Goal: Information Seeking & Learning: Learn about a topic

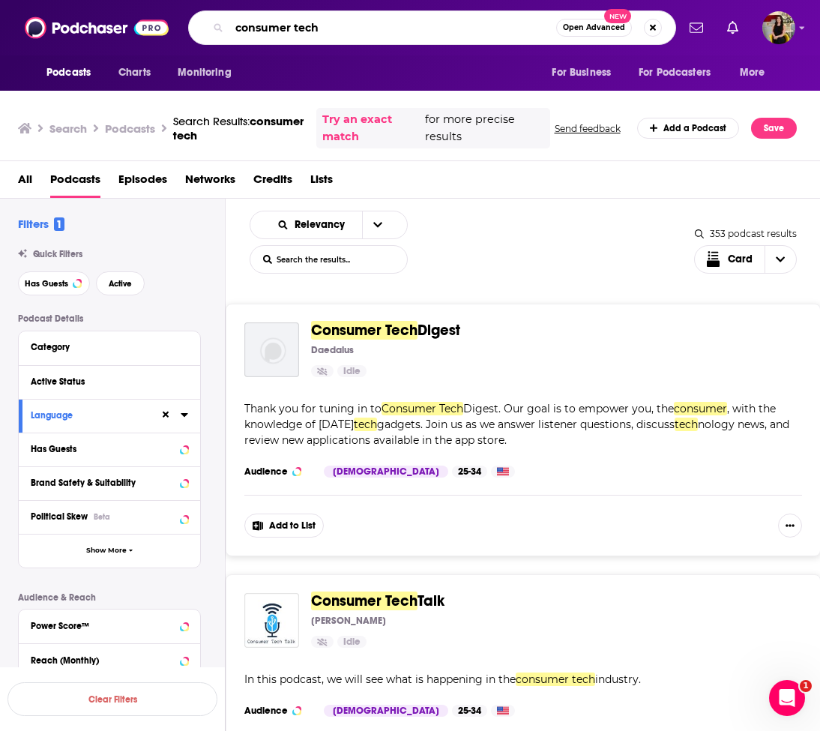
click at [330, 27] on input "consumer tech" at bounding box center [392, 28] width 327 height 24
paste input "Debt free in 30"
type input "Debt free in 30"
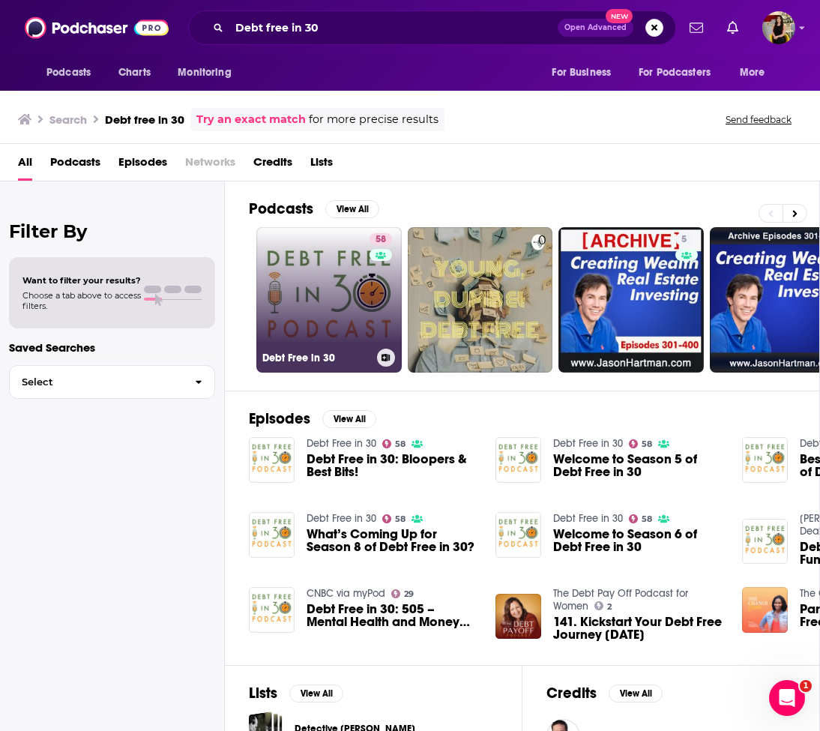
click at [331, 283] on link "58 Debt Free in 30" at bounding box center [328, 299] width 145 height 145
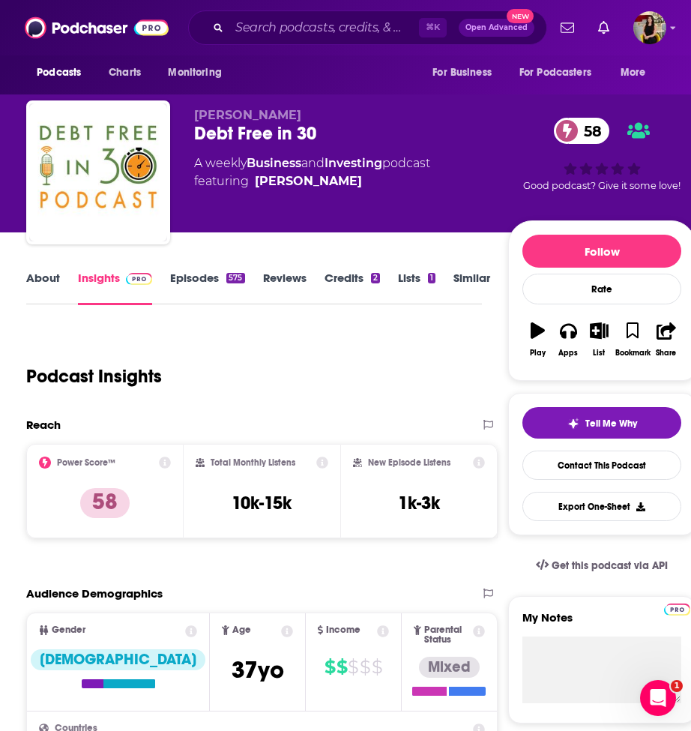
click at [458, 283] on link "Similar" at bounding box center [472, 288] width 37 height 34
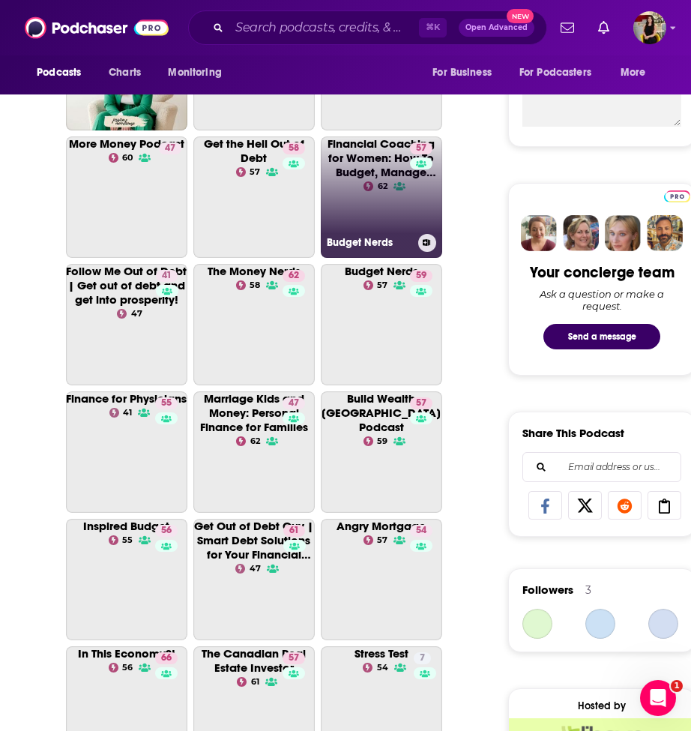
scroll to position [736, 0]
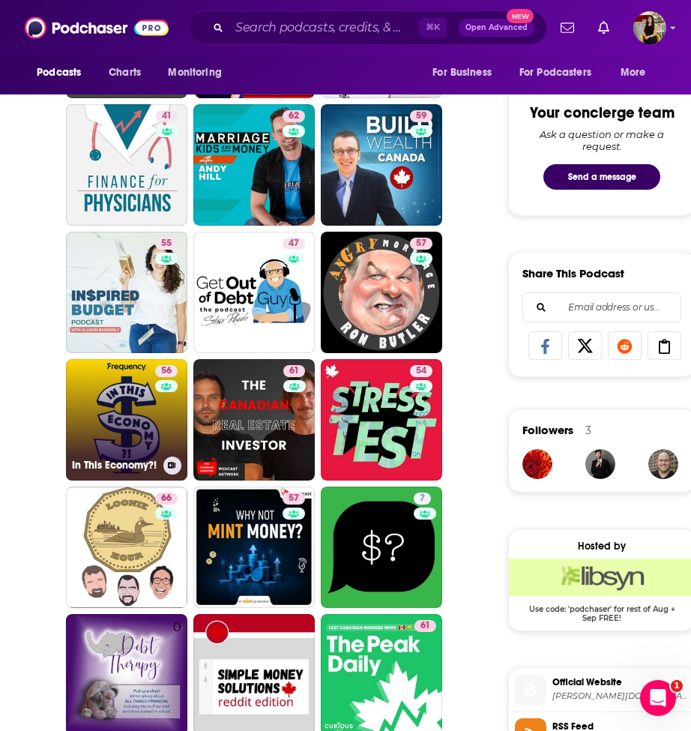
click at [121, 431] on link "56 In This Economy?!" at bounding box center [126, 419] width 121 height 121
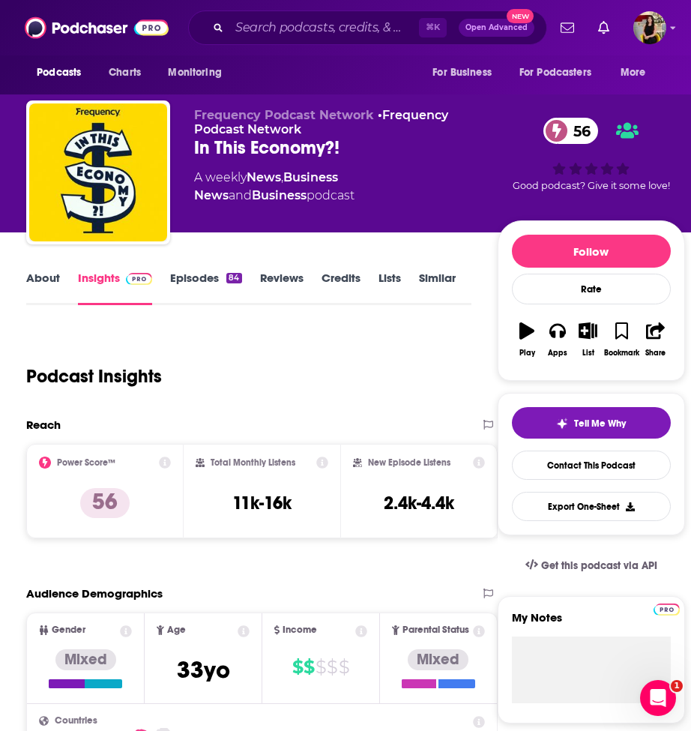
click at [47, 271] on link "About" at bounding box center [43, 288] width 34 height 34
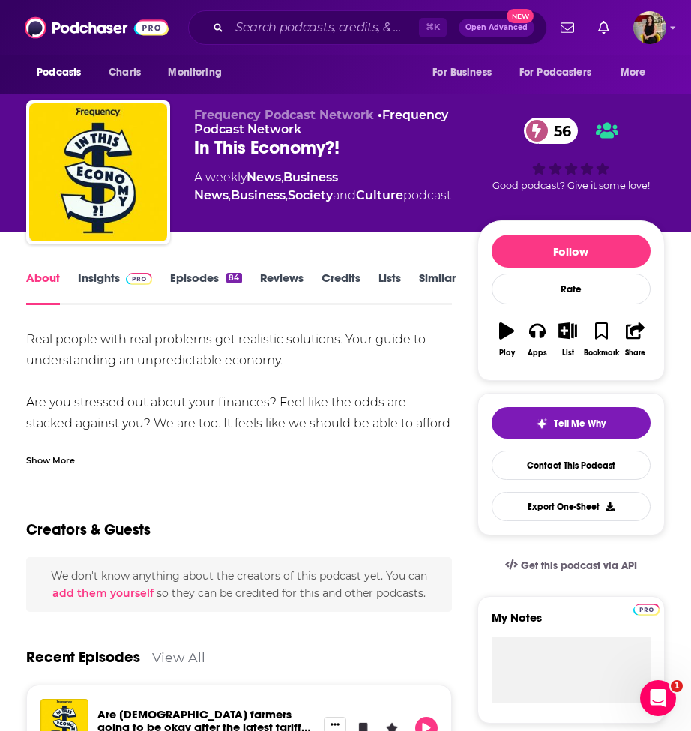
click at [178, 356] on div "Real people with real problems get realistic solutions. Your guide to understan…" at bounding box center [239, 476] width 426 height 294
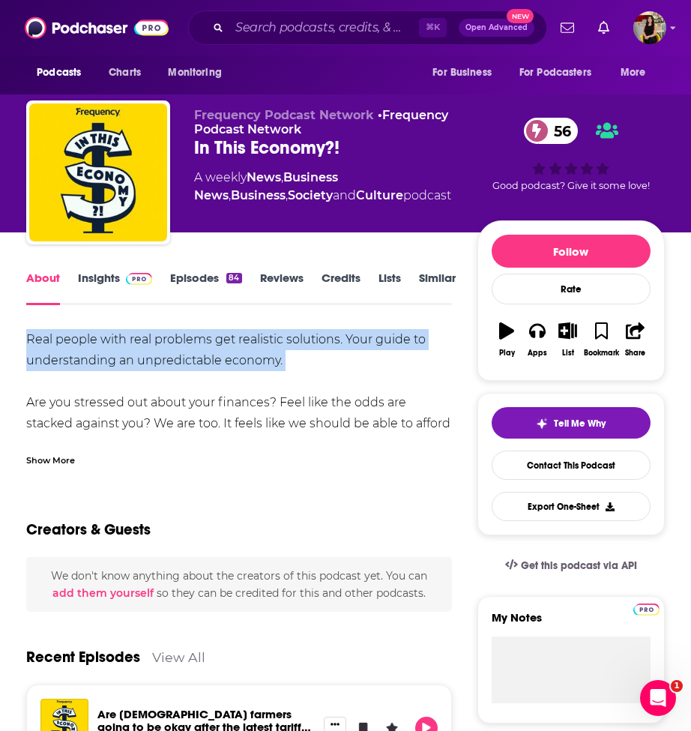
click at [178, 356] on div "Real people with real problems get realistic solutions. Your guide to understan…" at bounding box center [239, 476] width 426 height 294
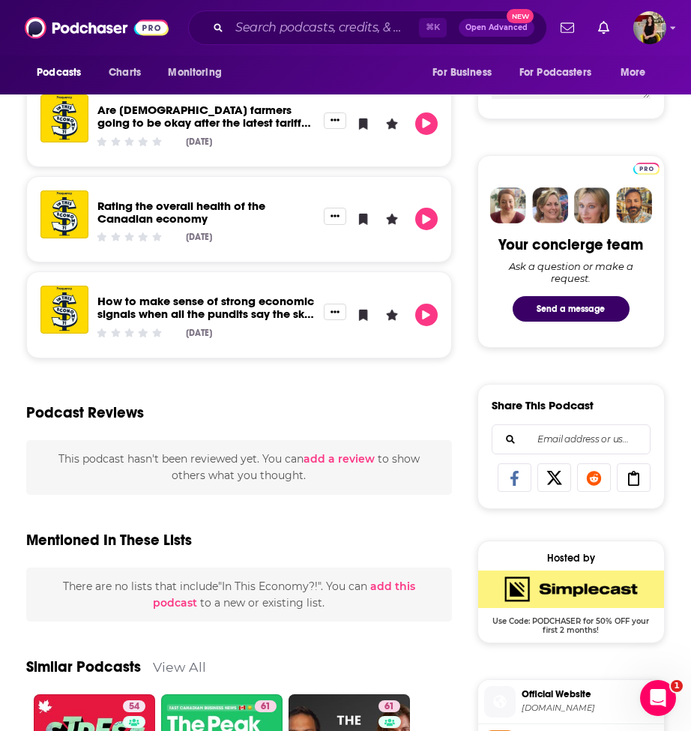
scroll to position [1419, 0]
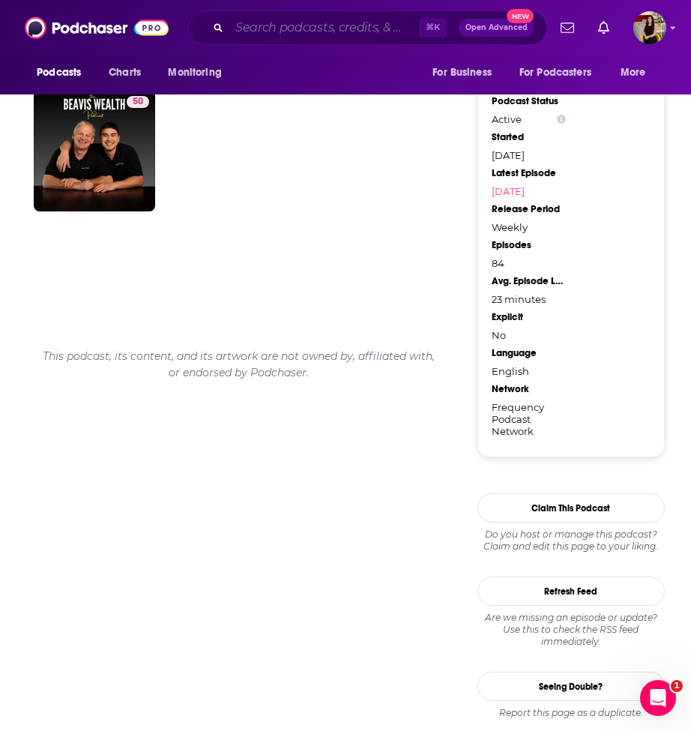
click at [272, 25] on input "Search podcasts, credits, & more..." at bounding box center [324, 28] width 190 height 24
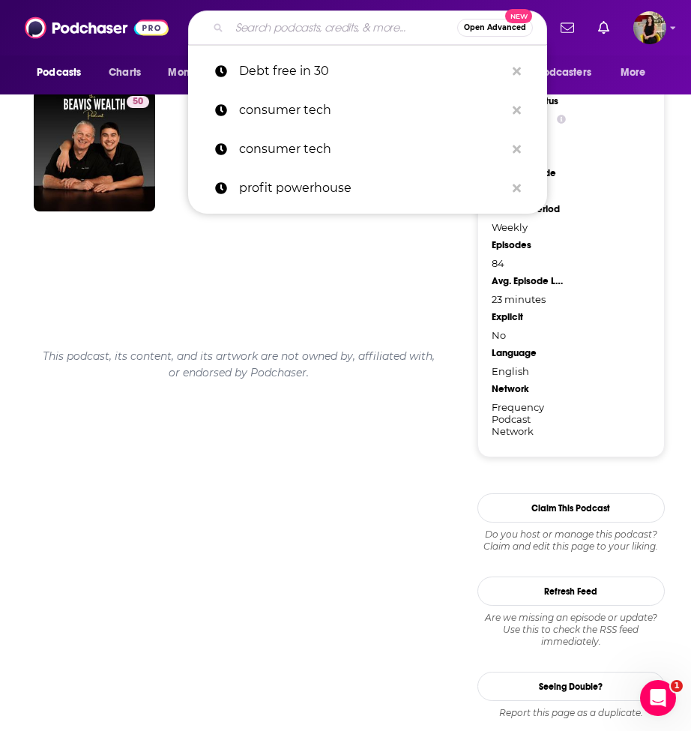
paste input "Creditors' Corner LEGAL TALK"
type input "Creditors' Corner LEGAL TALK"
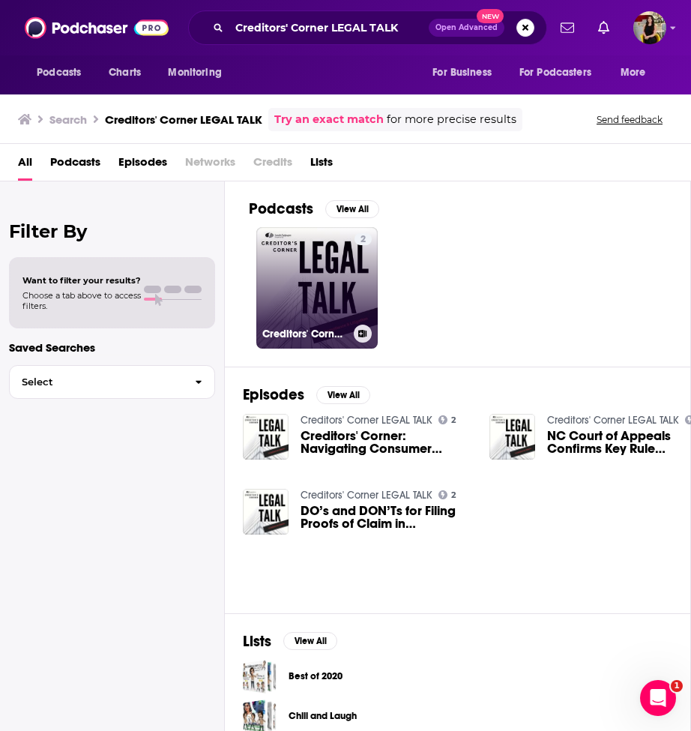
click at [322, 286] on link "2 Creditors' Corner LEGAL TALK" at bounding box center [316, 287] width 121 height 121
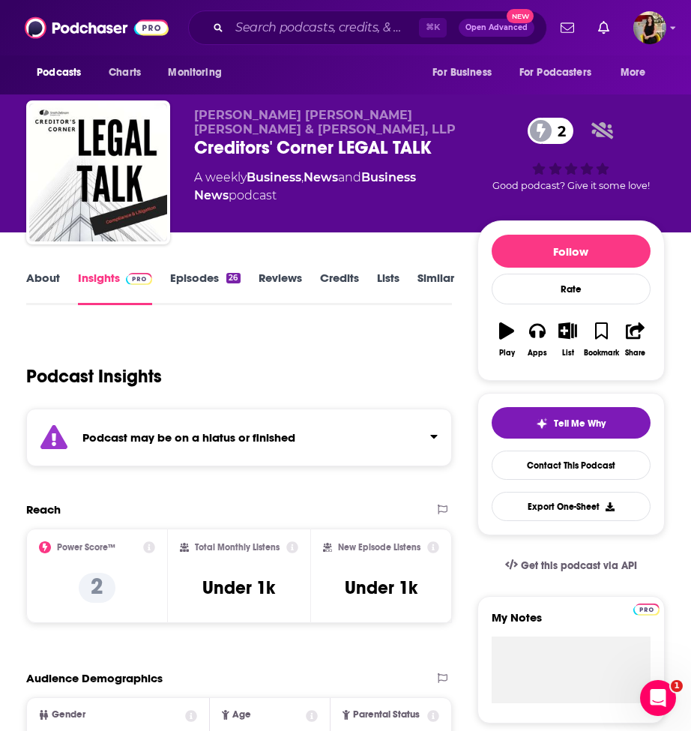
click at [434, 286] on link "Similar" at bounding box center [436, 288] width 37 height 34
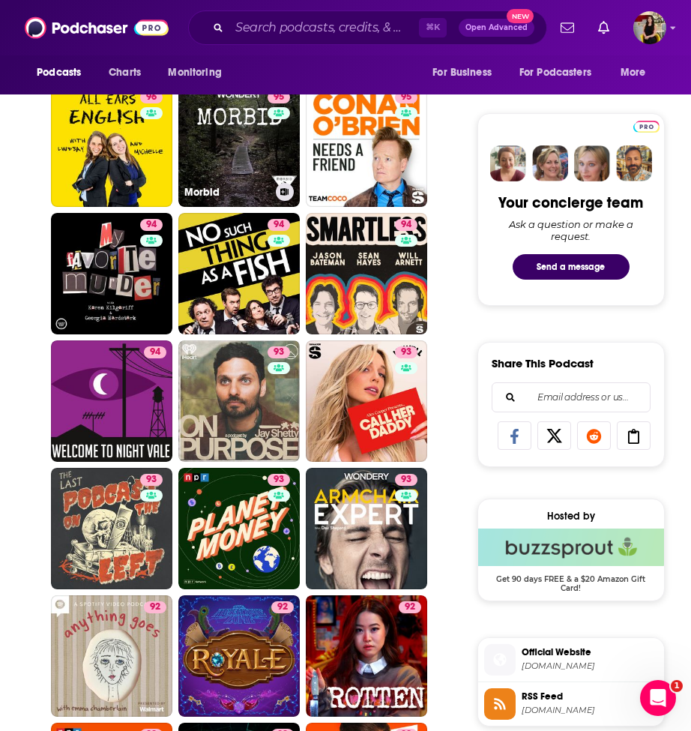
scroll to position [647, 0]
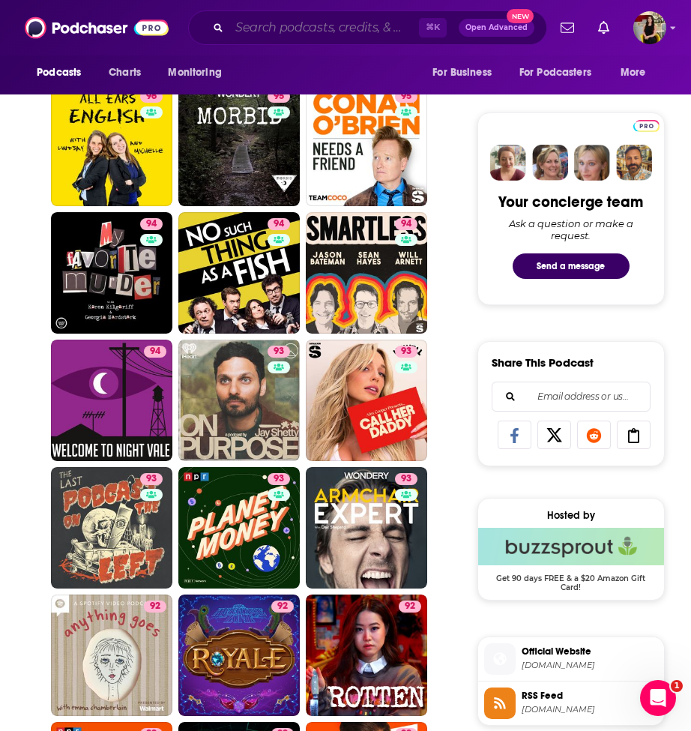
click at [282, 35] on input "Search podcasts, credits, & more..." at bounding box center [324, 28] width 190 height 24
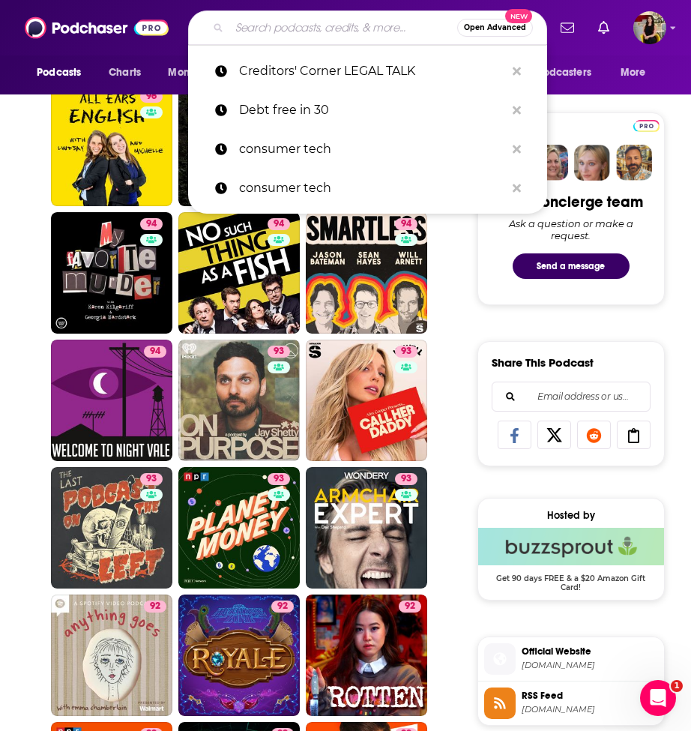
paste input "bankruptcy 101"
type input "bankruptcy 101"
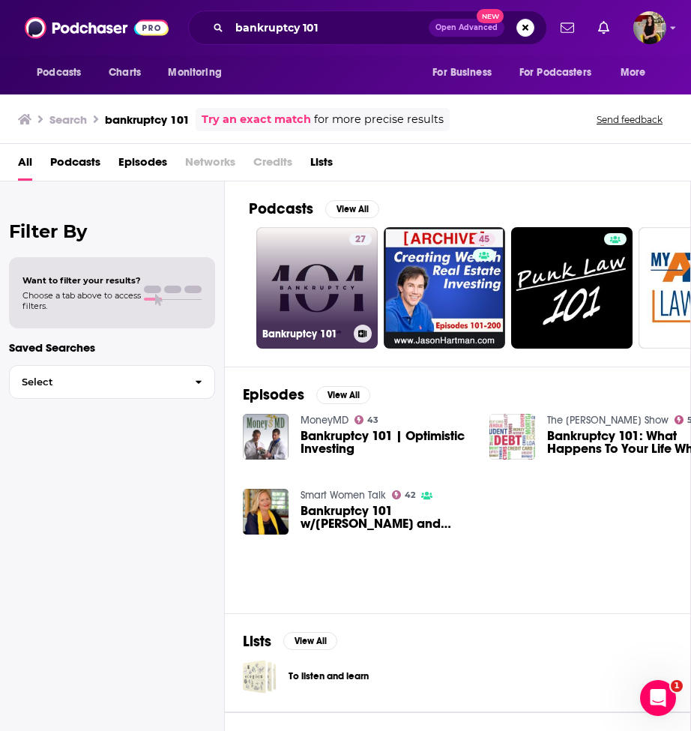
click at [349, 275] on div "27" at bounding box center [360, 278] width 22 height 91
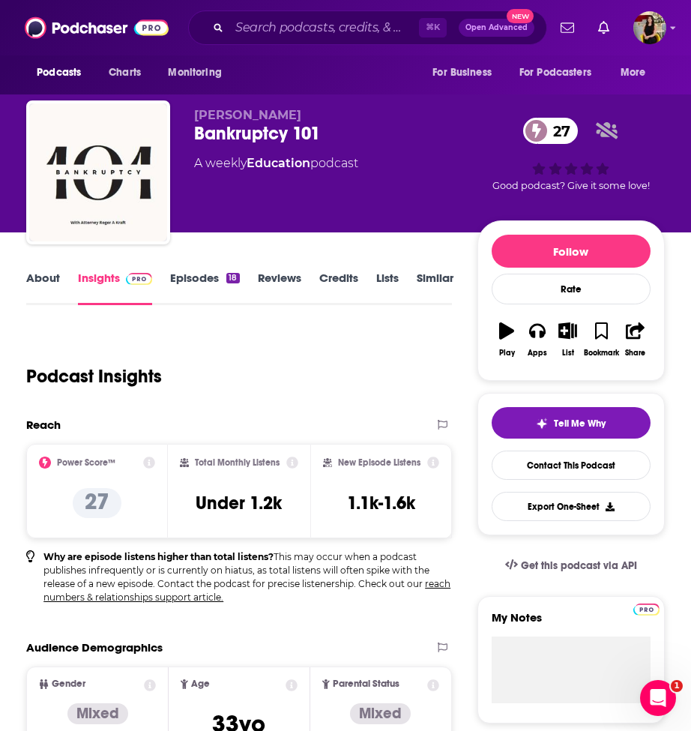
click at [430, 281] on link "Similar" at bounding box center [435, 288] width 37 height 34
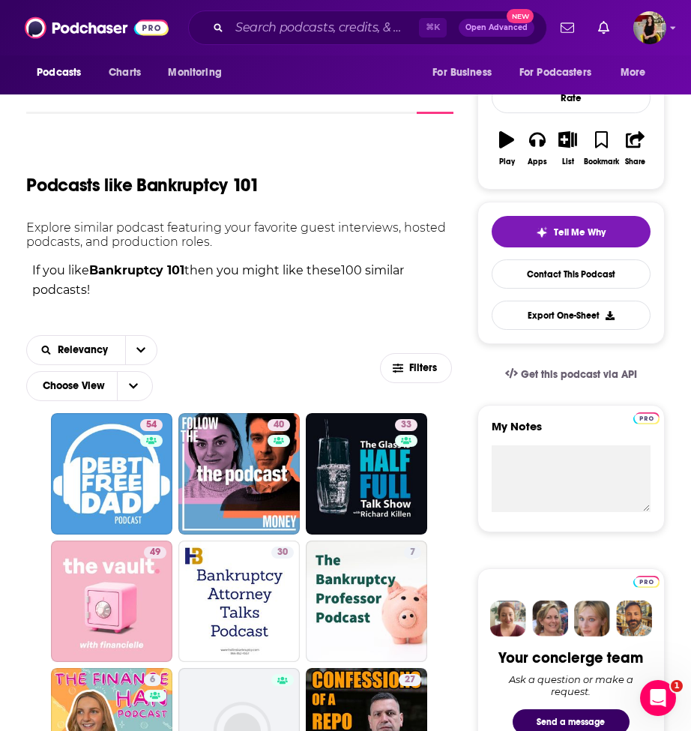
scroll to position [192, 0]
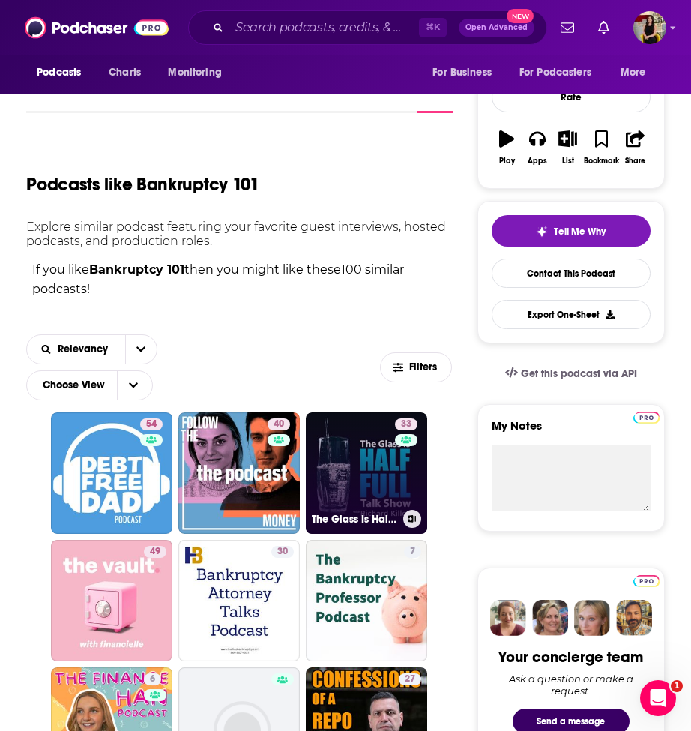
click at [333, 508] on link "33 The Glass Is Half Full Talk Show" at bounding box center [366, 472] width 121 height 121
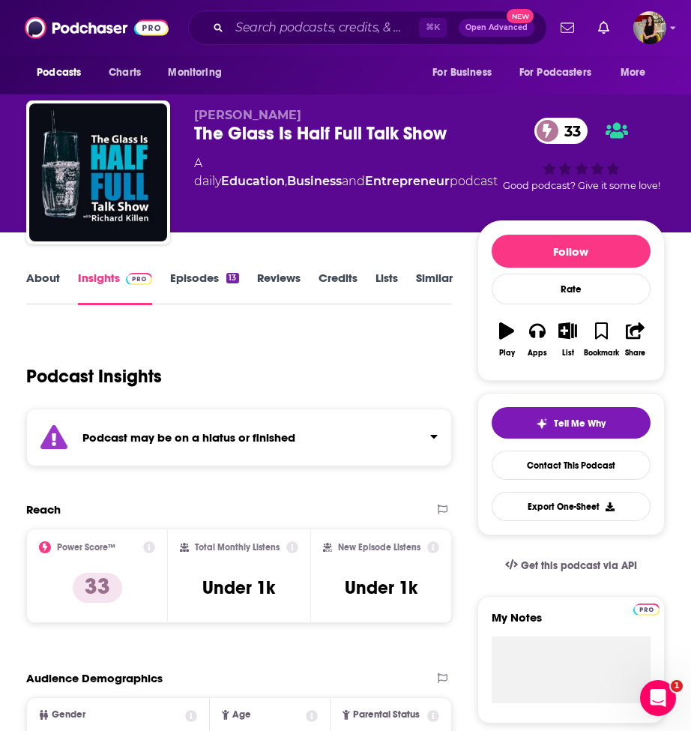
click at [52, 281] on link "About" at bounding box center [43, 288] width 34 height 34
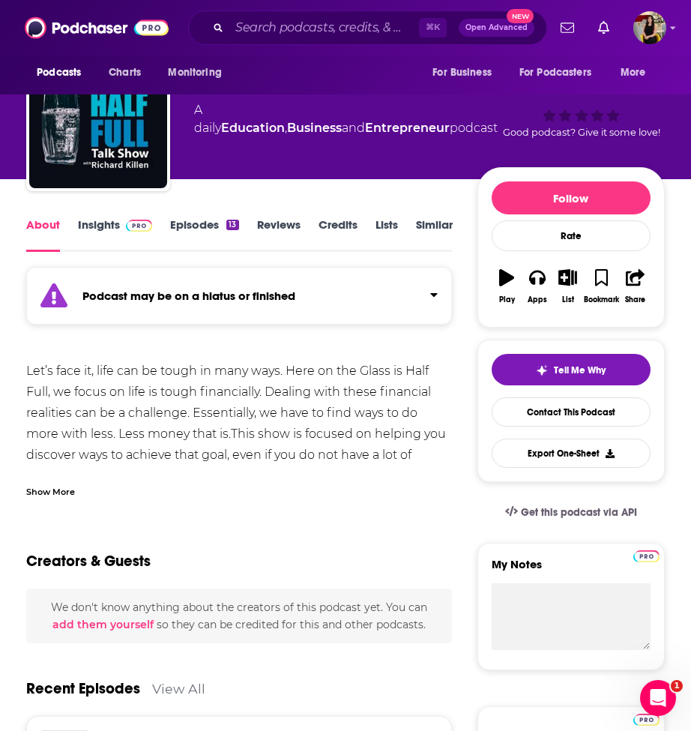
scroll to position [73, 0]
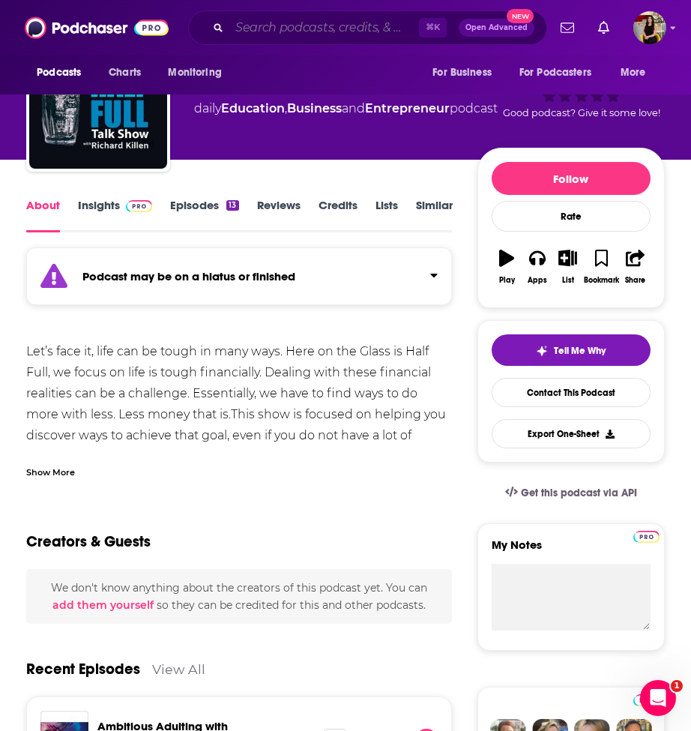
click at [287, 31] on input "Search podcasts, credits, & more..." at bounding box center [324, 28] width 190 height 24
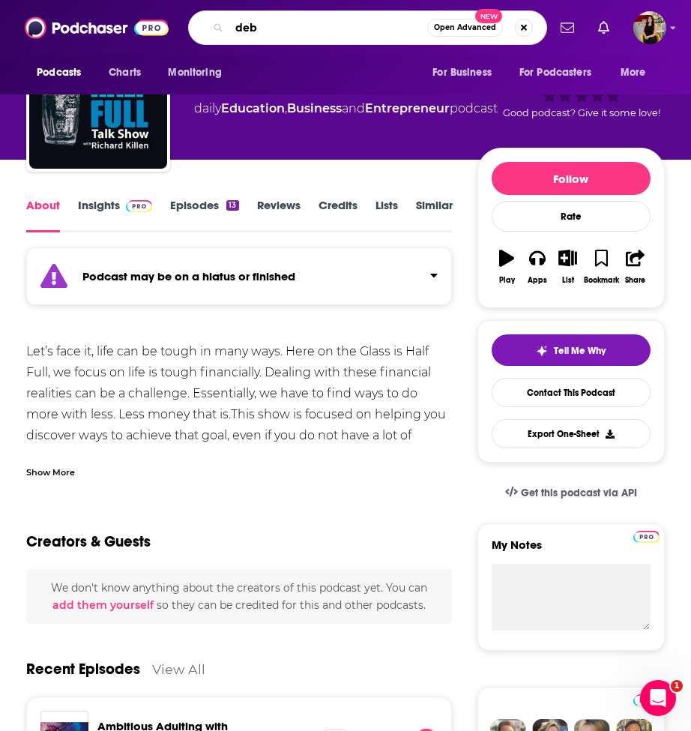
type input "debt"
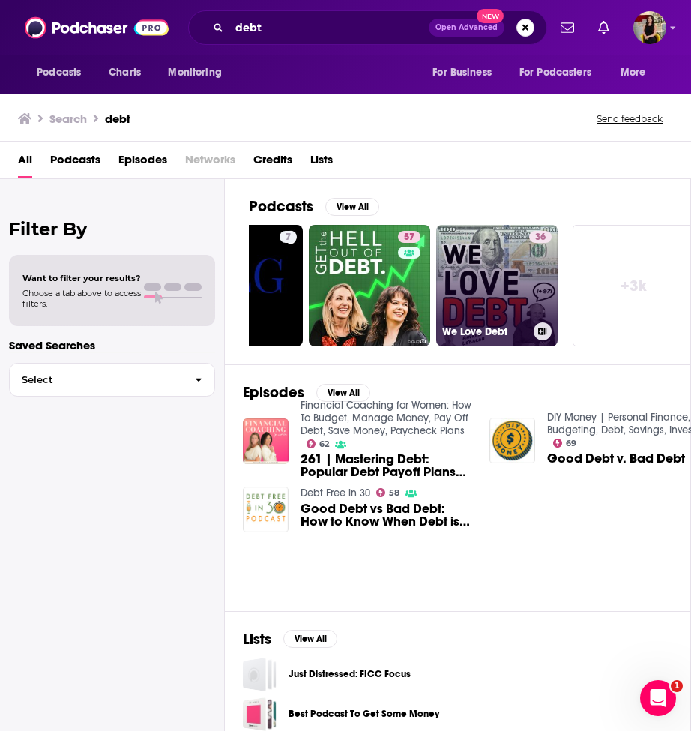
scroll to position [0, 722]
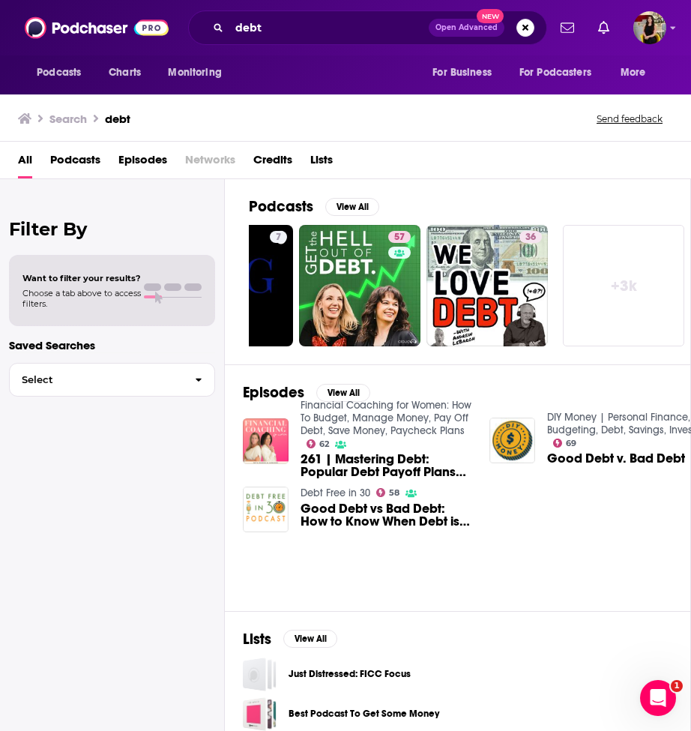
click at [619, 298] on link "+ 3k" at bounding box center [623, 285] width 121 height 121
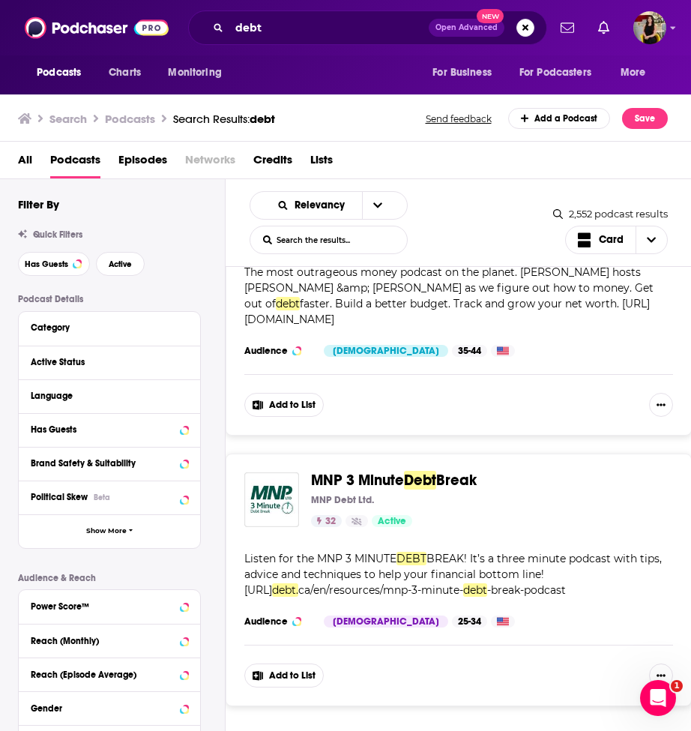
scroll to position [6889, 0]
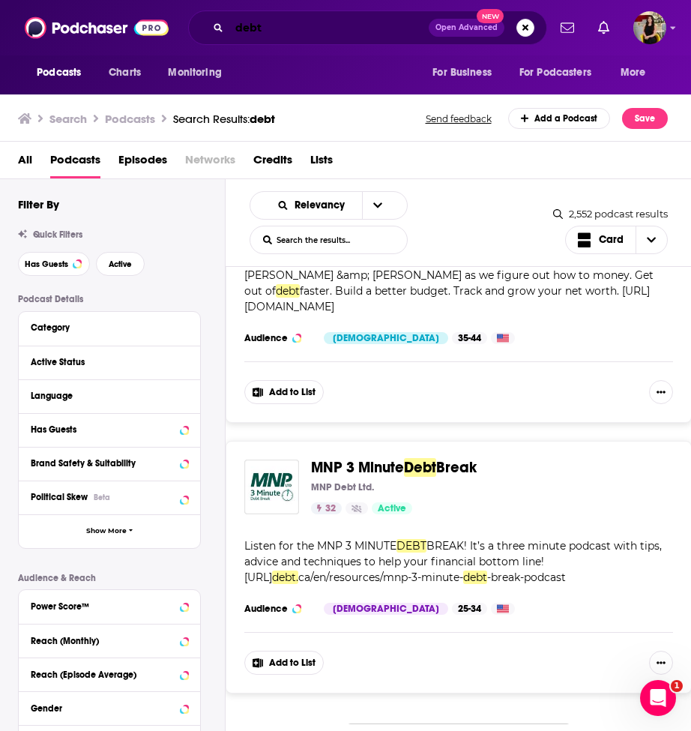
click at [343, 29] on input "debt" at bounding box center [328, 28] width 199 height 24
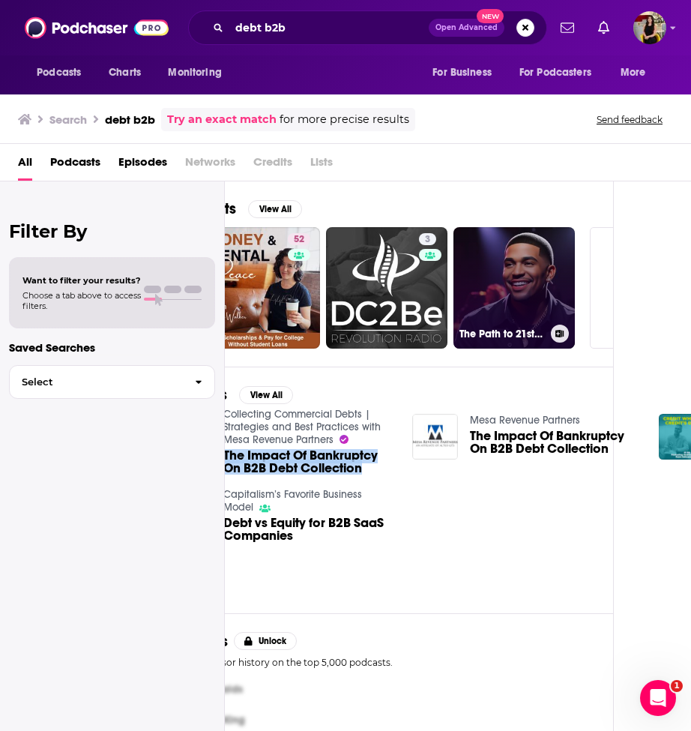
scroll to position [0, 722]
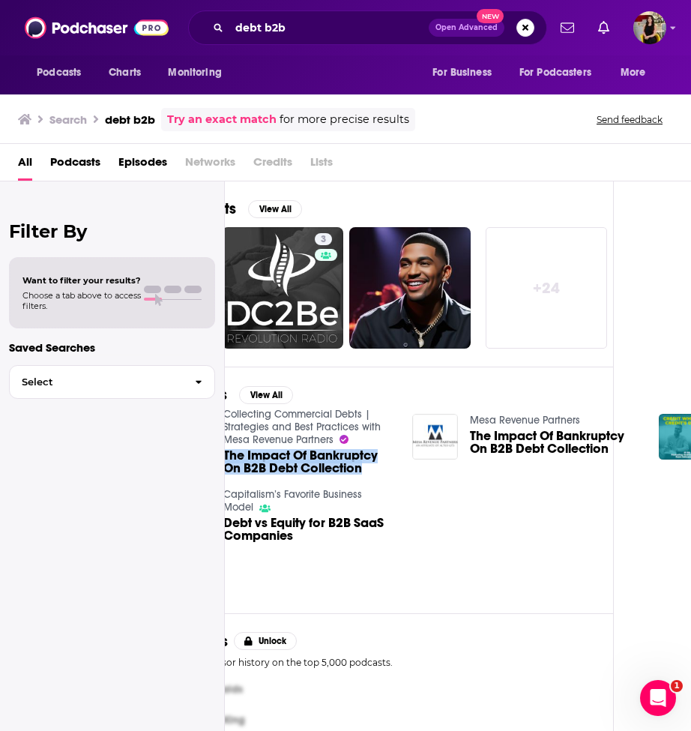
click at [562, 298] on link "+ 24" at bounding box center [546, 287] width 121 height 121
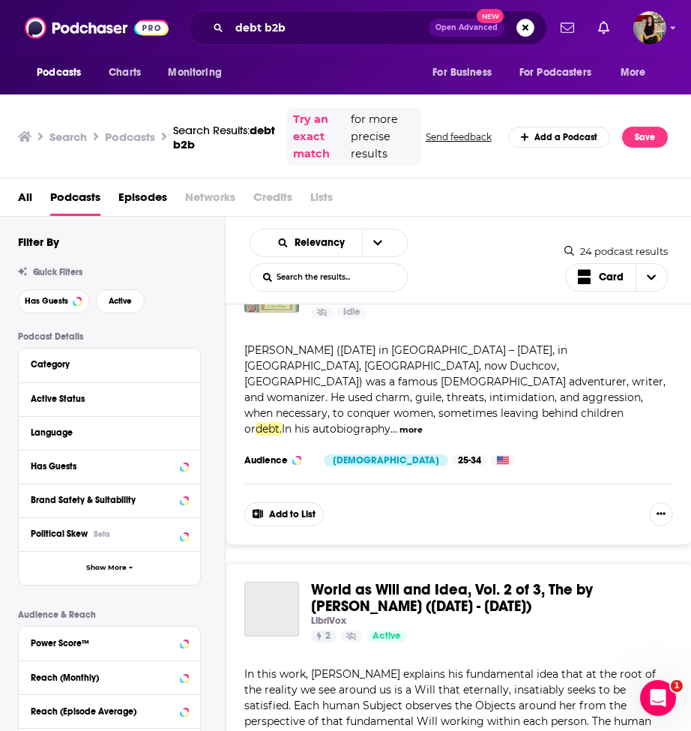
scroll to position [5225, 0]
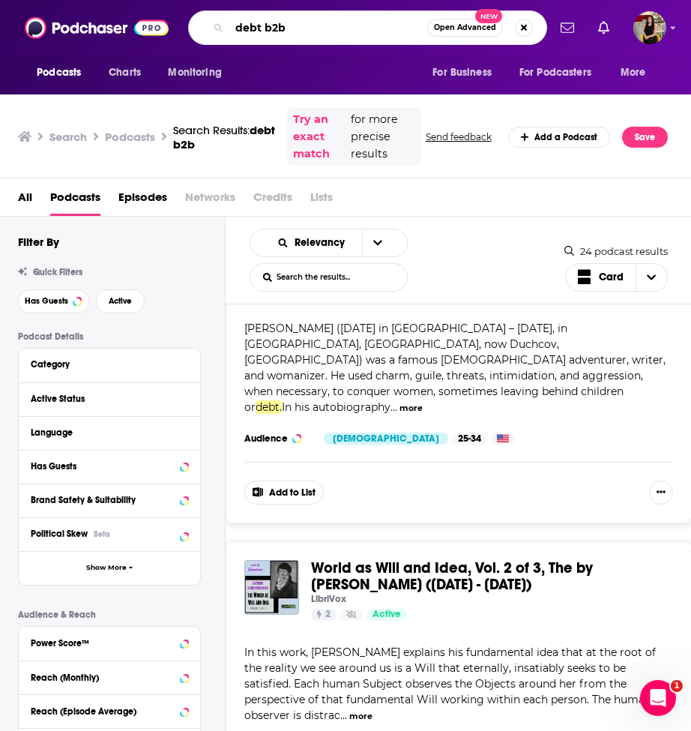
click at [278, 37] on input "debt b2b" at bounding box center [328, 28] width 198 height 24
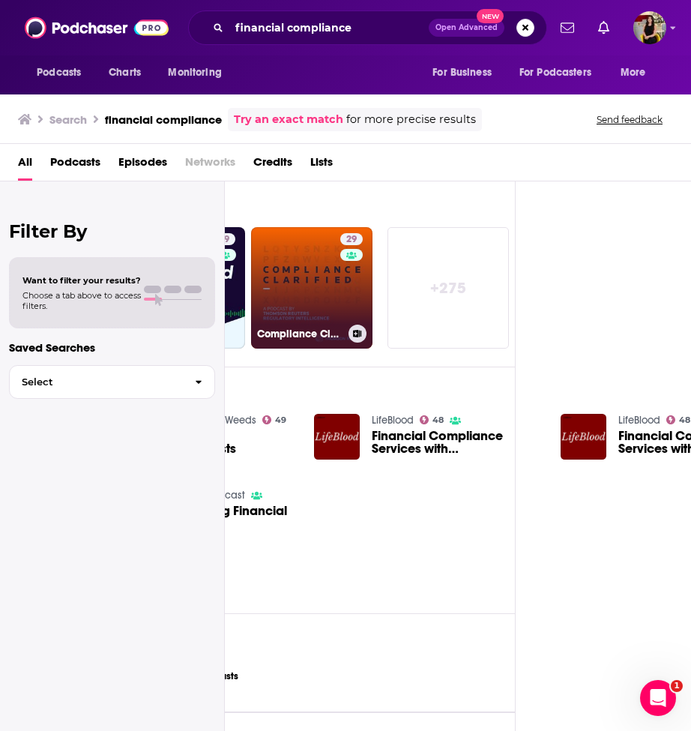
scroll to position [0, 177]
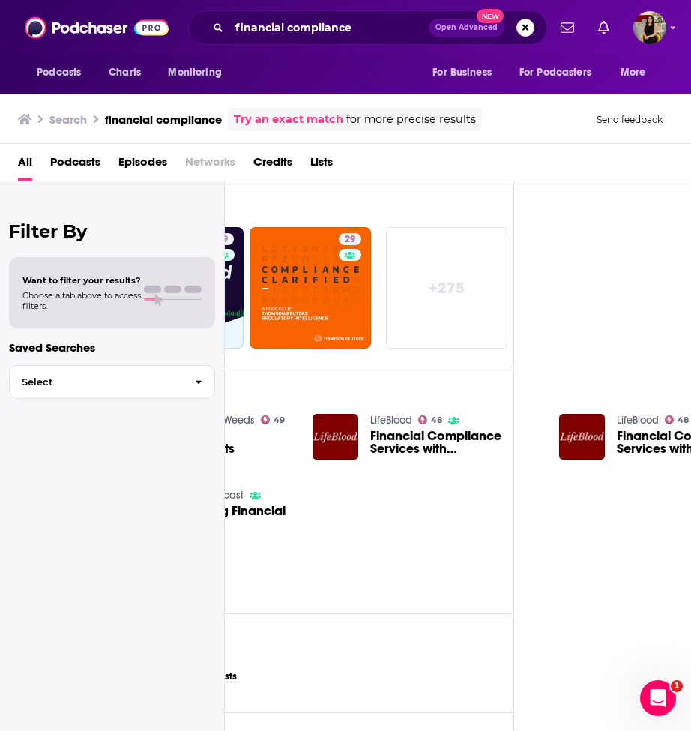
click at [453, 290] on link "+ 275" at bounding box center [446, 287] width 121 height 121
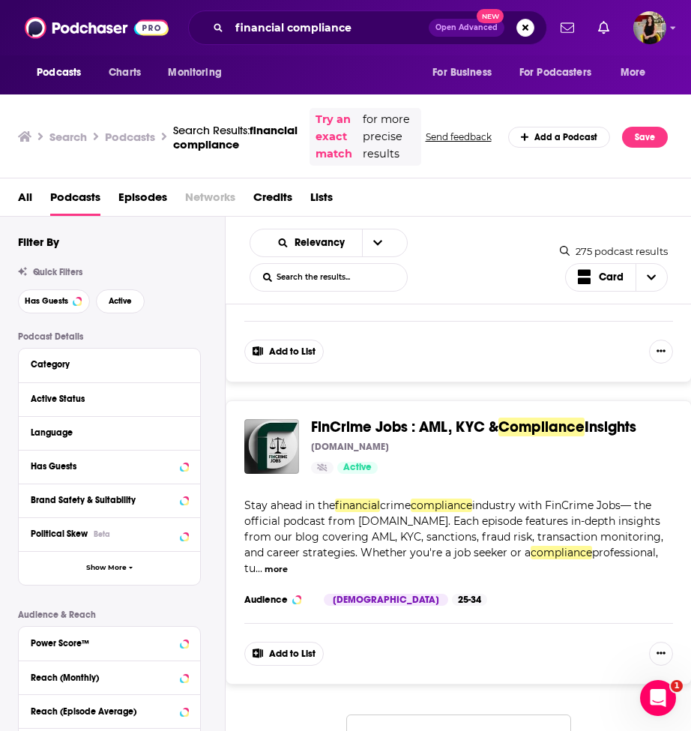
scroll to position [6967, 0]
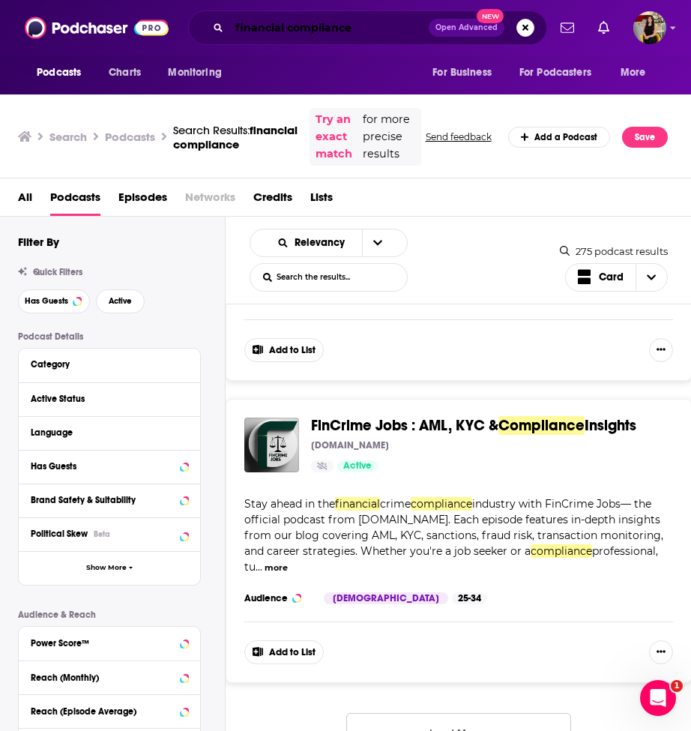
click at [373, 37] on input "financial compliance" at bounding box center [328, 28] width 199 height 24
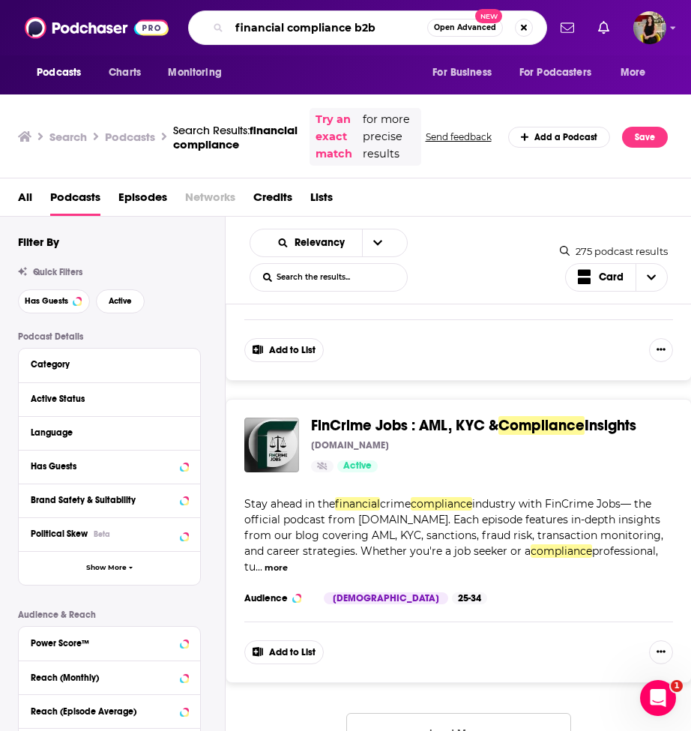
type input "financial compliance b2b"
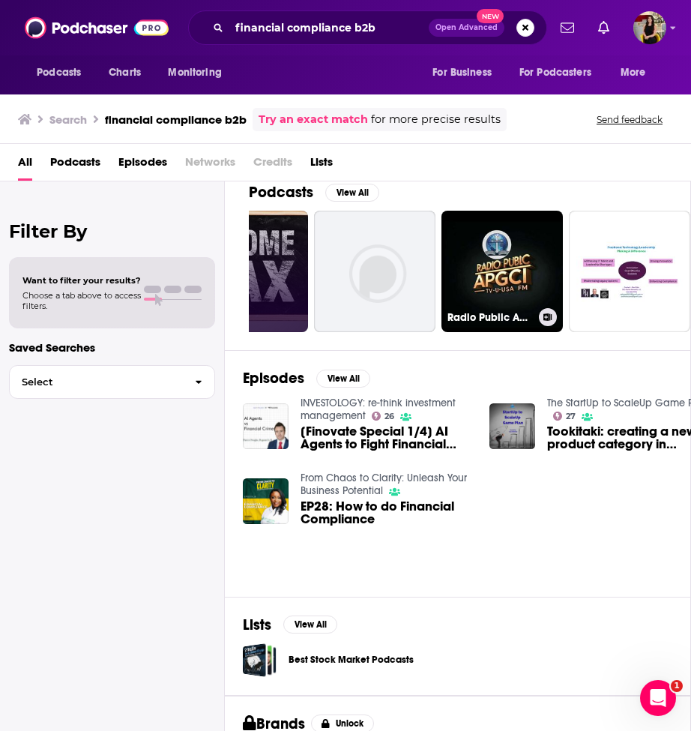
scroll to position [9, 0]
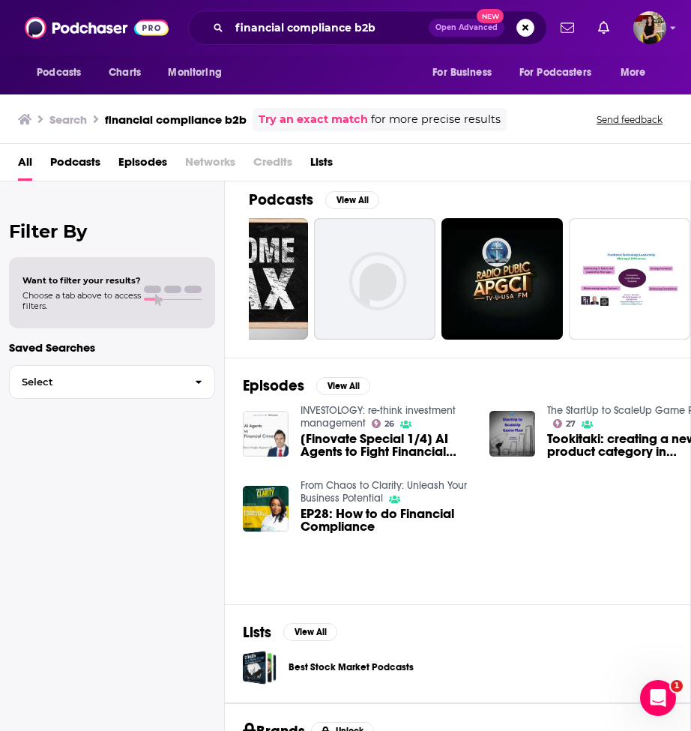
click at [338, 520] on span "EP28: How to do Financial Compliance" at bounding box center [386, 520] width 171 height 25
click at [421, 555] on div "Episodes View All INVESTOLOGY: re-think investment management 26 [Finovate Spec…" at bounding box center [458, 481] width 466 height 246
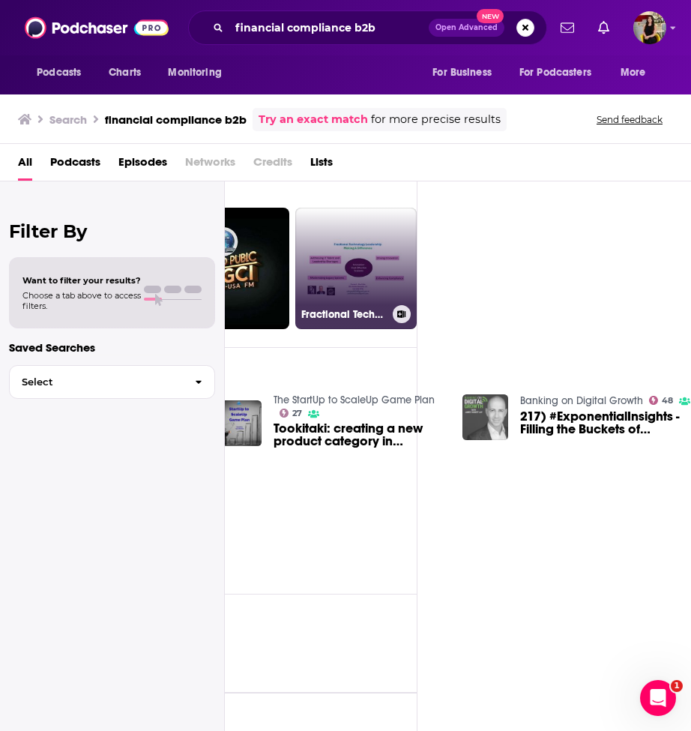
scroll to position [147, 274]
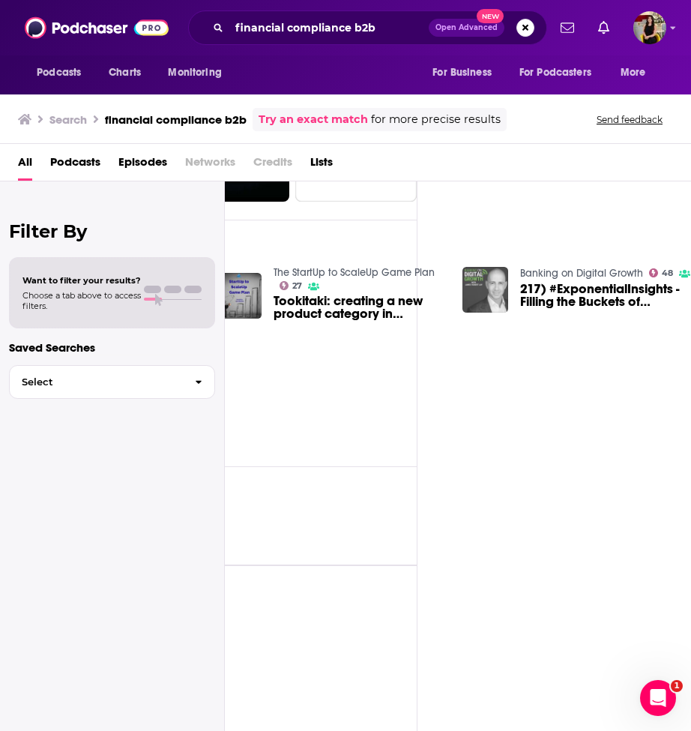
click at [478, 280] on img "217) #ExponentialInsights - Filling the Buckets of Change for Compliance" at bounding box center [486, 290] width 46 height 46
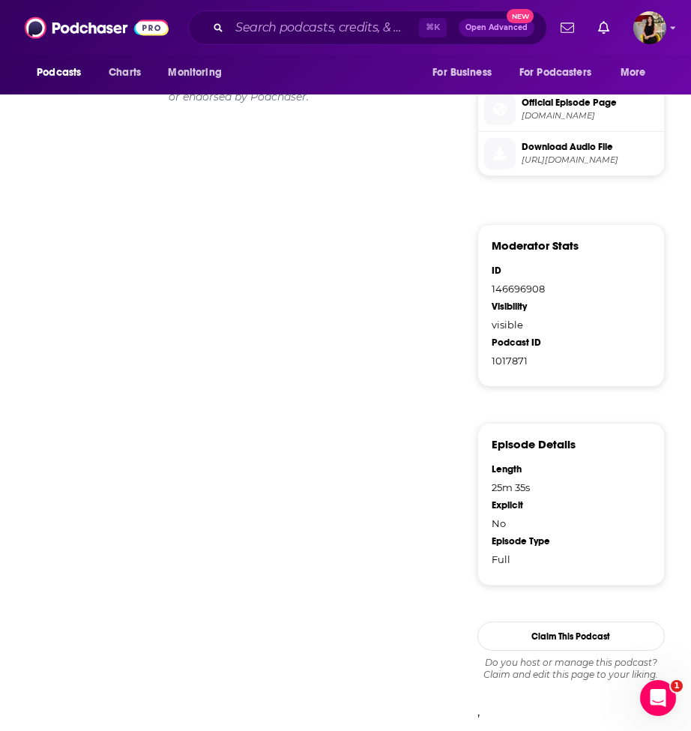
scroll to position [56, 0]
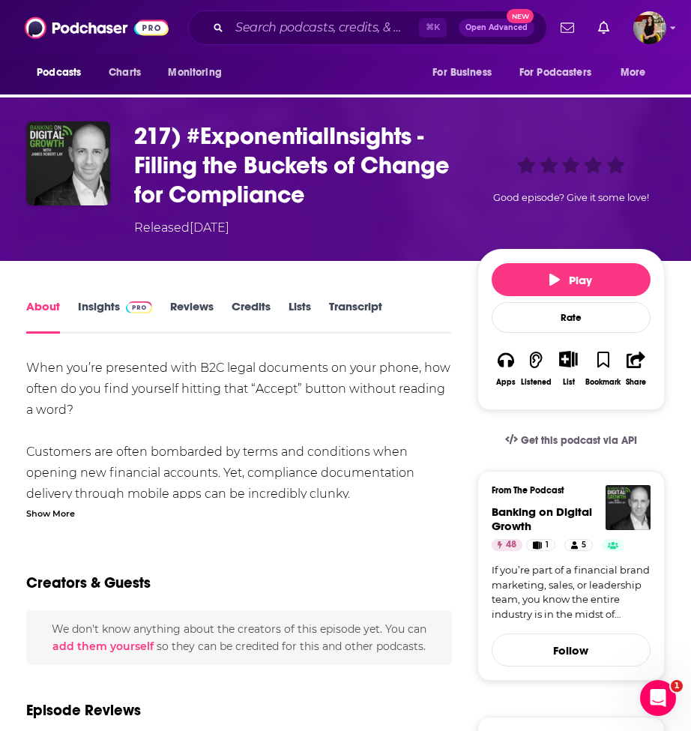
click at [88, 304] on link "Insights" at bounding box center [115, 316] width 74 height 34
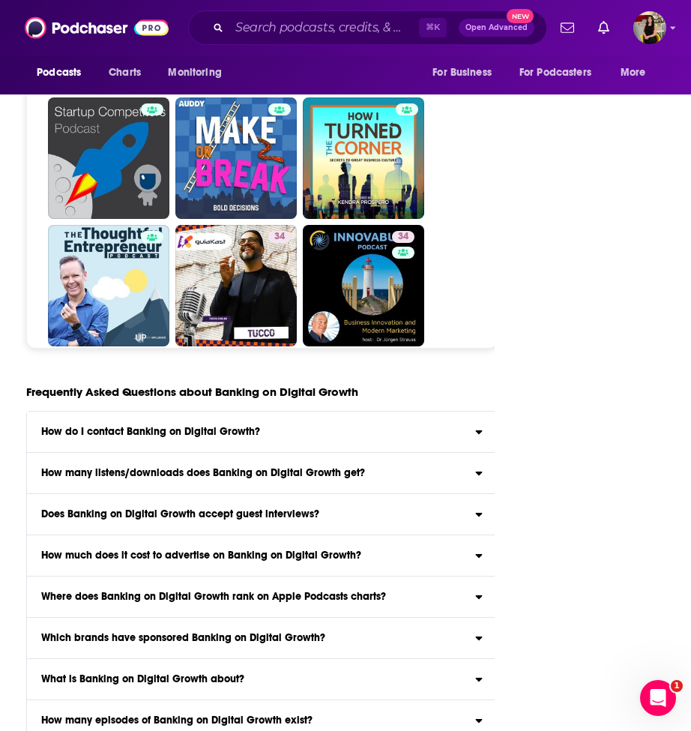
scroll to position [5553, 0]
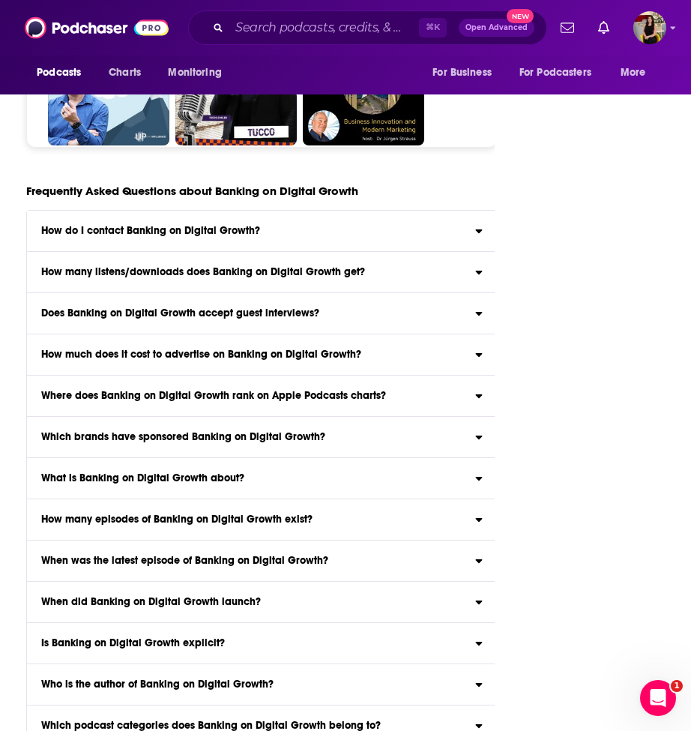
drag, startPoint x: 332, startPoint y: 538, endPoint x: 33, endPoint y: 354, distance: 351.1
click at [281, 29] on input "Search podcasts, credits, & more..." at bounding box center [324, 28] width 190 height 24
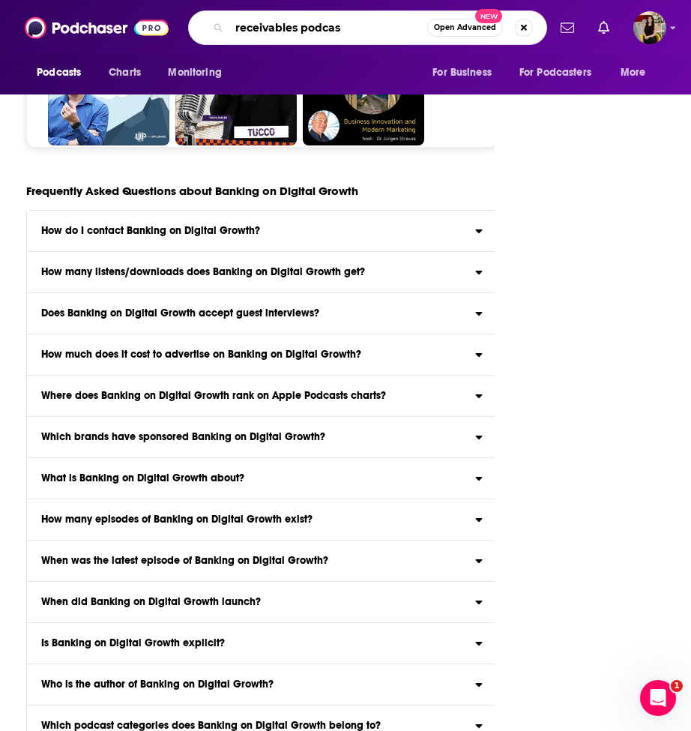
type input "receivables podcast"
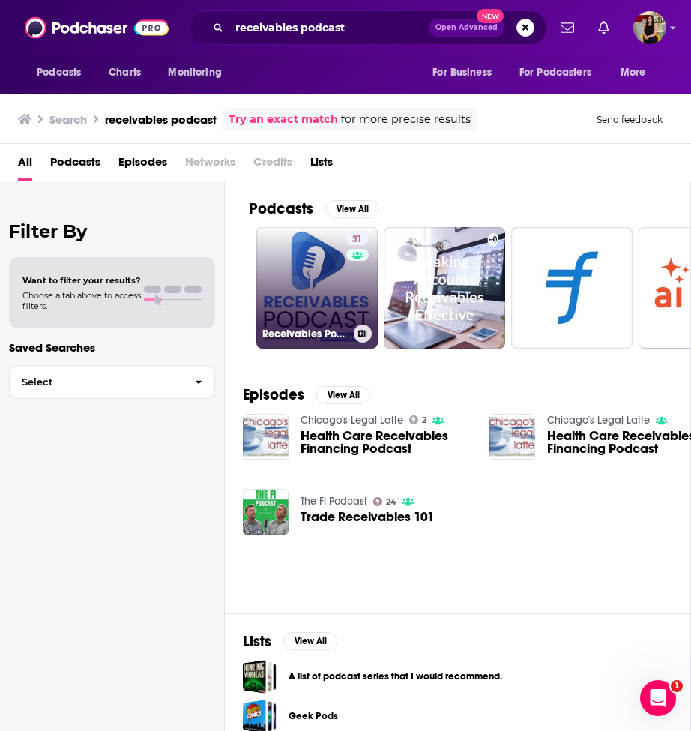
click at [313, 308] on link "31 Receivables Podcast | Discussions About Debt Collection" at bounding box center [316, 287] width 121 height 121
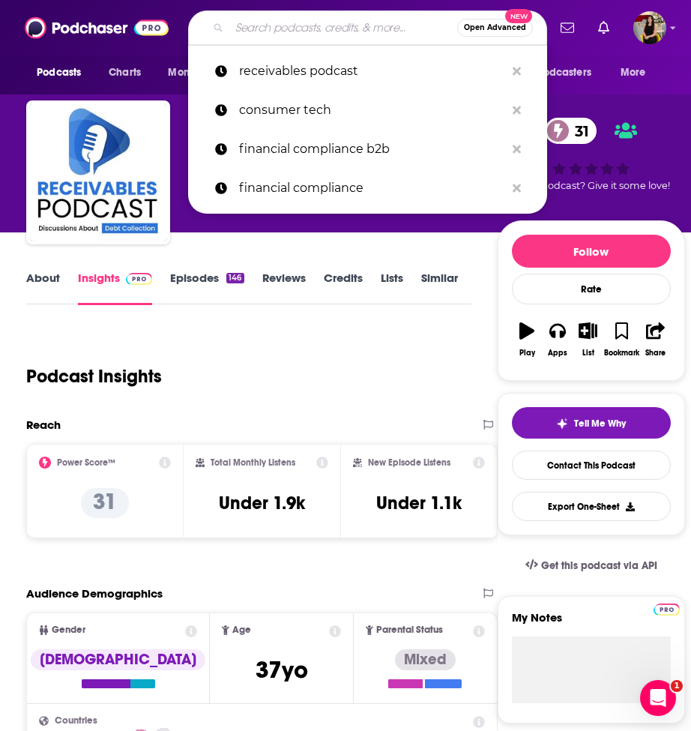
click at [262, 26] on input "Search podcasts, credits, & more..." at bounding box center [343, 28] width 228 height 24
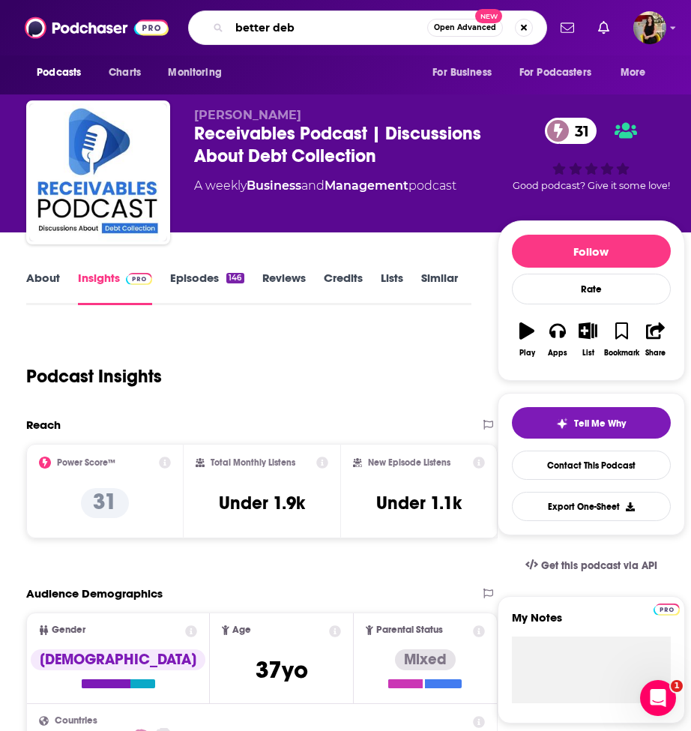
type input "better debt"
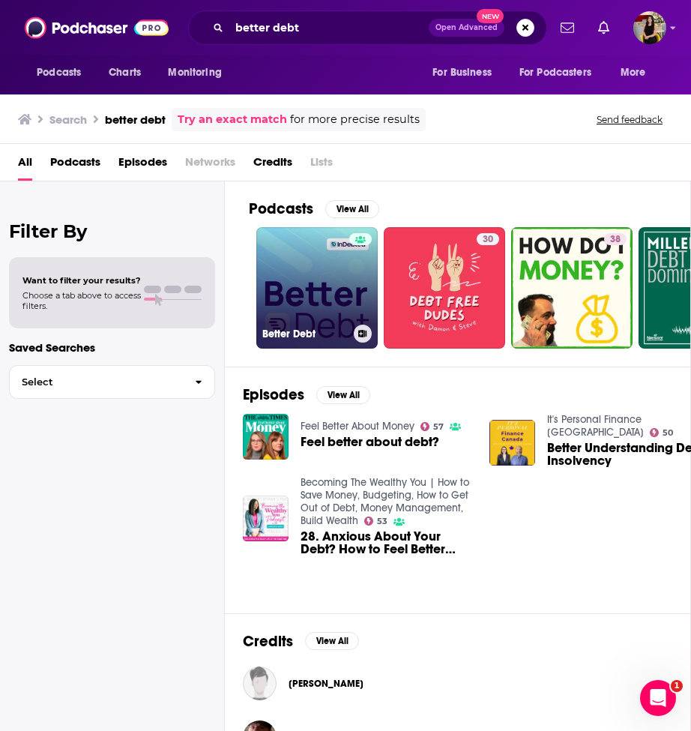
click at [328, 304] on link "Better Debt" at bounding box center [316, 287] width 121 height 121
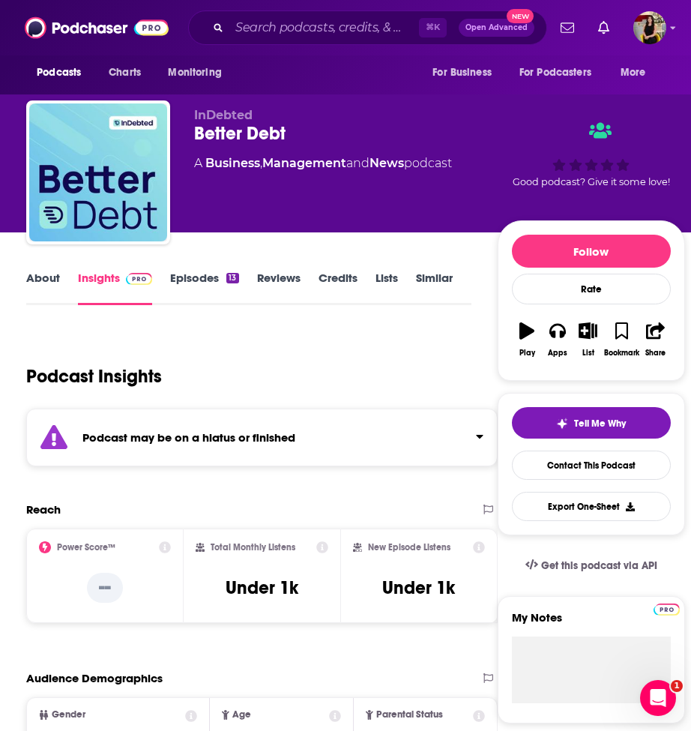
click at [202, 283] on link "Episodes 13" at bounding box center [204, 288] width 68 height 34
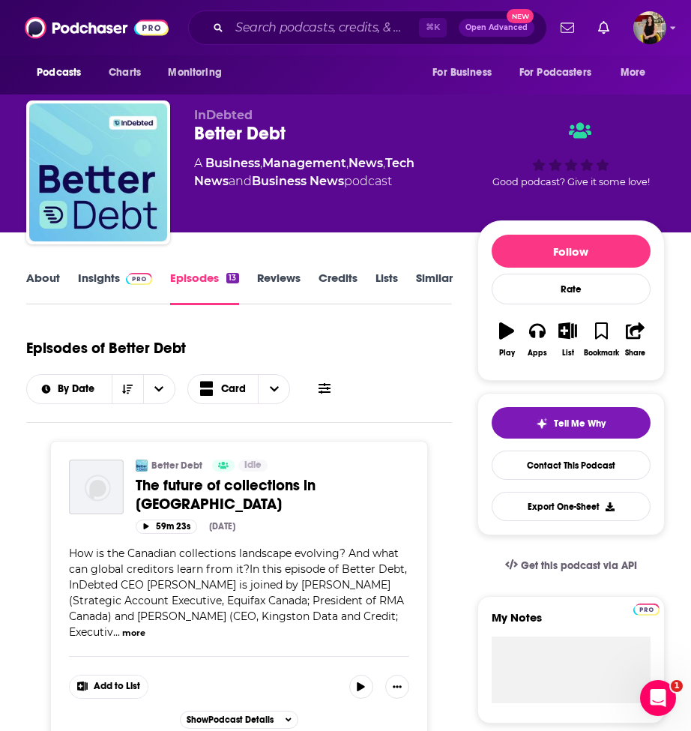
click at [49, 274] on link "About" at bounding box center [43, 288] width 34 height 34
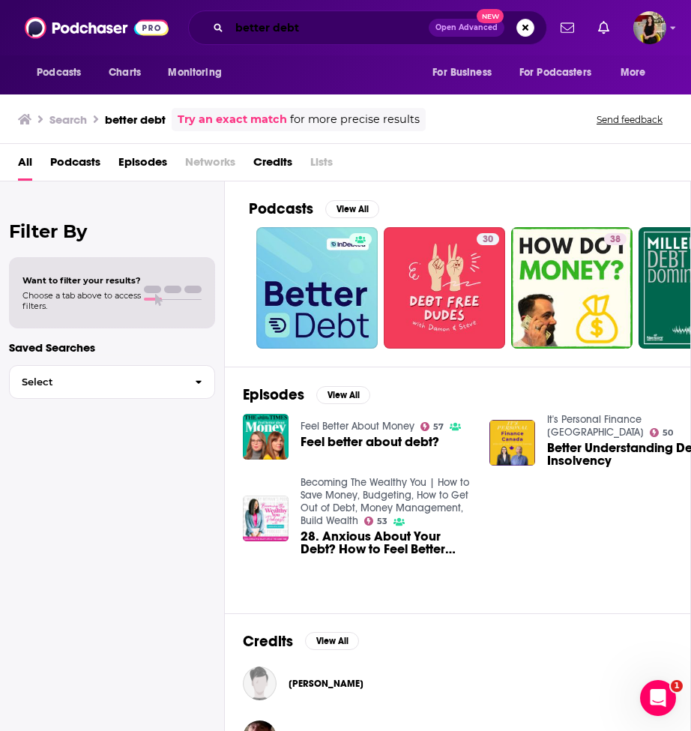
click at [275, 27] on input "better debt" at bounding box center [328, 28] width 199 height 24
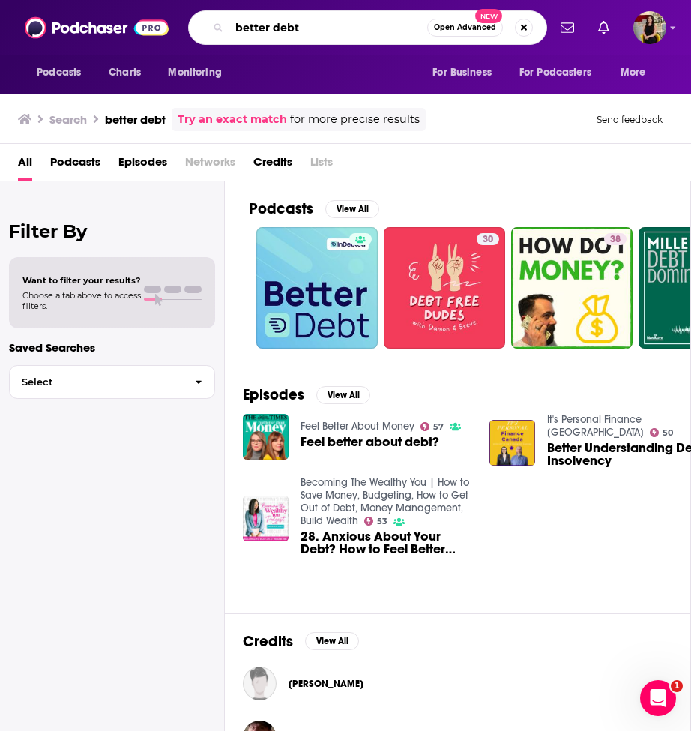
click at [275, 27] on input "better debt" at bounding box center [328, 28] width 198 height 24
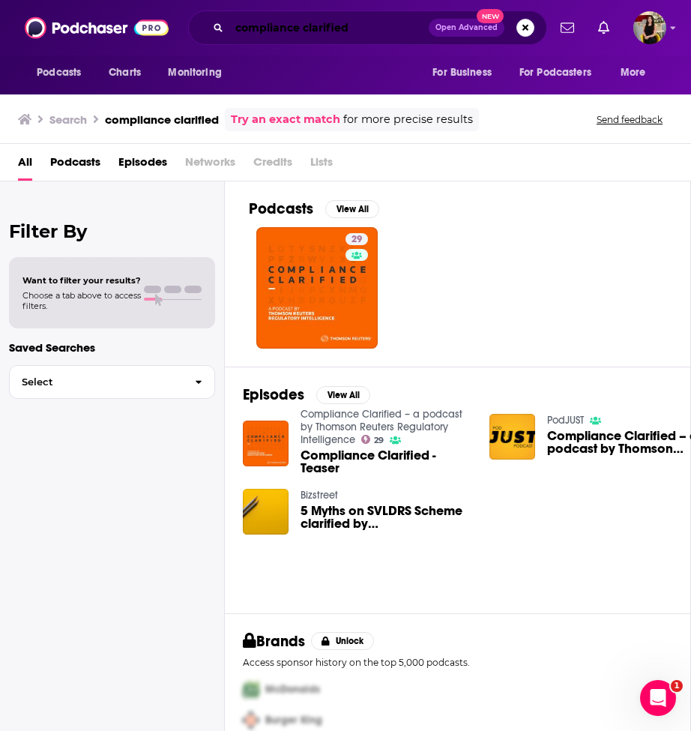
click at [269, 31] on input "compliance clarified" at bounding box center [328, 28] width 199 height 24
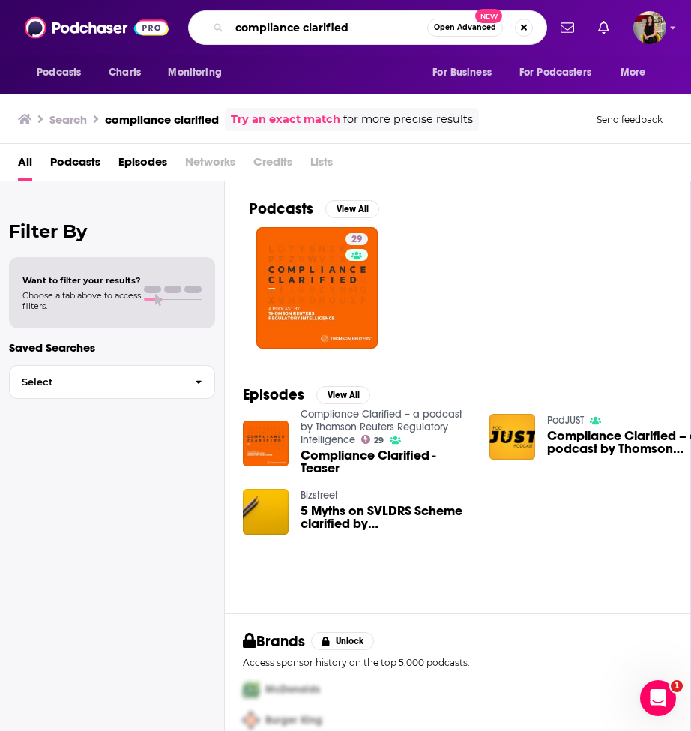
click at [269, 31] on input "compliance clarified" at bounding box center [328, 28] width 198 height 24
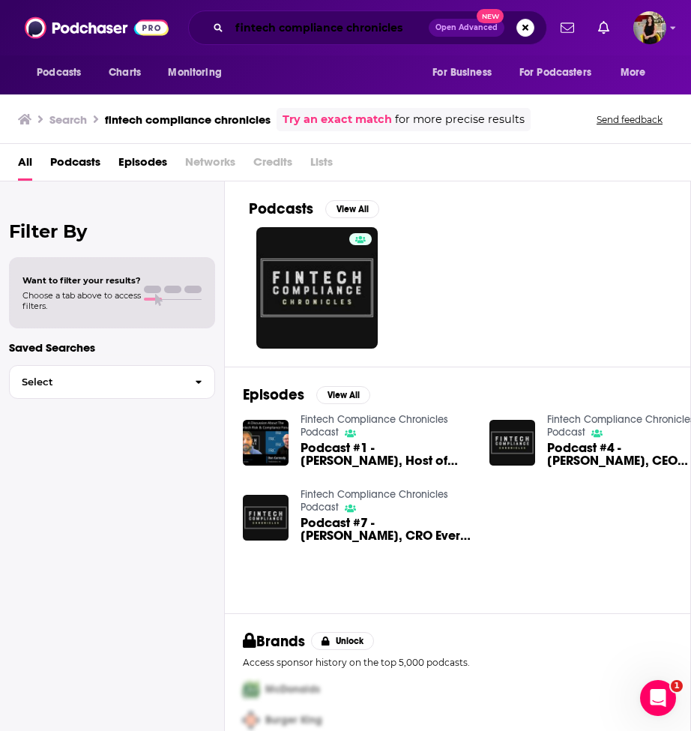
click at [301, 28] on input "fintech compliance chronicles" at bounding box center [328, 28] width 199 height 24
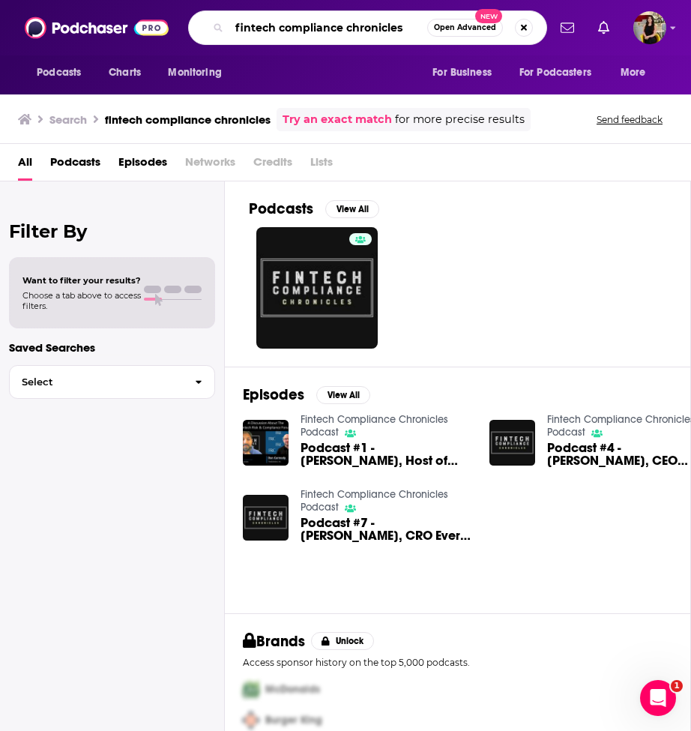
click at [301, 28] on input "fintech compliance chronicles" at bounding box center [328, 28] width 198 height 24
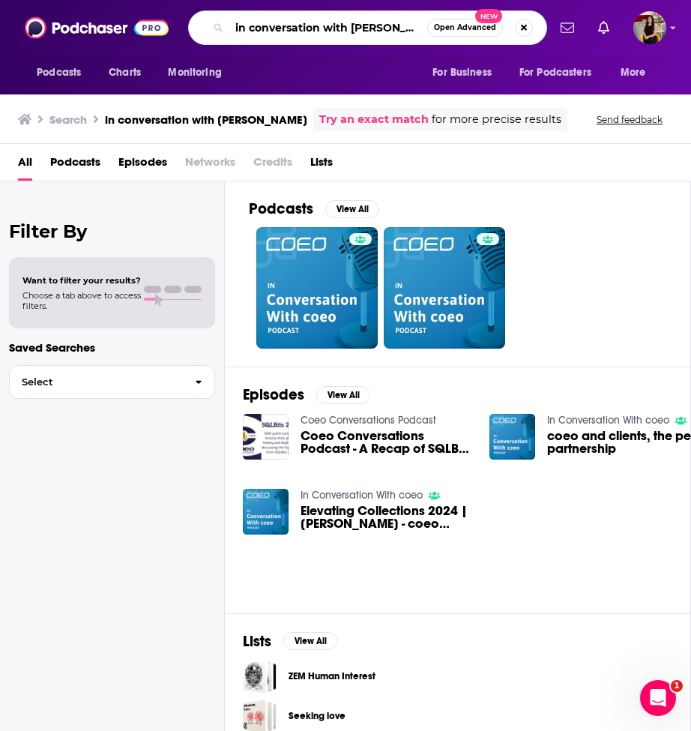
click at [319, 30] on input "in conversation with coeo" at bounding box center [328, 28] width 198 height 24
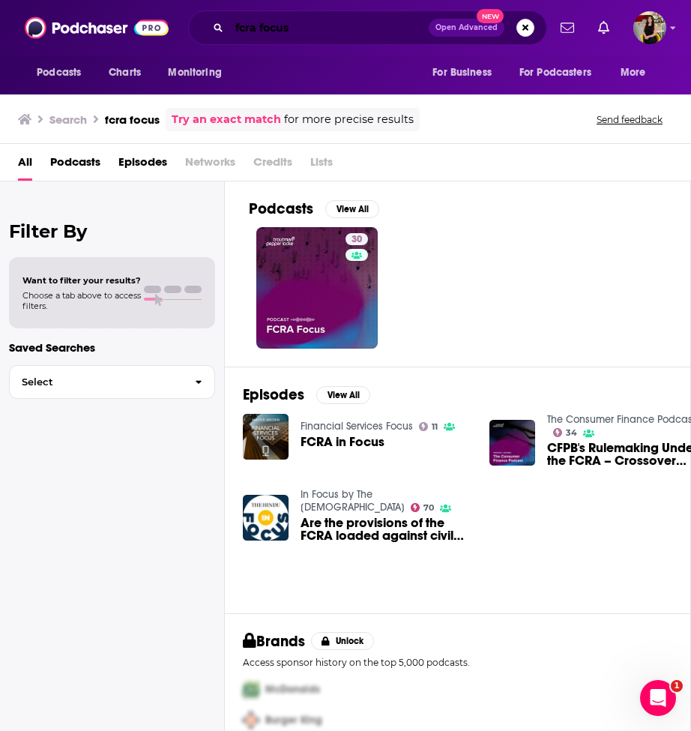
click at [298, 28] on input "fcra focus" at bounding box center [328, 28] width 199 height 24
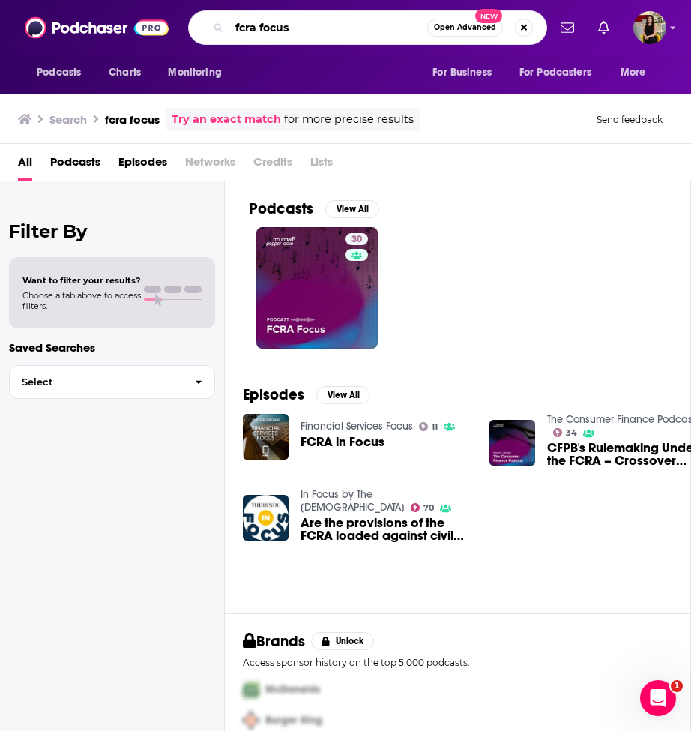
click at [298, 28] on input "fcra focus" at bounding box center [328, 28] width 198 height 24
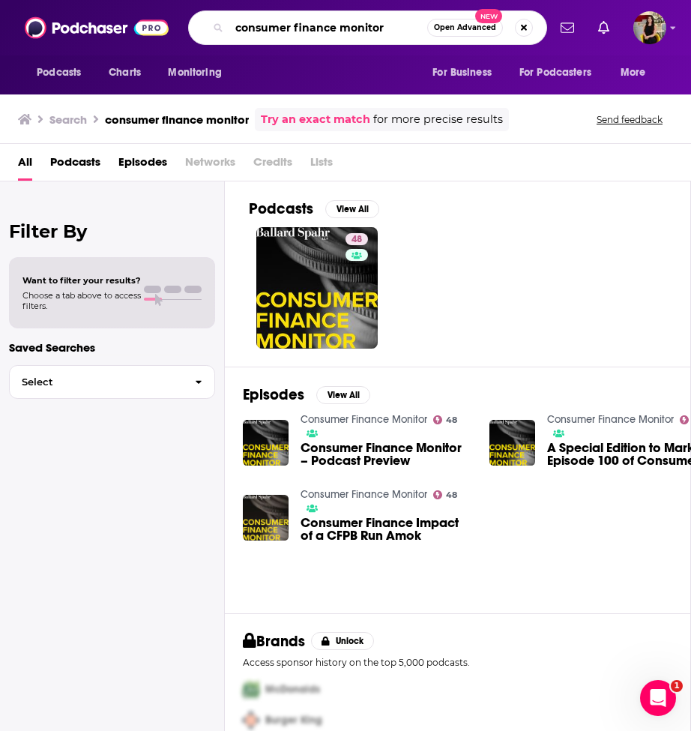
click at [384, 28] on input "consumer finance monitor" at bounding box center [328, 28] width 198 height 24
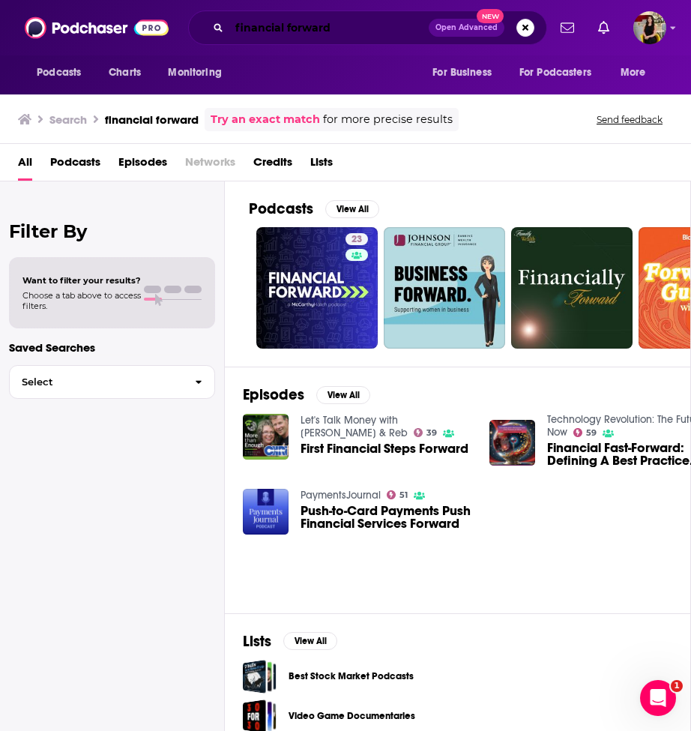
click at [301, 37] on input "financial forward" at bounding box center [328, 28] width 199 height 24
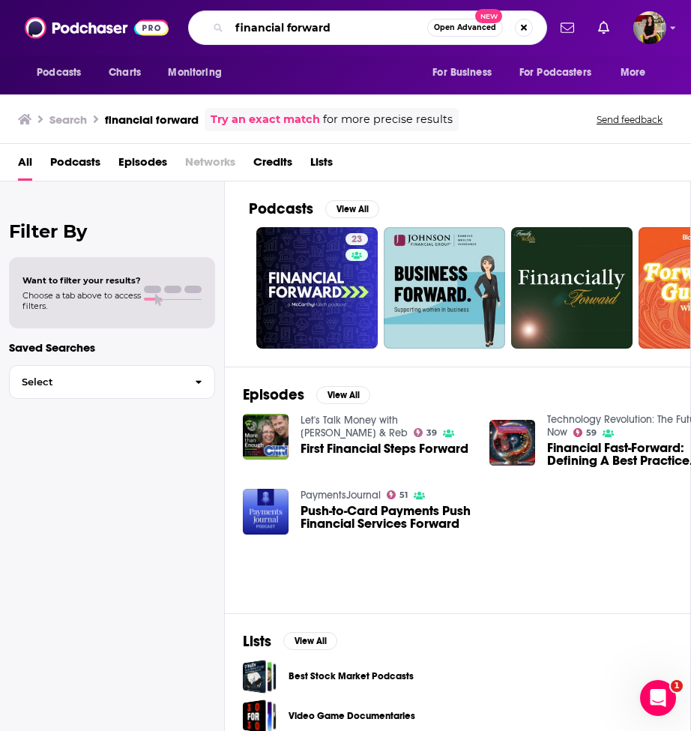
click at [301, 37] on input "financial forward" at bounding box center [328, 28] width 198 height 24
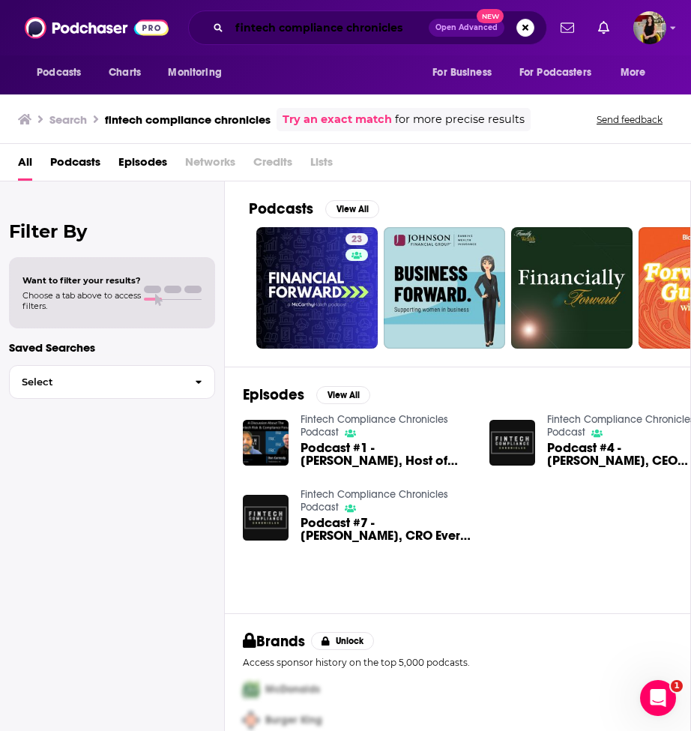
click at [296, 22] on input "fintech compliance chronicles" at bounding box center [328, 28] width 199 height 24
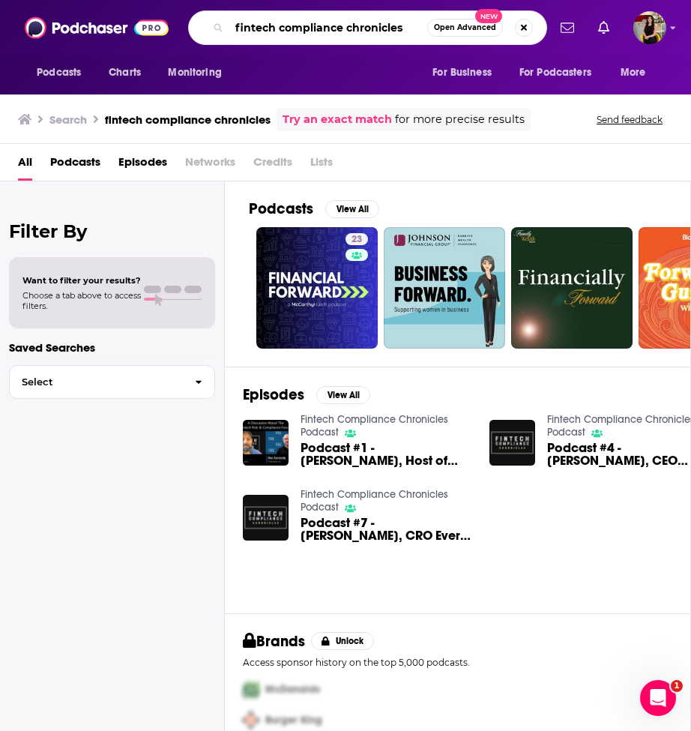
click at [296, 22] on input "fintech compliance chronicles" at bounding box center [328, 28] width 198 height 24
type input "consumer finance podcast"
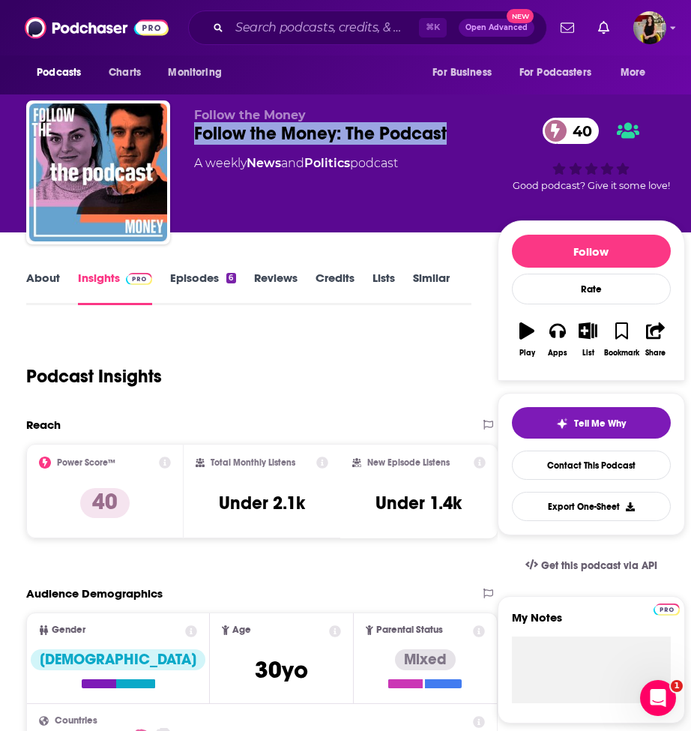
drag, startPoint x: 457, startPoint y: 132, endPoint x: 182, endPoint y: 137, distance: 275.2
click at [182, 137] on div "Follow the Money Follow the Money: The Podcast 40 A weekly News and Politics po…" at bounding box center [355, 175] width 659 height 150
copy h2 "Follow the Money: The Podcast"
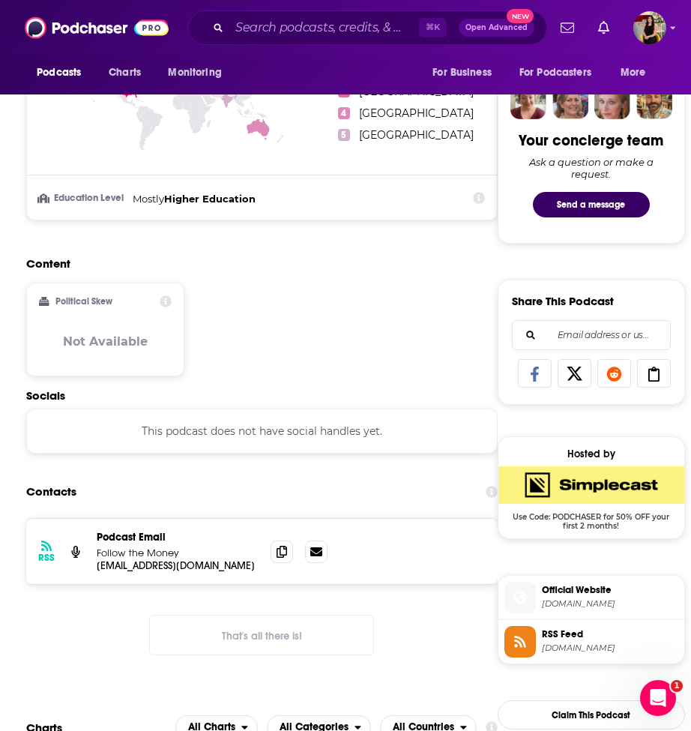
scroll to position [719, 0]
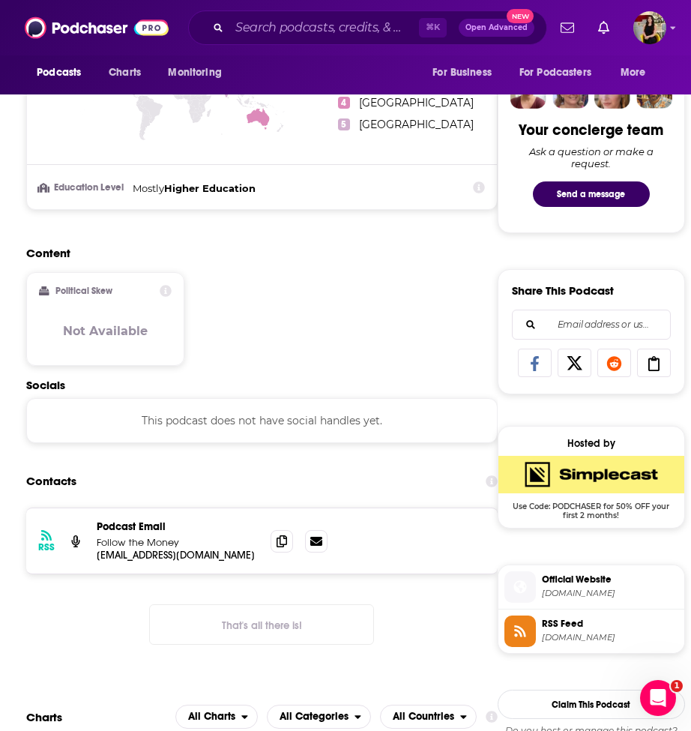
click at [572, 595] on span "follow-the-money-the-podcast.simplecast.com" at bounding box center [610, 593] width 136 height 11
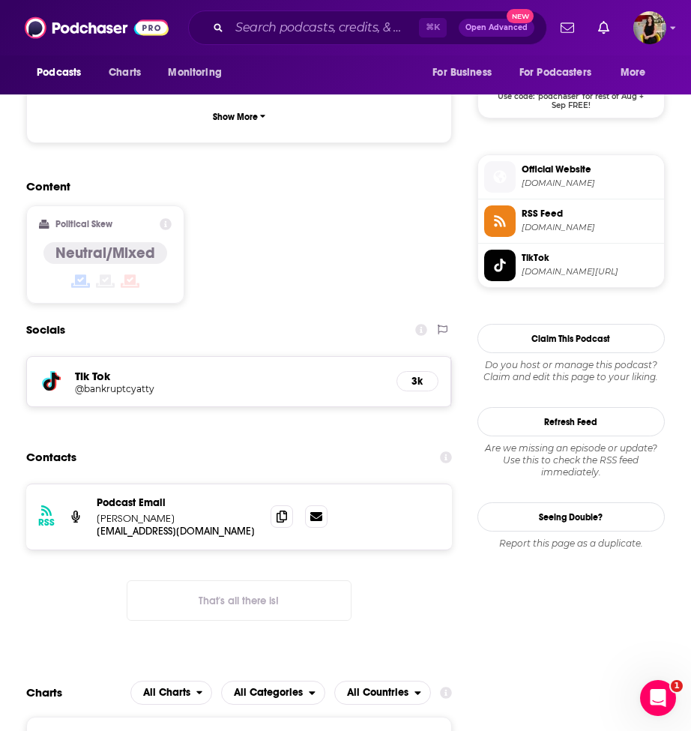
scroll to position [1132, 0]
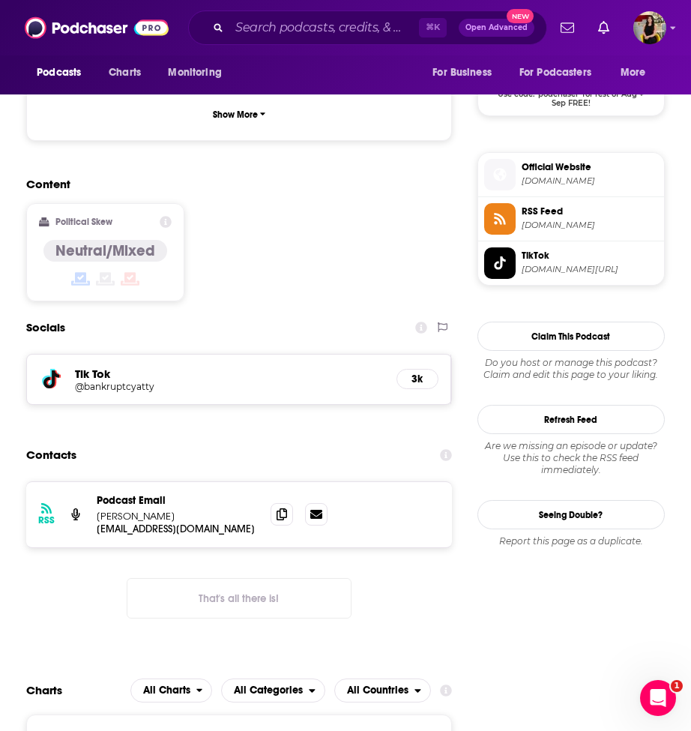
click at [144, 381] on h5 "@bankruptcyatty" at bounding box center [129, 386] width 108 height 11
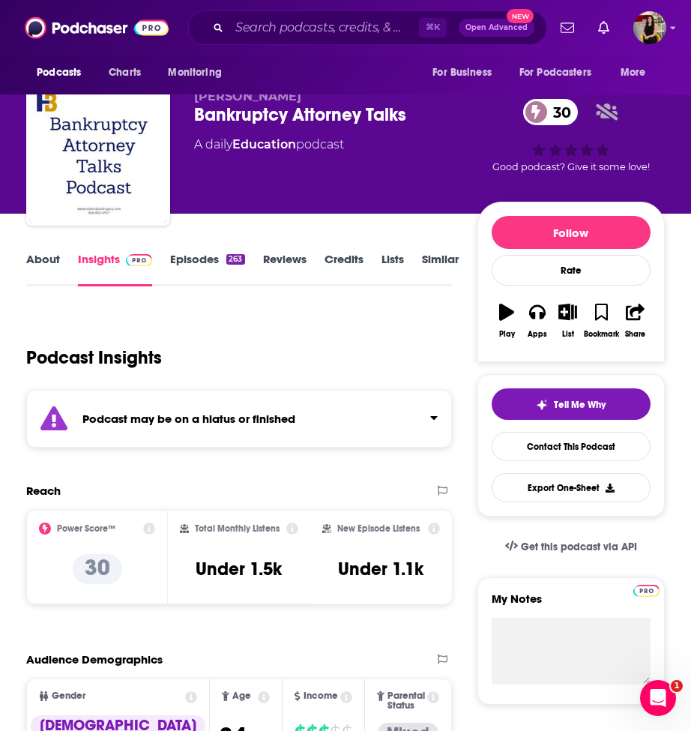
scroll to position [17, 0]
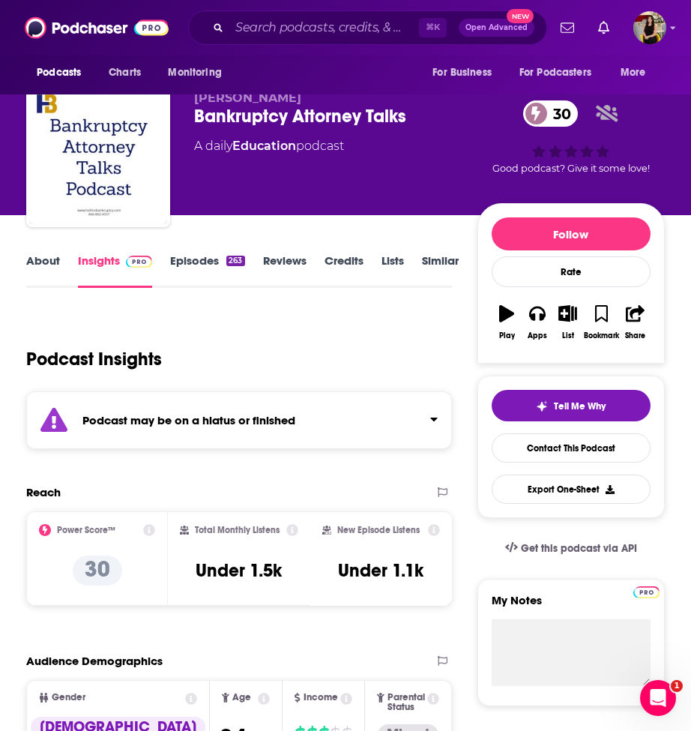
click at [195, 261] on link "Episodes 263" at bounding box center [207, 270] width 74 height 34
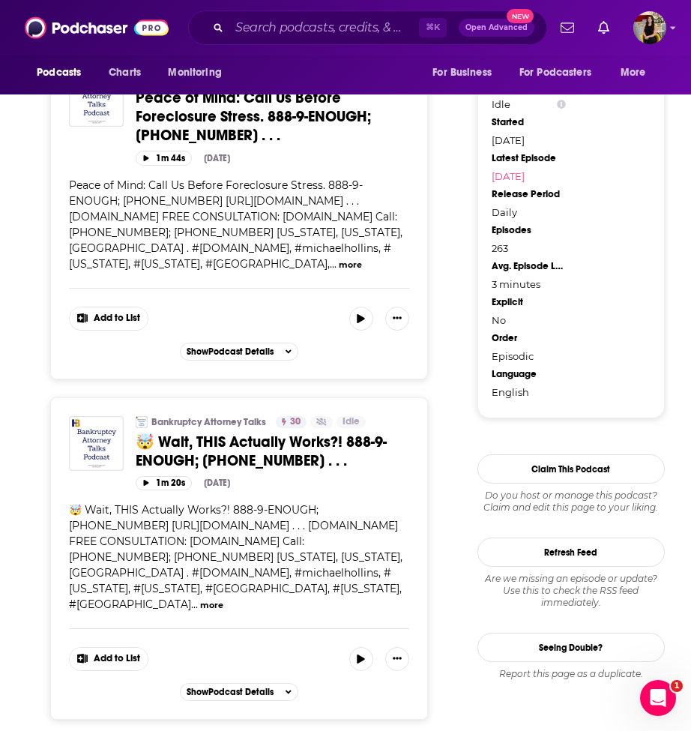
scroll to position [1471, 0]
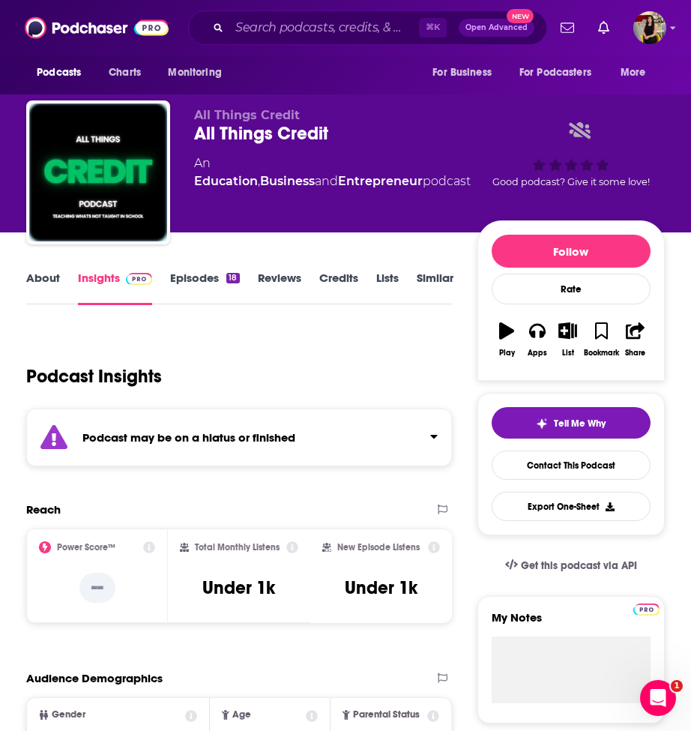
click at [199, 273] on link "Episodes 18" at bounding box center [204, 288] width 69 height 34
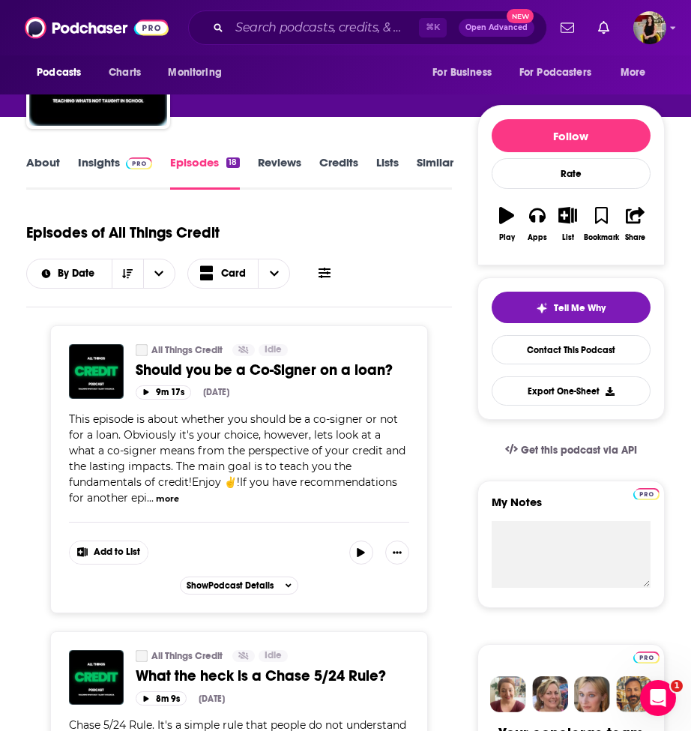
scroll to position [118, 0]
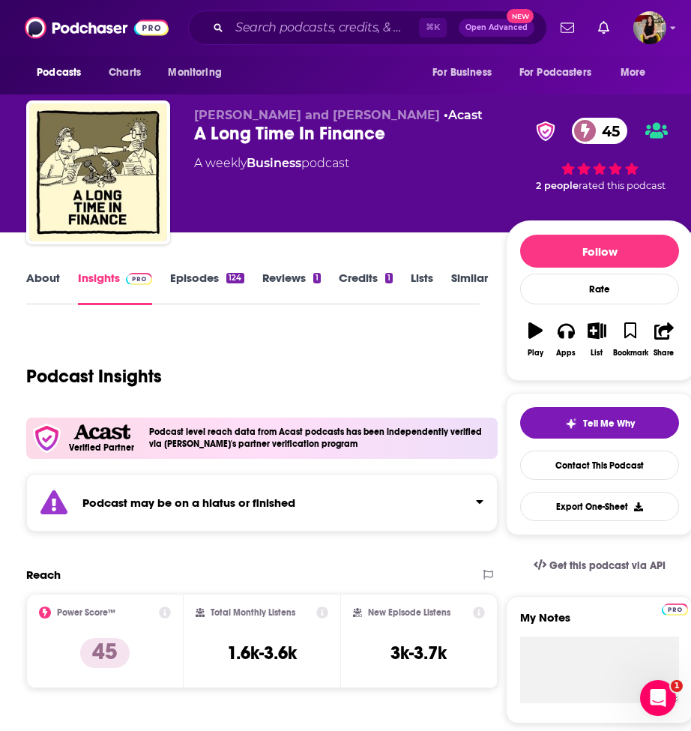
scroll to position [11, 0]
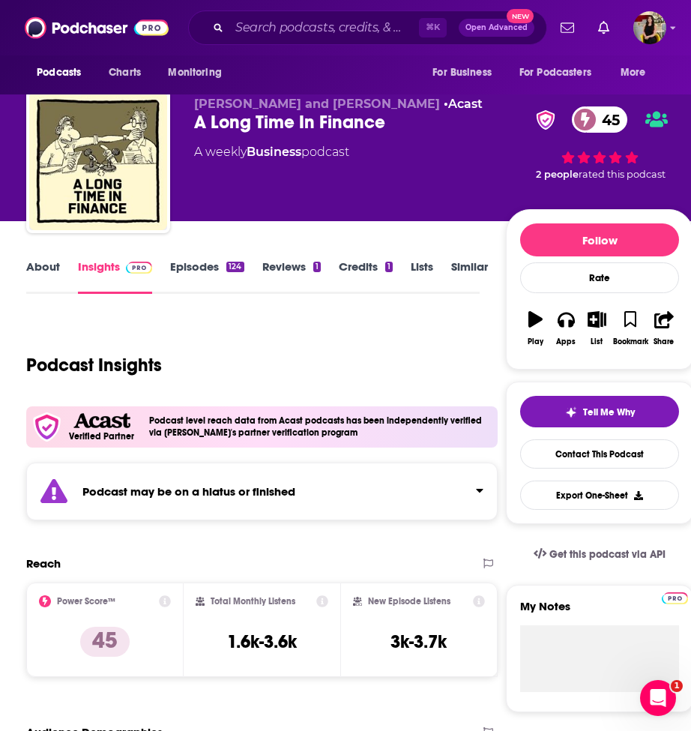
click at [200, 267] on link "Episodes 124" at bounding box center [206, 276] width 73 height 34
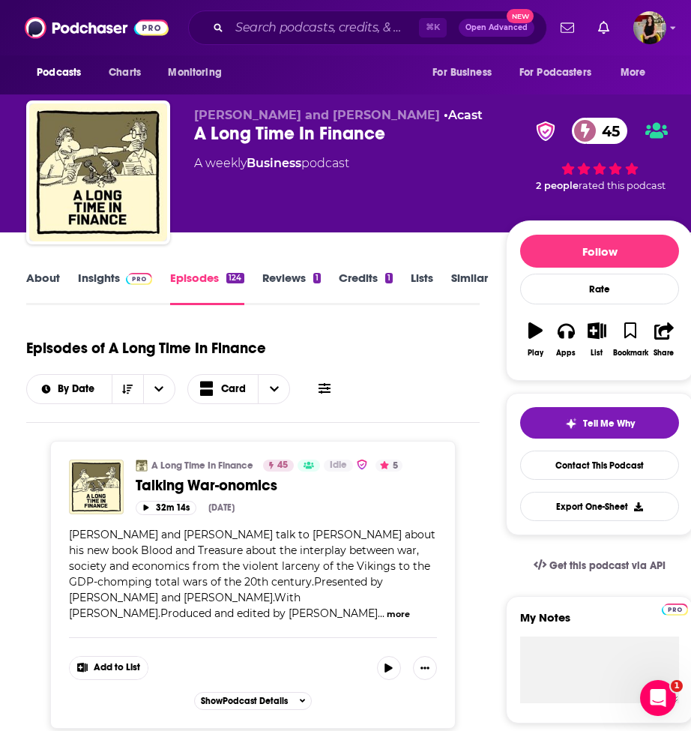
click at [43, 286] on link "About" at bounding box center [43, 288] width 34 height 34
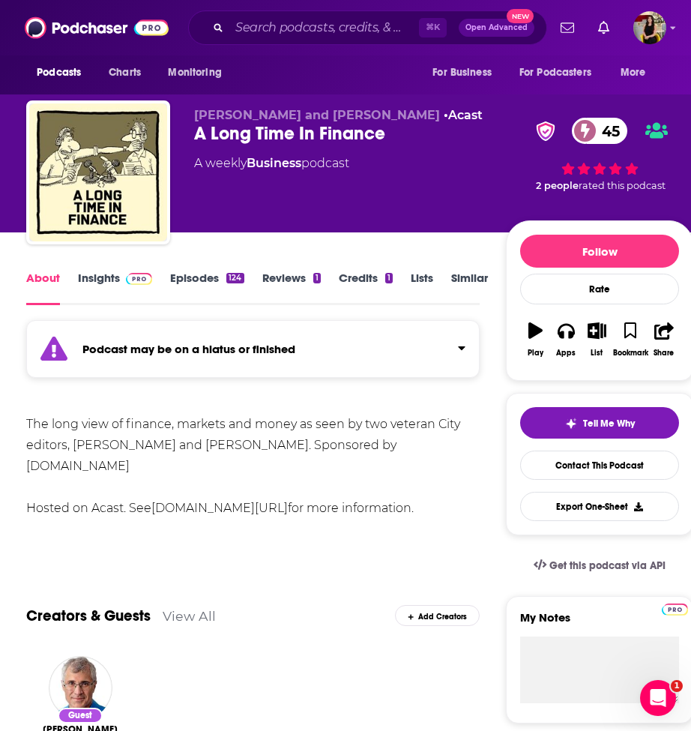
click at [104, 276] on link "Insights" at bounding box center [115, 288] width 74 height 34
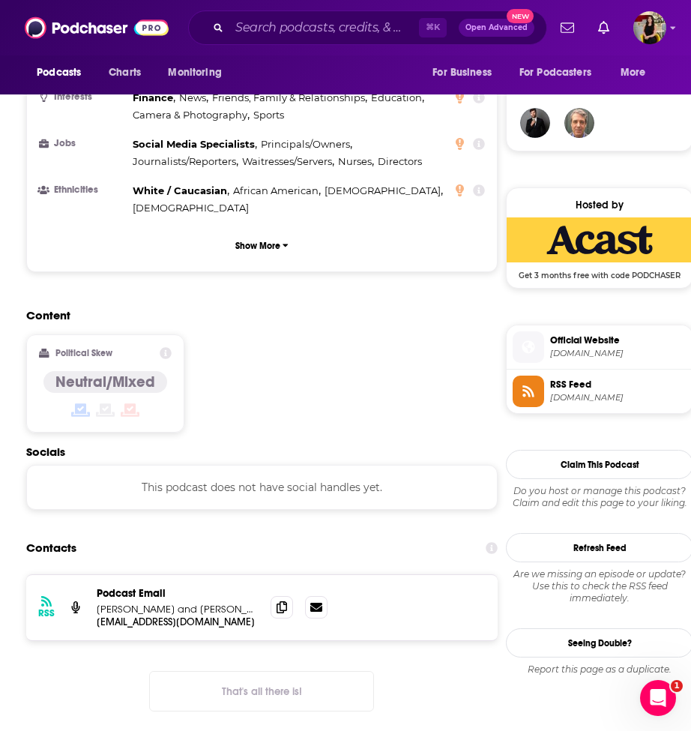
scroll to position [1081, 0]
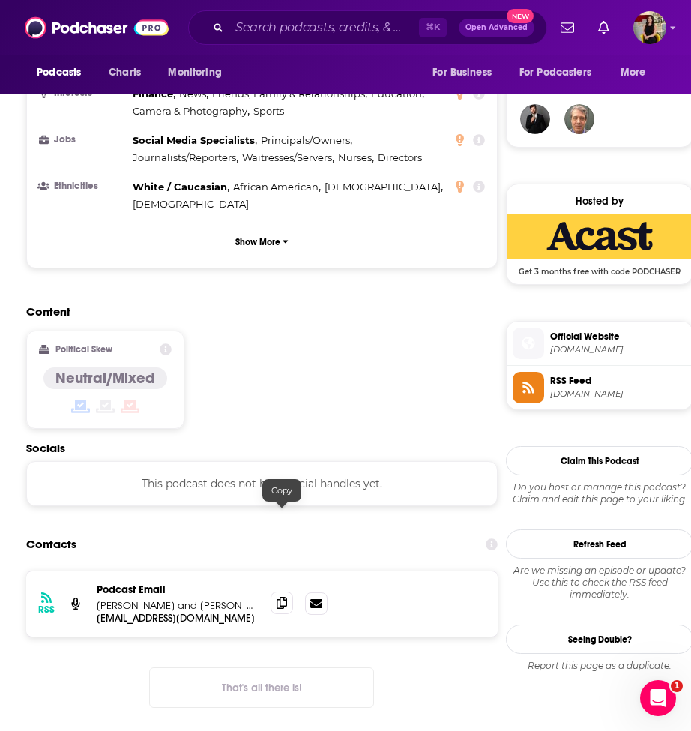
click at [277, 597] on icon at bounding box center [282, 603] width 10 height 12
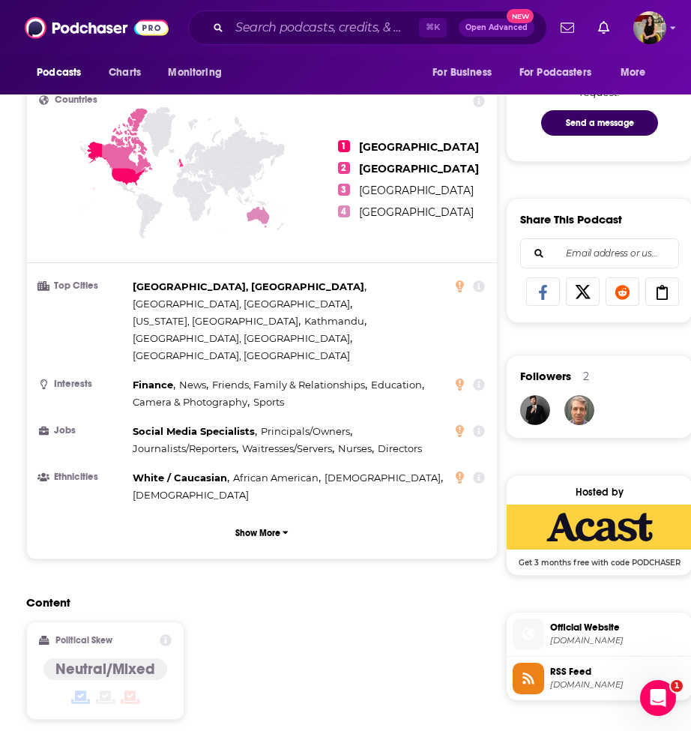
scroll to position [0, 0]
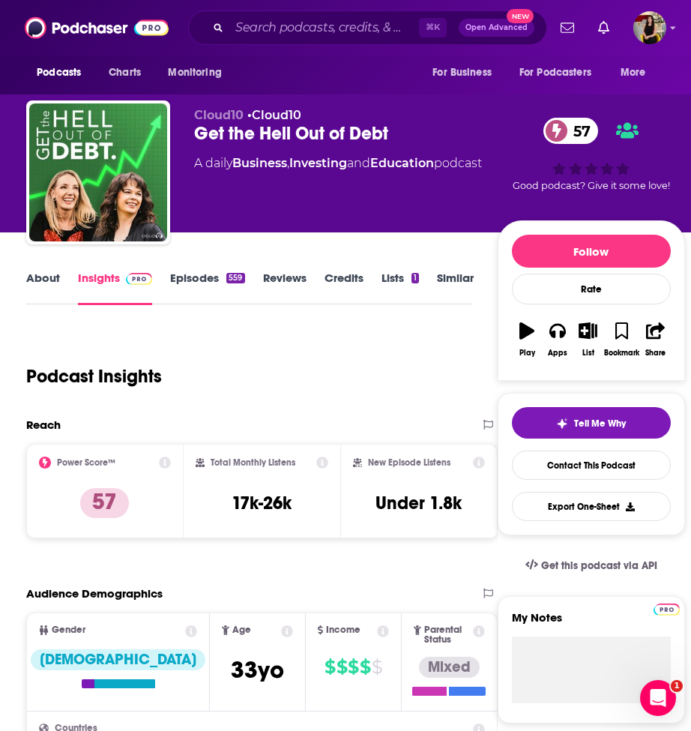
click at [41, 282] on link "About" at bounding box center [43, 288] width 34 height 34
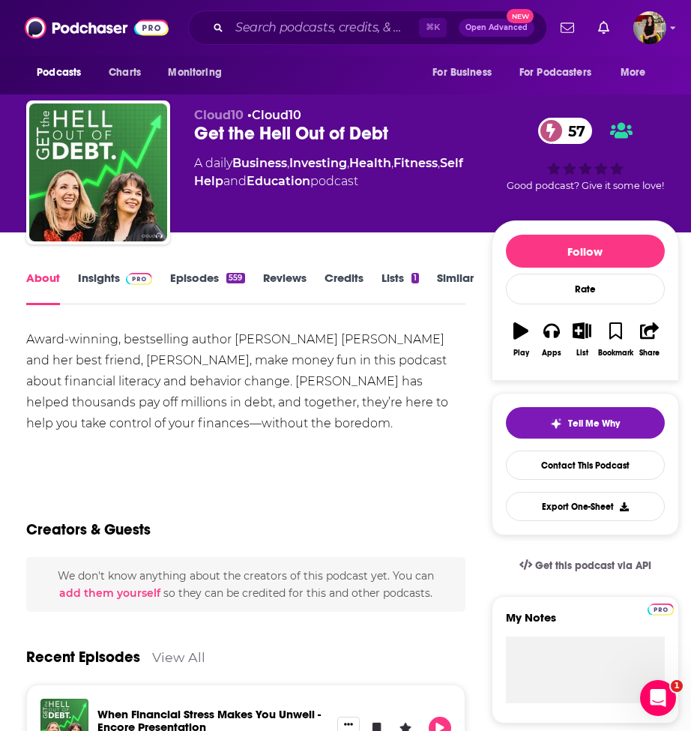
click at [108, 288] on link "Insights" at bounding box center [115, 288] width 74 height 34
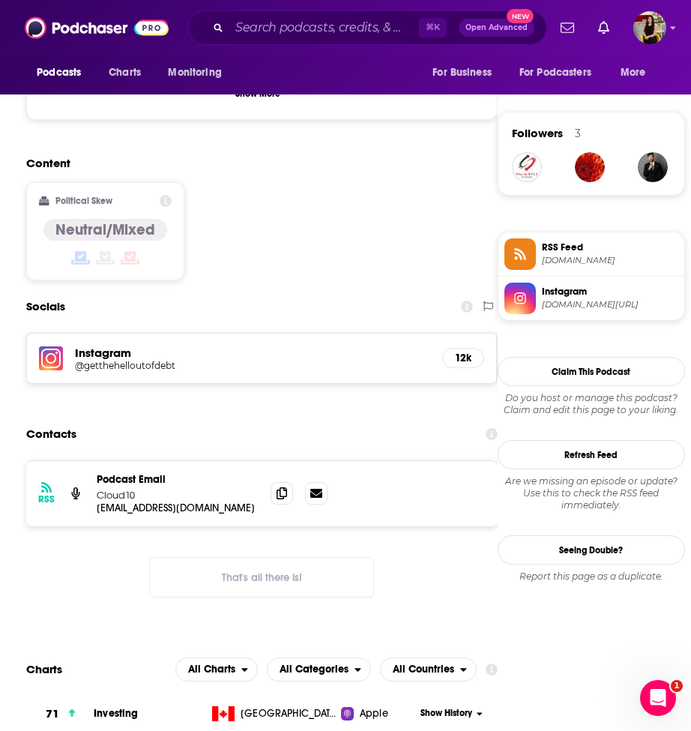
scroll to position [1045, 0]
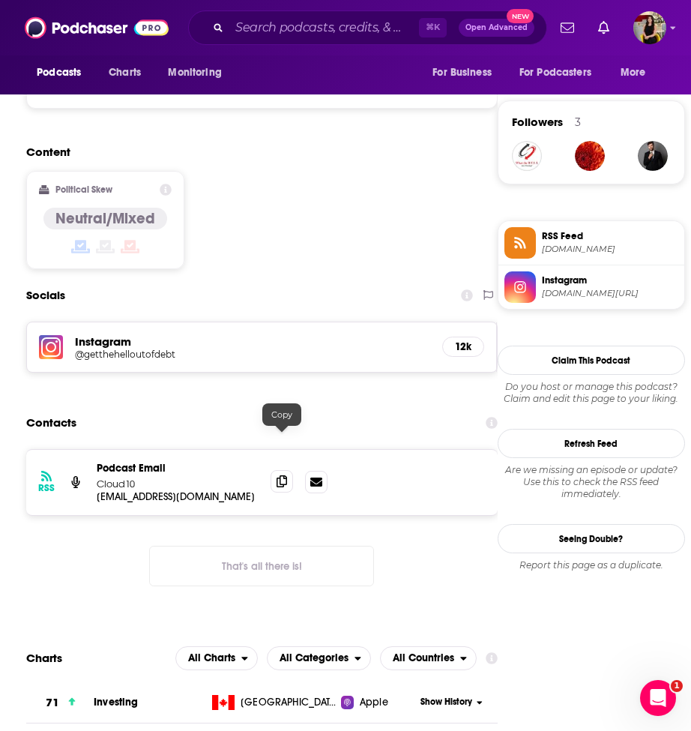
click at [279, 475] on icon at bounding box center [282, 481] width 10 height 12
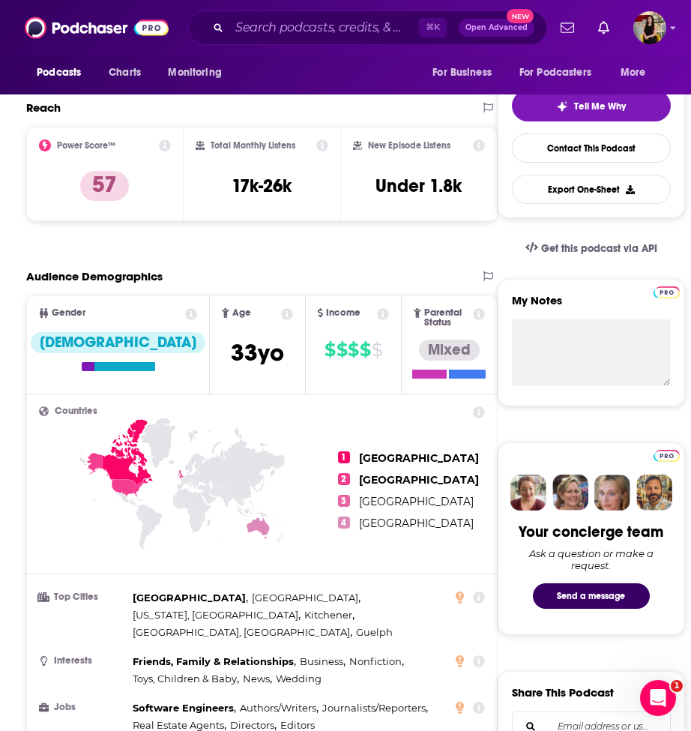
scroll to position [0, 0]
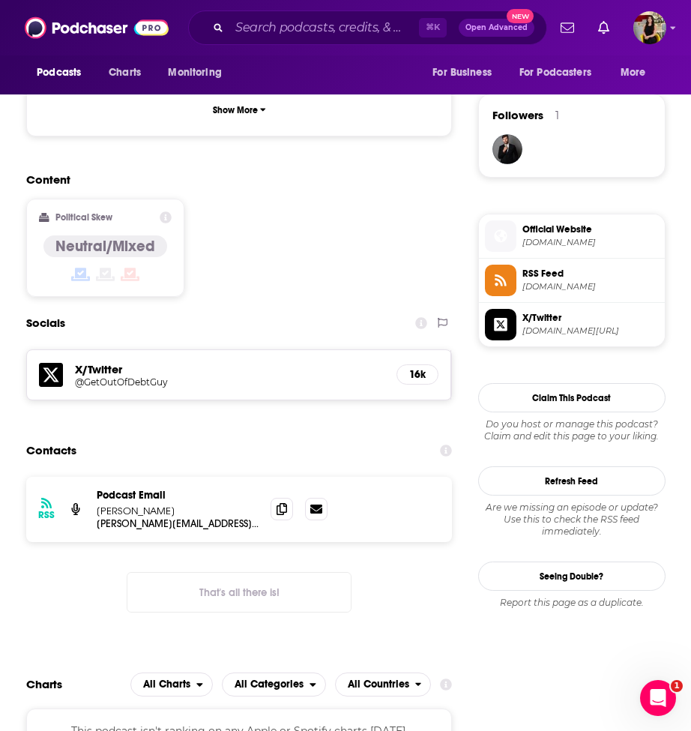
scroll to position [1055, 0]
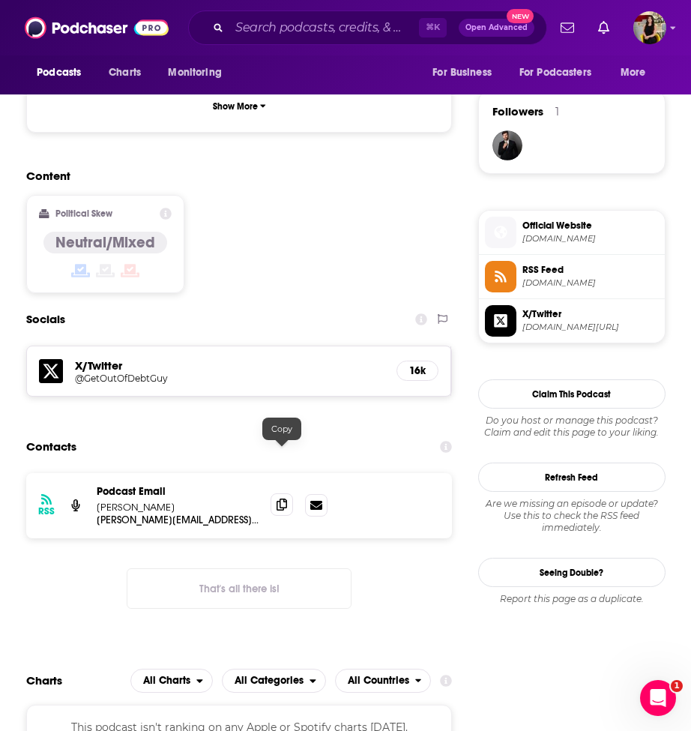
click at [281, 499] on icon at bounding box center [282, 505] width 10 height 12
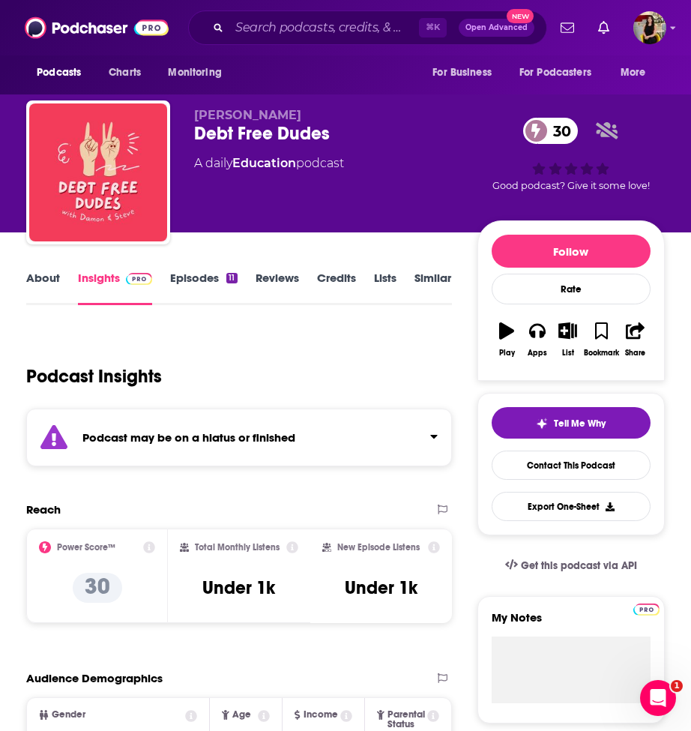
click at [191, 274] on link "Episodes 11" at bounding box center [203, 288] width 67 height 34
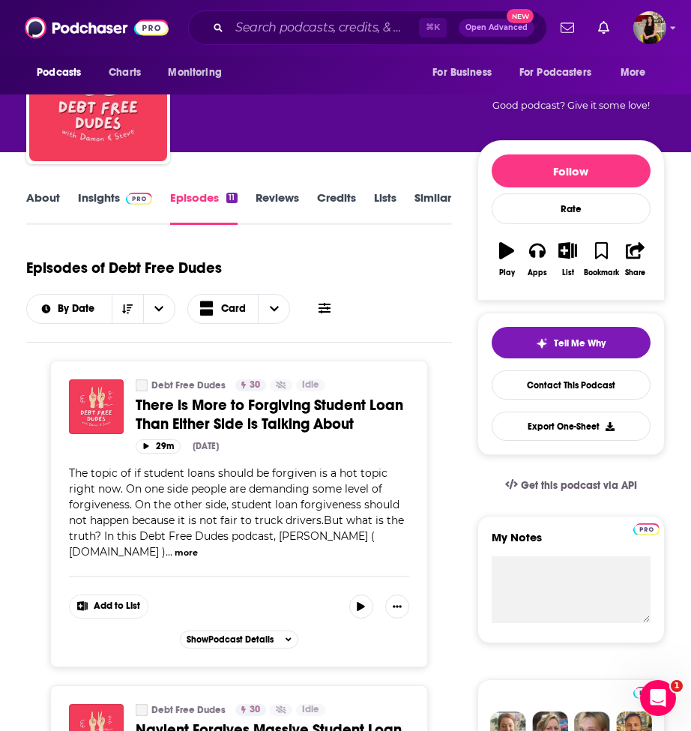
scroll to position [112, 0]
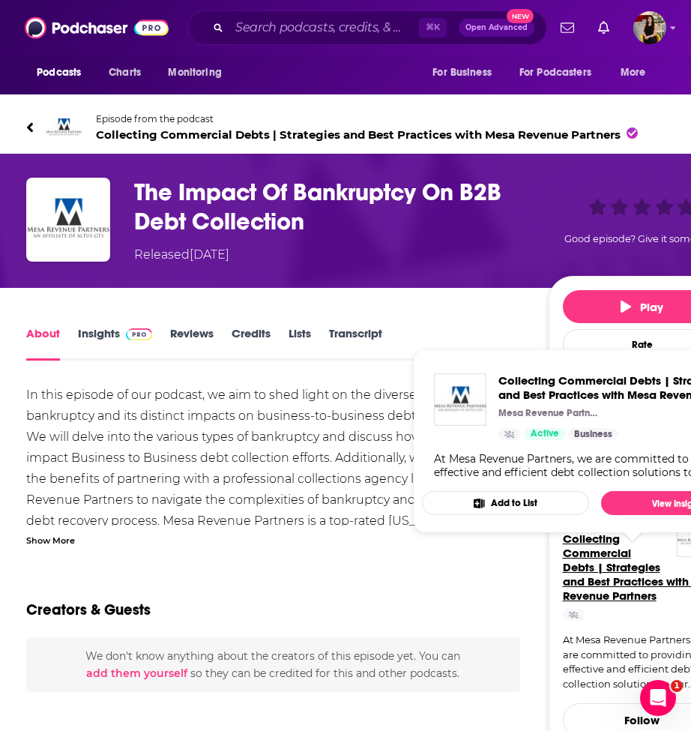
click at [614, 585] on span "Collecting Commercial Debts | Strategies and Best Practices with Mesa Revenue P…" at bounding box center [642, 567] width 158 height 71
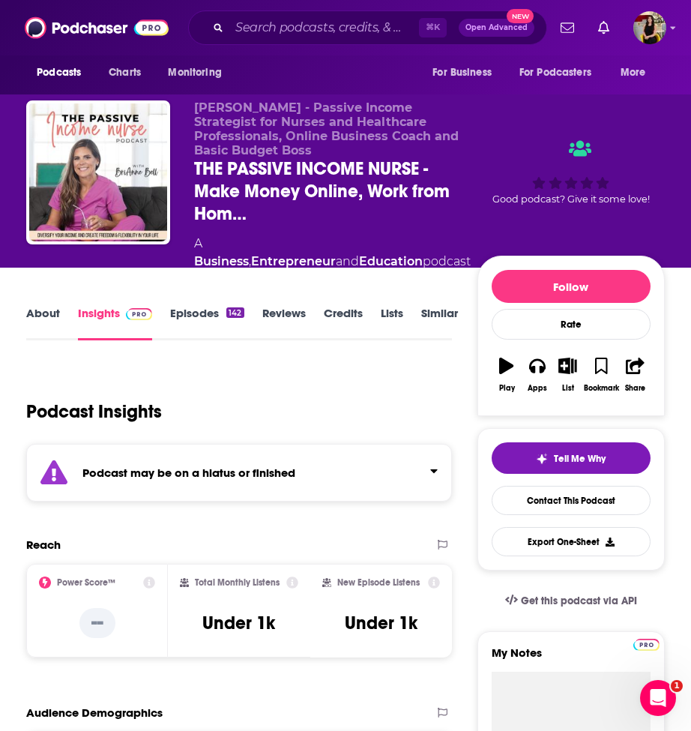
click at [199, 306] on link "Episodes 142" at bounding box center [206, 323] width 73 height 34
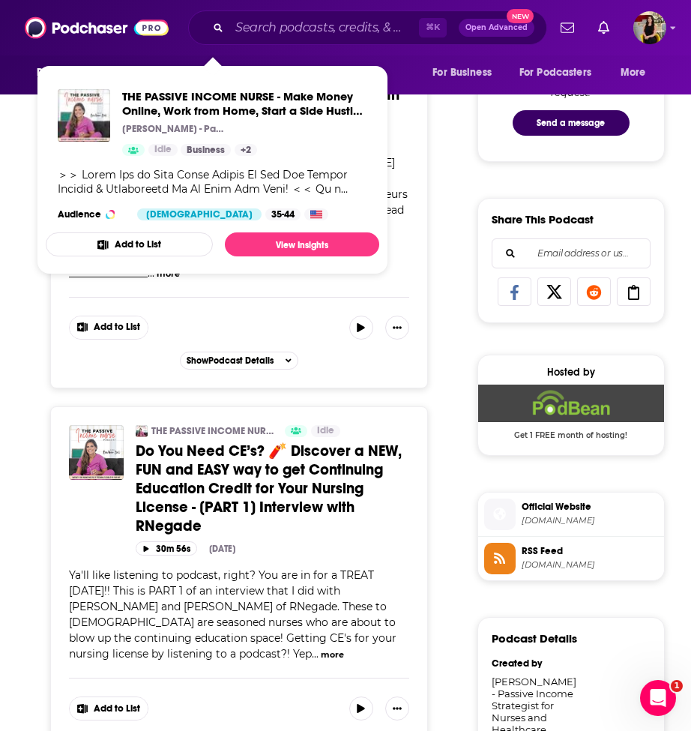
scroll to position [827, 0]
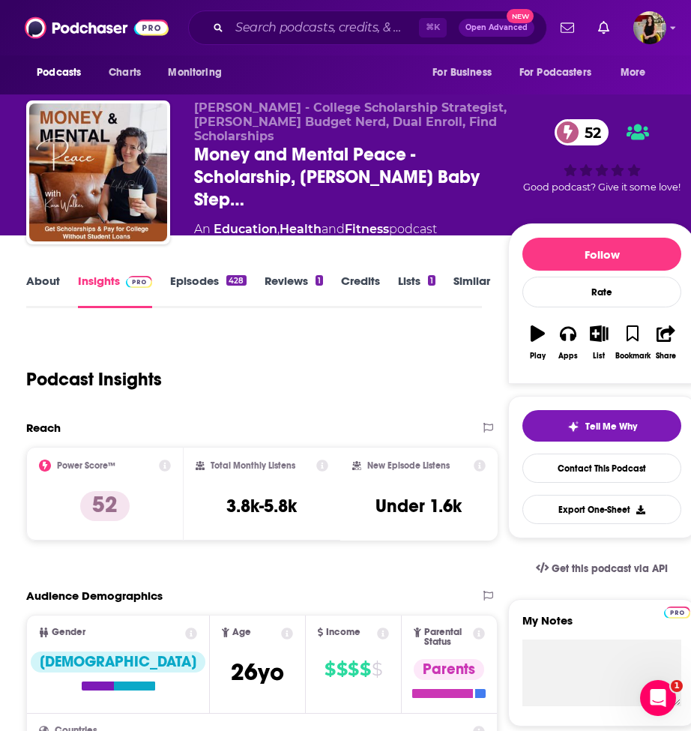
click at [41, 285] on link "About" at bounding box center [43, 291] width 34 height 34
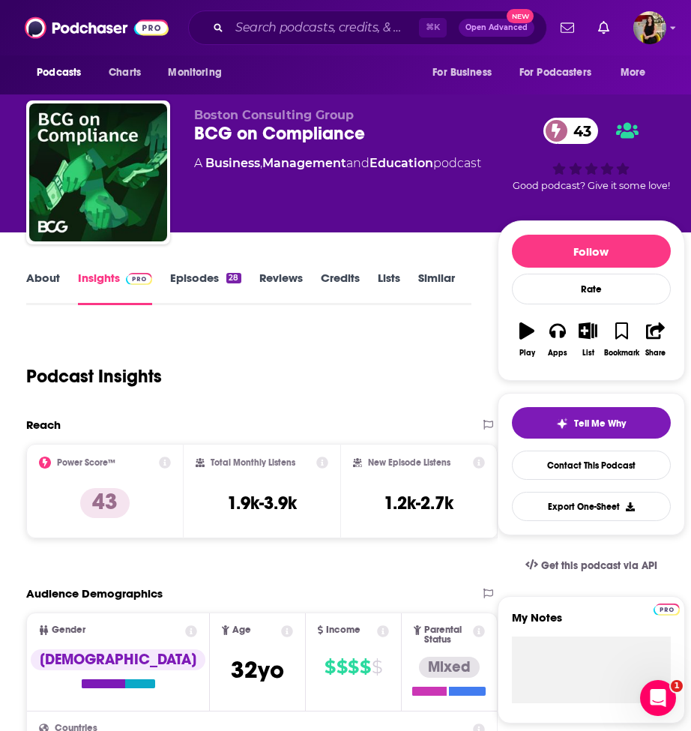
click at [190, 285] on link "Episodes 28" at bounding box center [205, 288] width 70 height 34
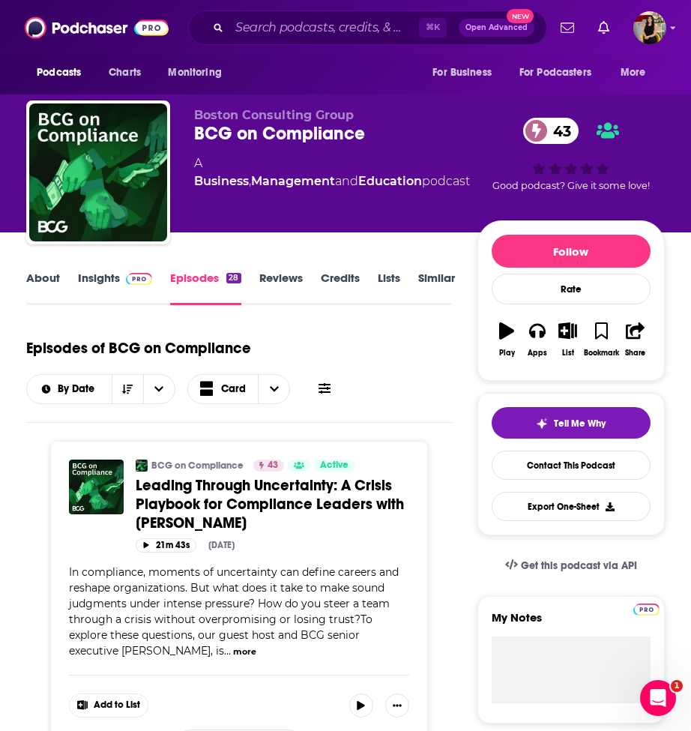
click at [82, 269] on div "About Insights Episodes 28 Reviews Credits Lists Similar" at bounding box center [239, 286] width 426 height 37
click at [92, 290] on link "Insights" at bounding box center [115, 288] width 74 height 34
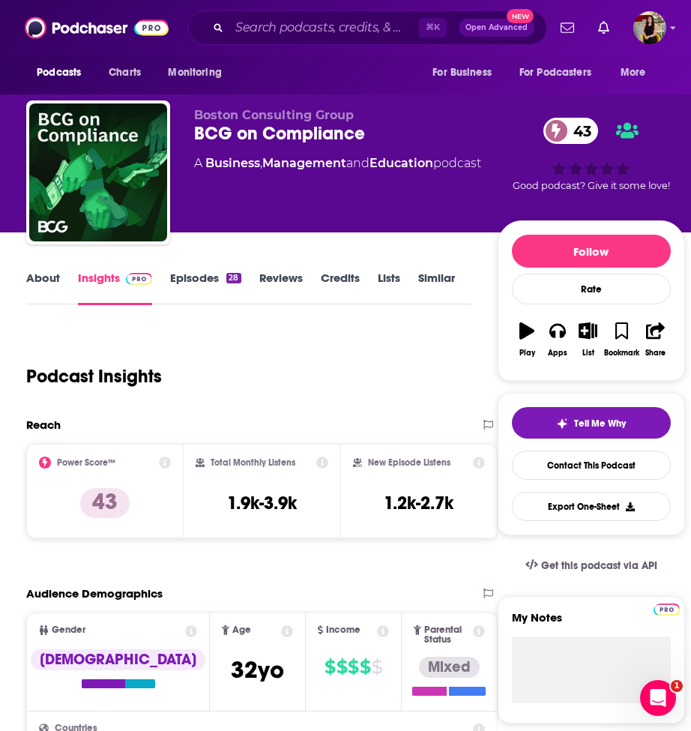
click at [40, 279] on link "About" at bounding box center [43, 288] width 34 height 34
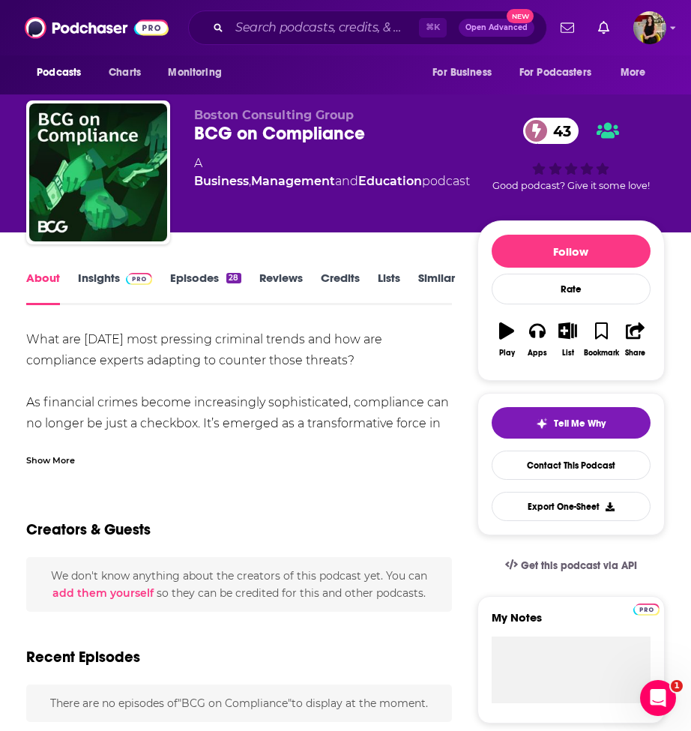
click at [100, 277] on link "Insights" at bounding box center [115, 288] width 74 height 34
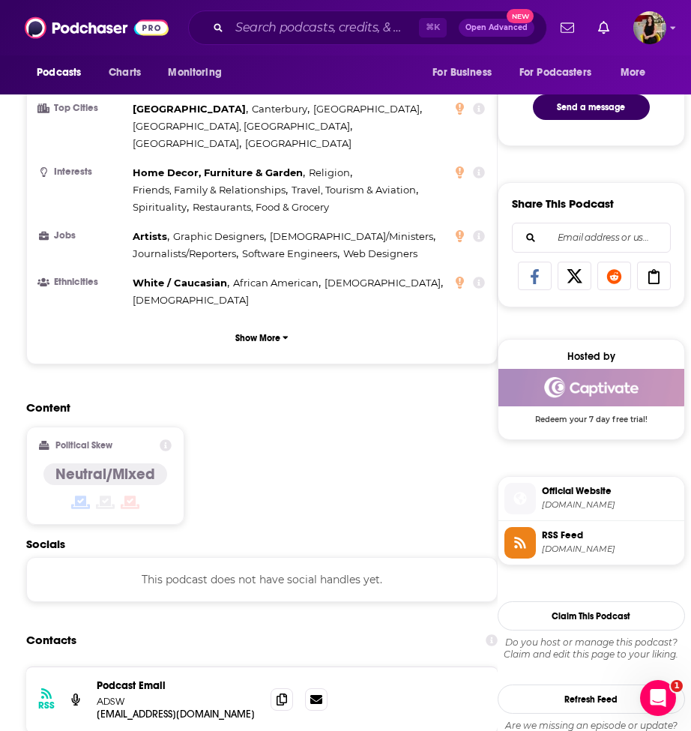
scroll to position [1066, 0]
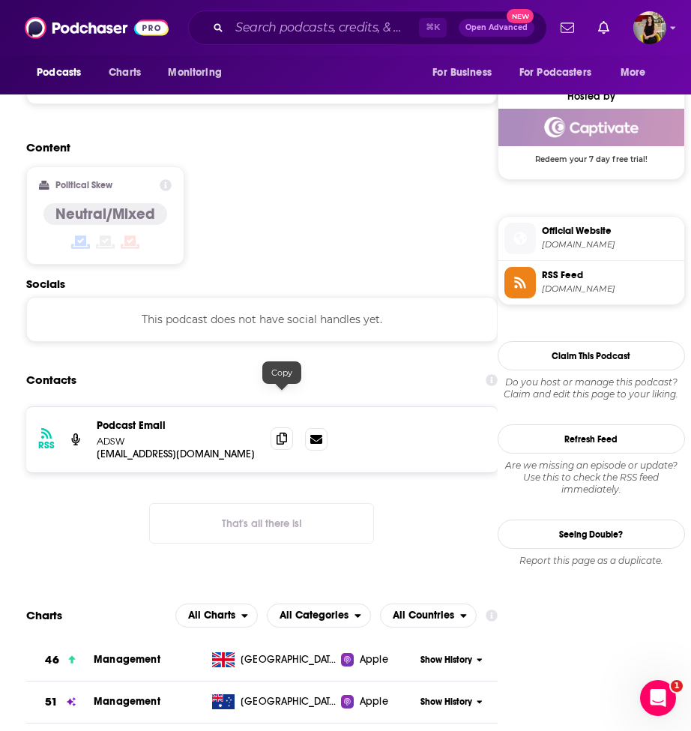
click at [289, 427] on span at bounding box center [282, 438] width 22 height 22
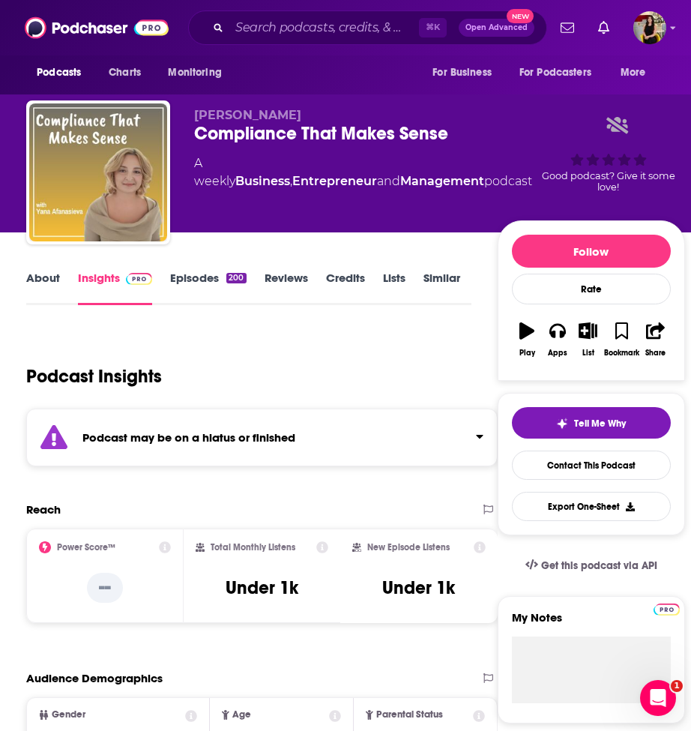
click at [190, 283] on link "Episodes 200" at bounding box center [208, 288] width 76 height 34
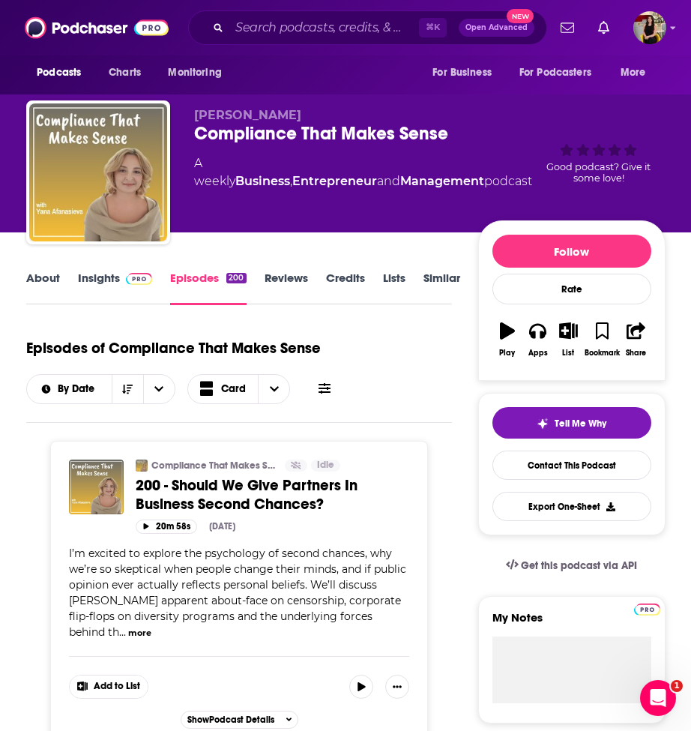
click at [111, 280] on link "Insights" at bounding box center [115, 288] width 74 height 34
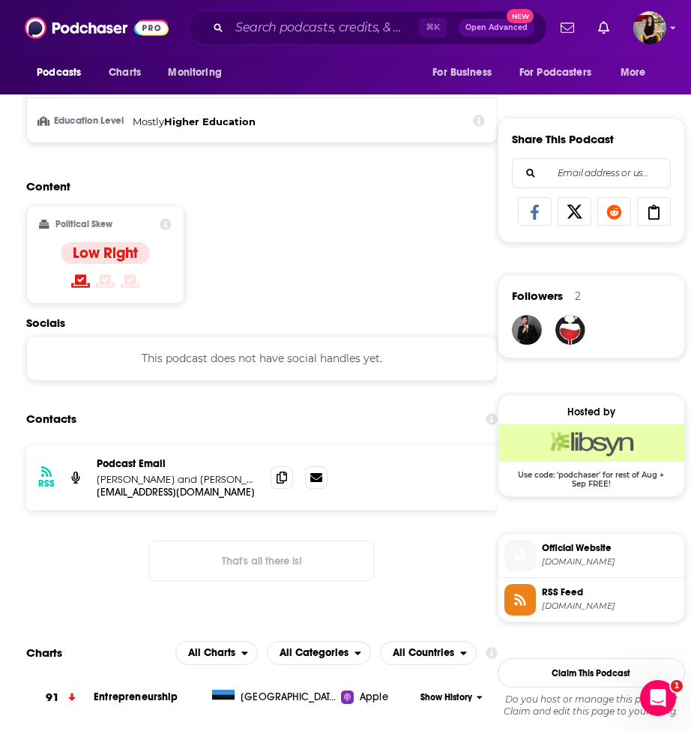
scroll to position [874, 0]
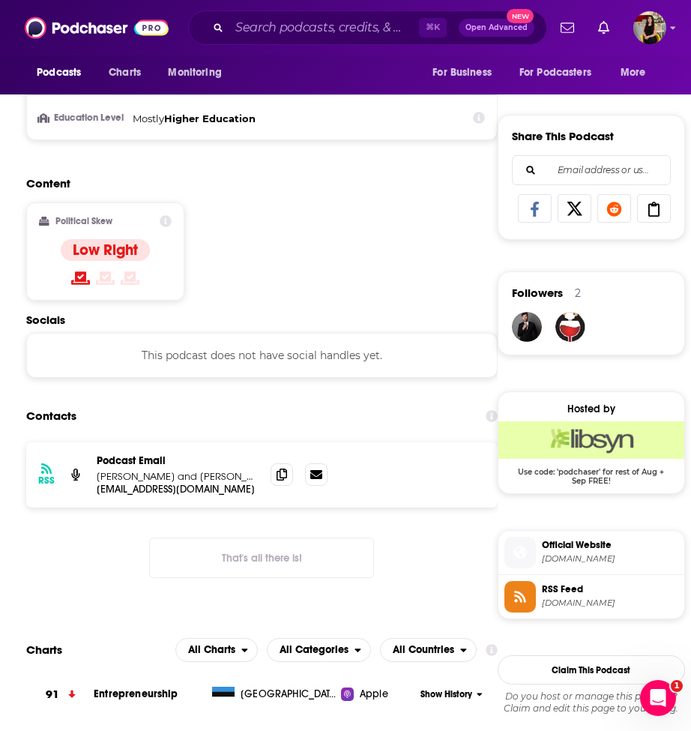
click at [265, 476] on div "RSS Podcast Email [PERSON_NAME] and [PERSON_NAME] [EMAIL_ADDRESS][DOMAIN_NAME] …" at bounding box center [262, 474] width 472 height 65
click at [276, 476] on span at bounding box center [282, 474] width 22 height 22
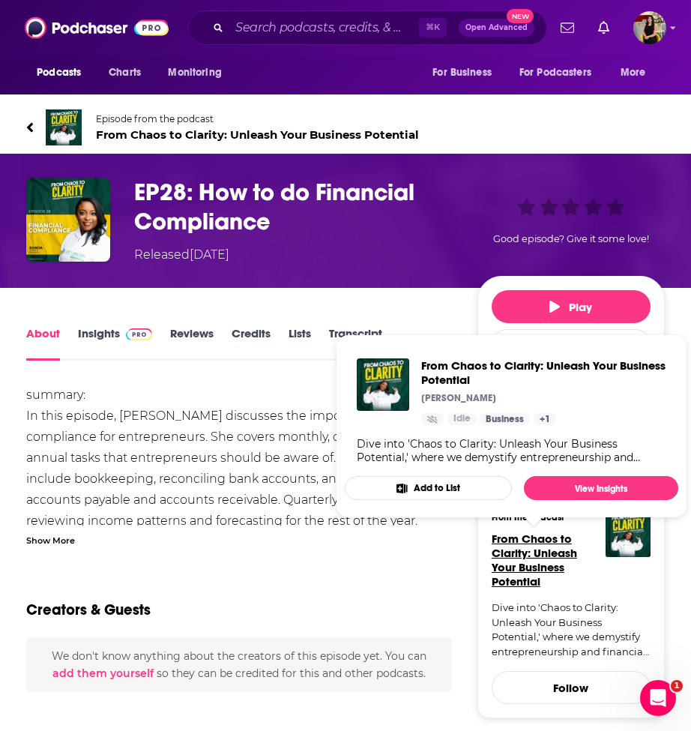
click at [537, 556] on span "From Chaos to Clarity: Unleash Your Business Potential" at bounding box center [534, 560] width 85 height 57
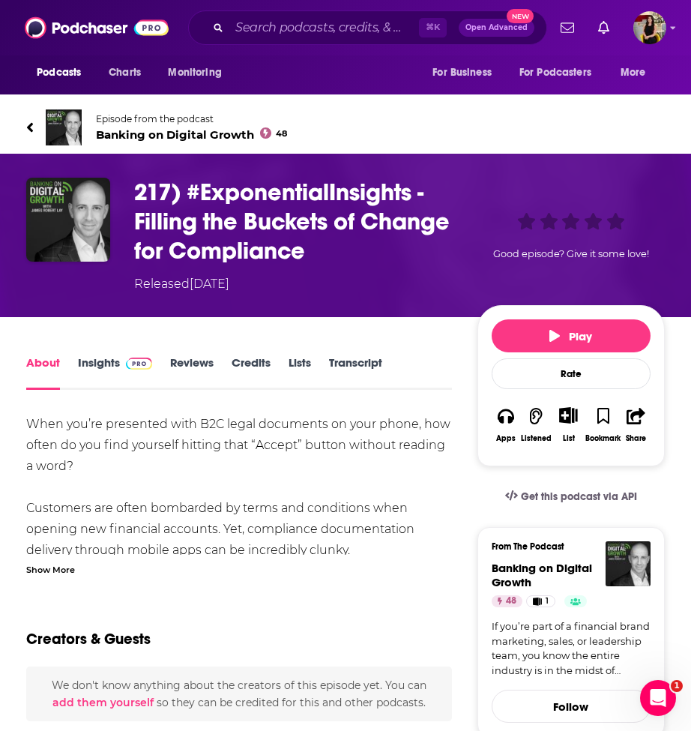
click at [220, 134] on span "Banking on Digital Growth 48" at bounding box center [191, 134] width 191 height 14
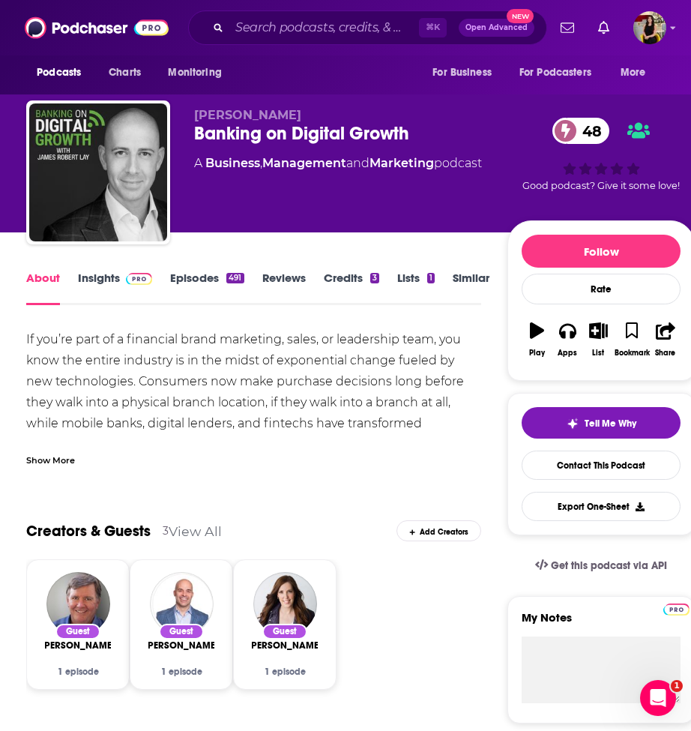
click at [221, 274] on link "Episodes 491" at bounding box center [206, 288] width 73 height 34
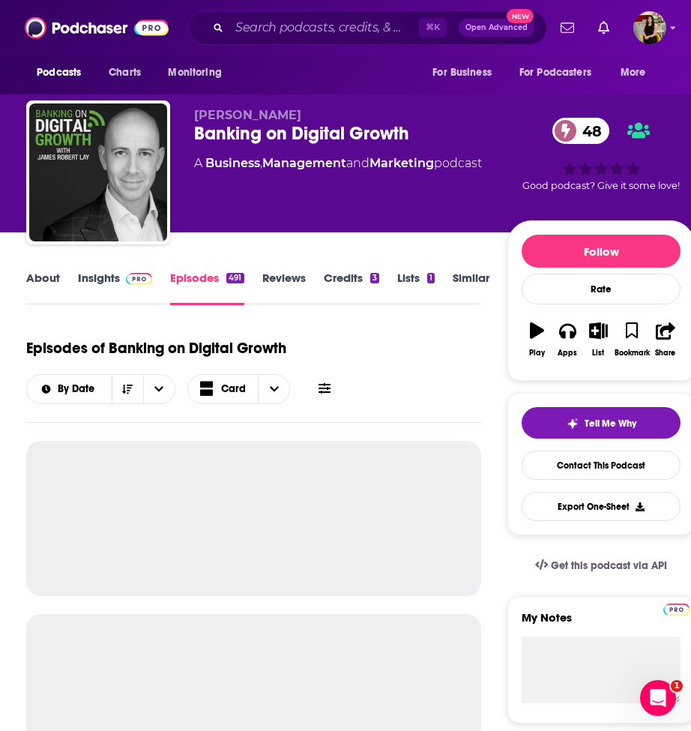
click at [100, 283] on link "Insights" at bounding box center [115, 288] width 74 height 34
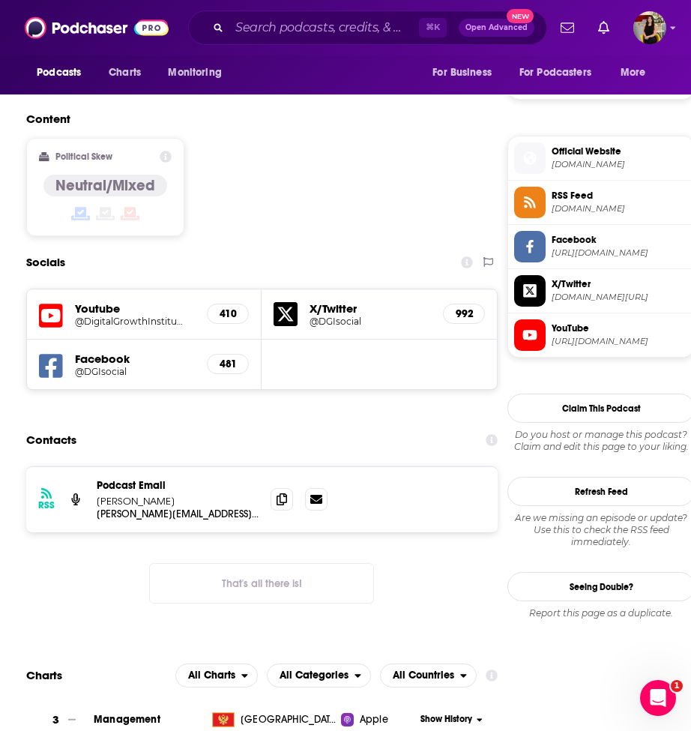
scroll to position [1162, 0]
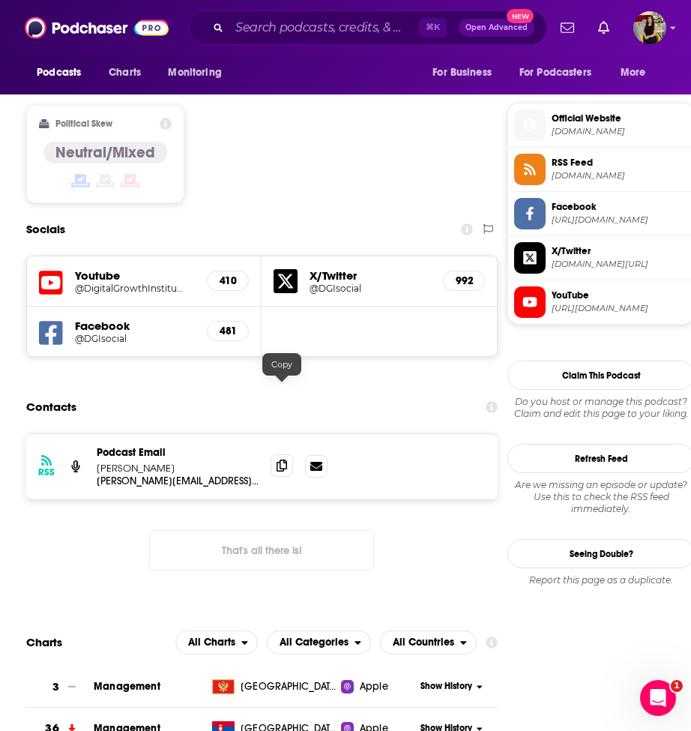
click at [284, 460] on icon at bounding box center [282, 466] width 10 height 12
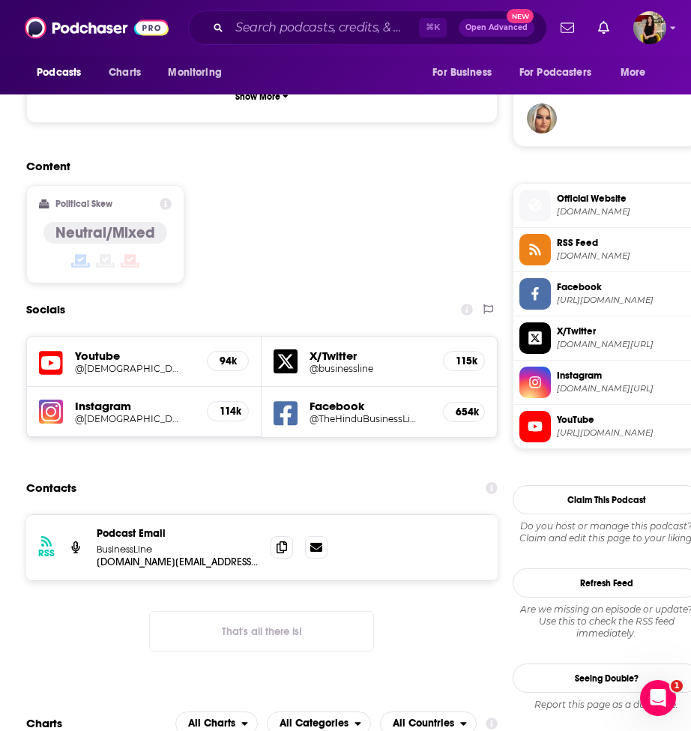
scroll to position [1165, 0]
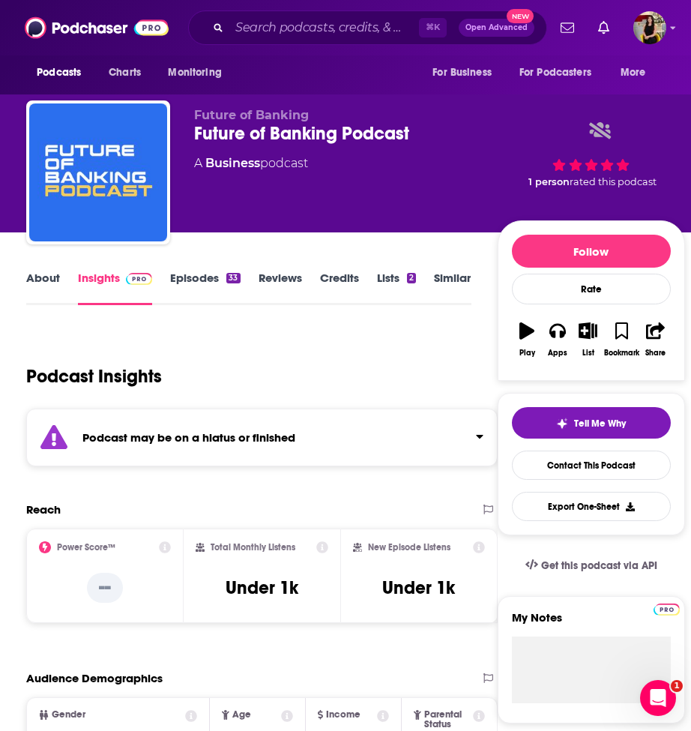
click at [191, 283] on link "Episodes 33" at bounding box center [205, 288] width 70 height 34
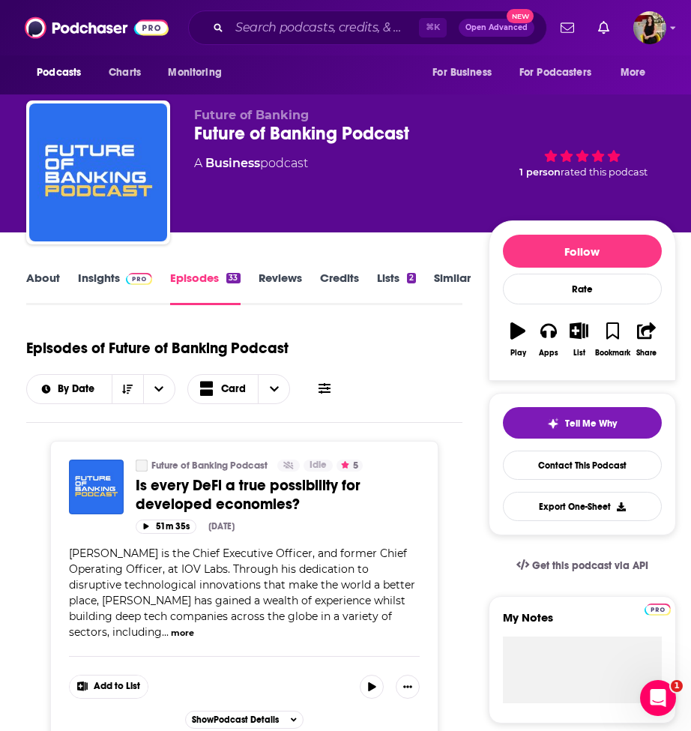
scroll to position [28, 0]
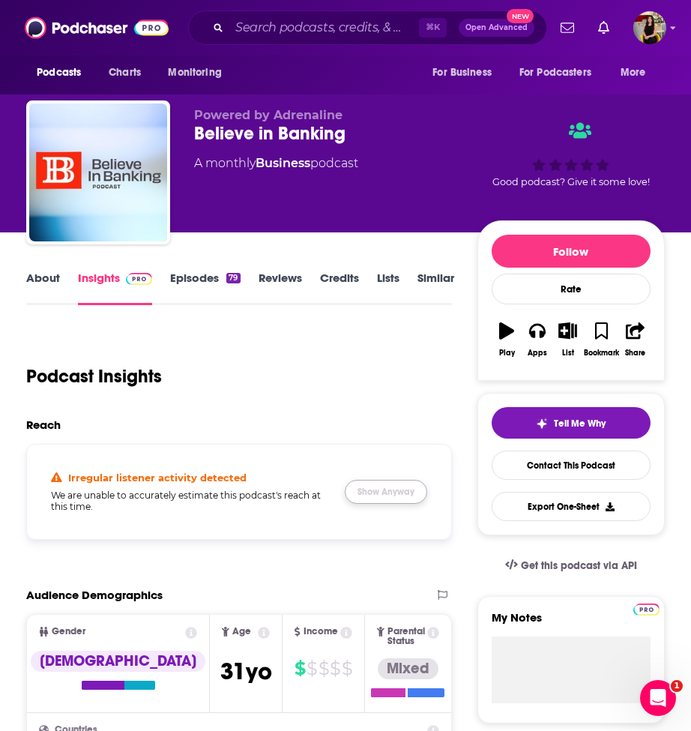
click at [388, 500] on button "Show Anyway" at bounding box center [386, 492] width 82 height 24
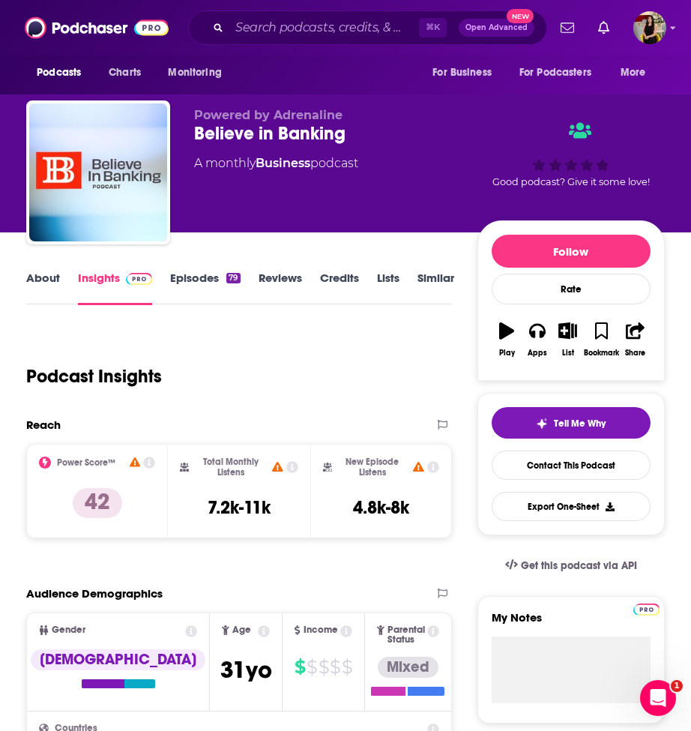
click at [195, 279] on link "Episodes 79" at bounding box center [205, 288] width 70 height 34
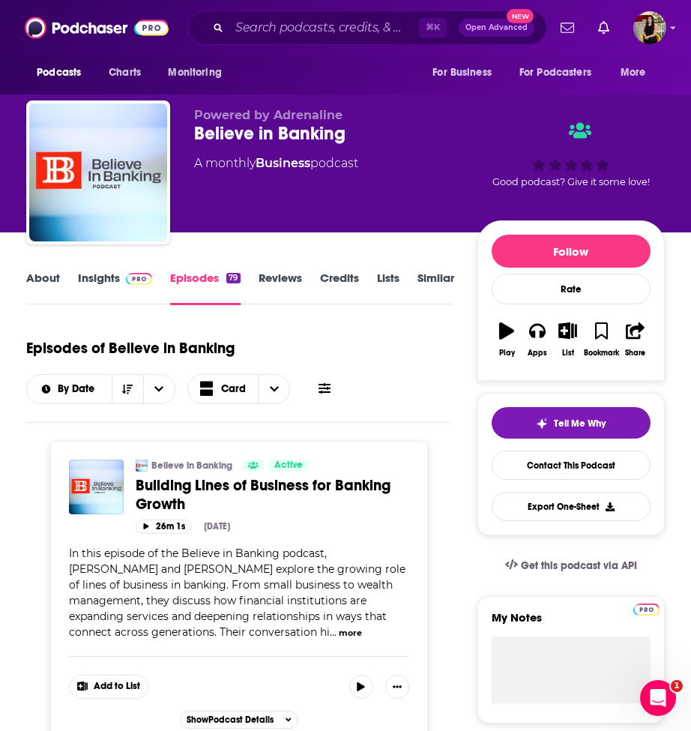
click at [108, 285] on link "Insights" at bounding box center [115, 288] width 74 height 34
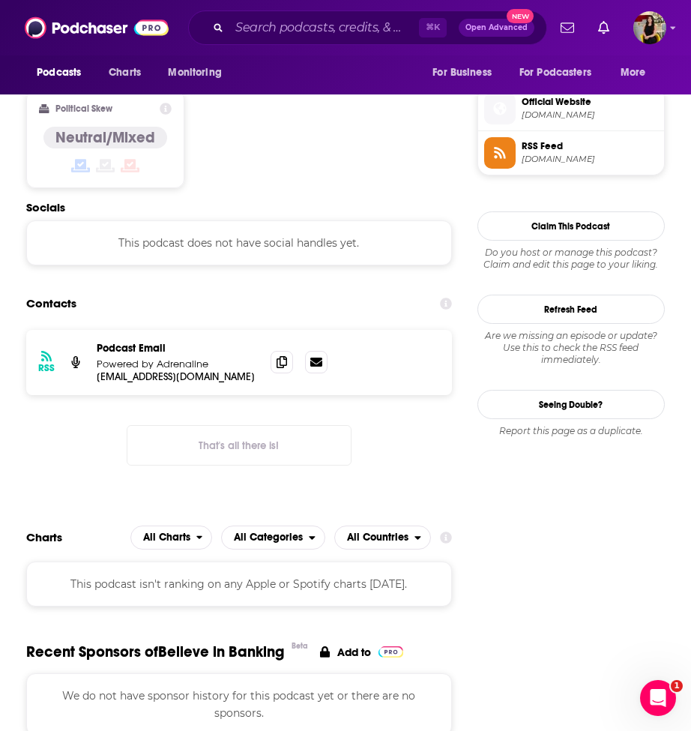
scroll to position [1177, 0]
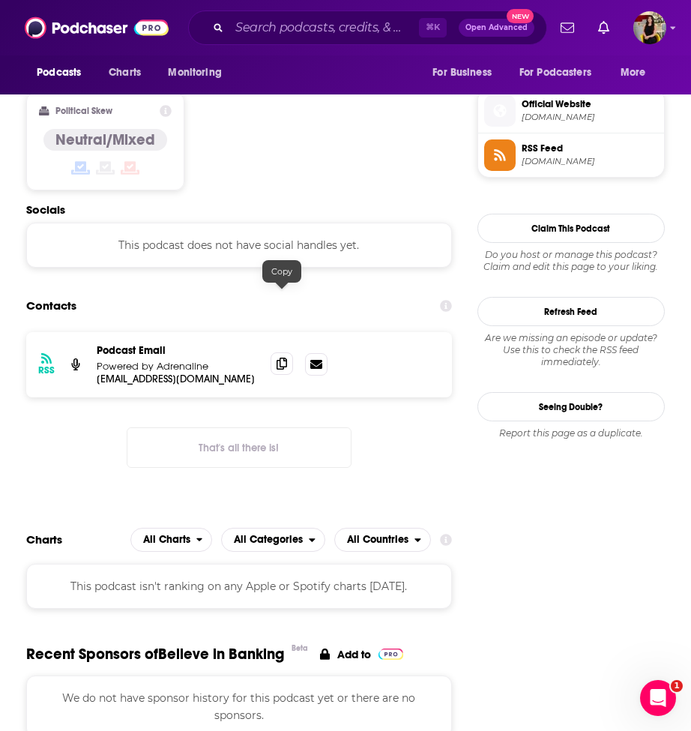
click at [288, 352] on span at bounding box center [282, 363] width 22 height 22
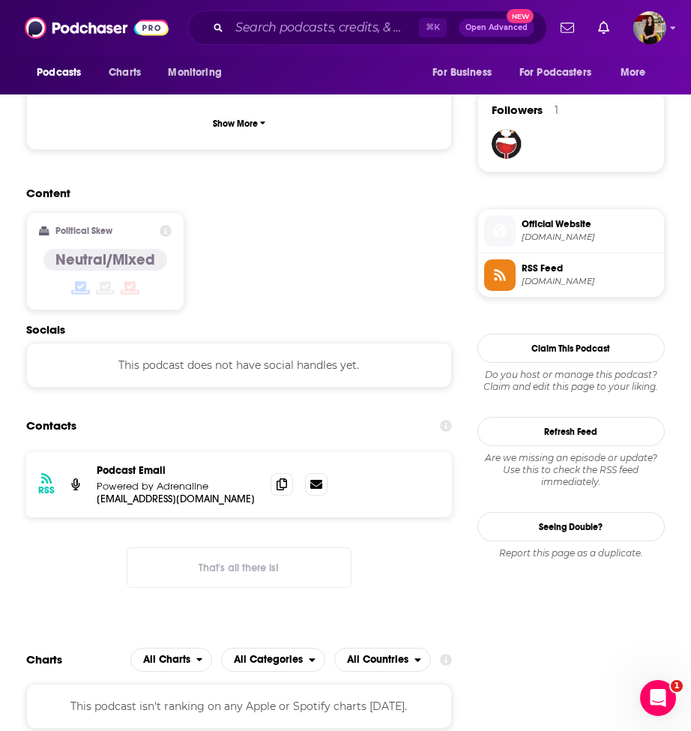
scroll to position [1055, 0]
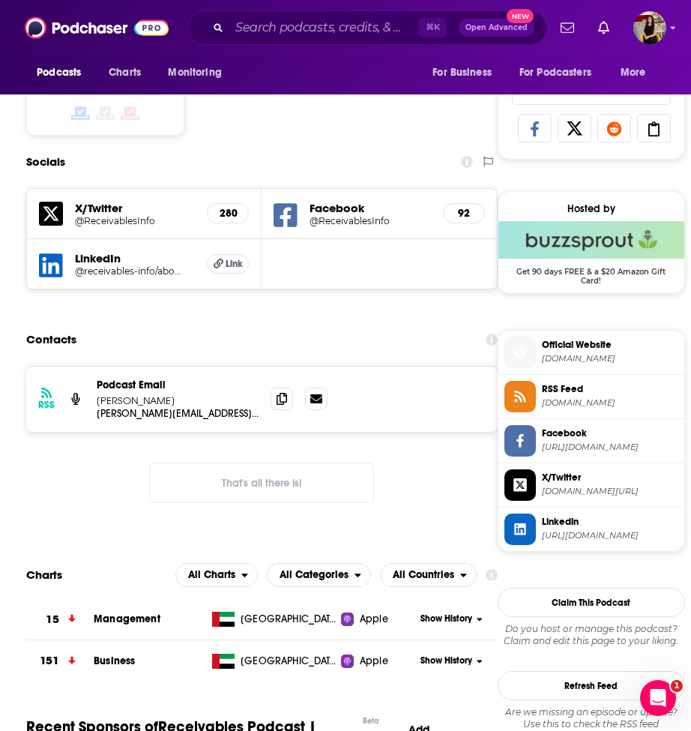
scroll to position [961, 0]
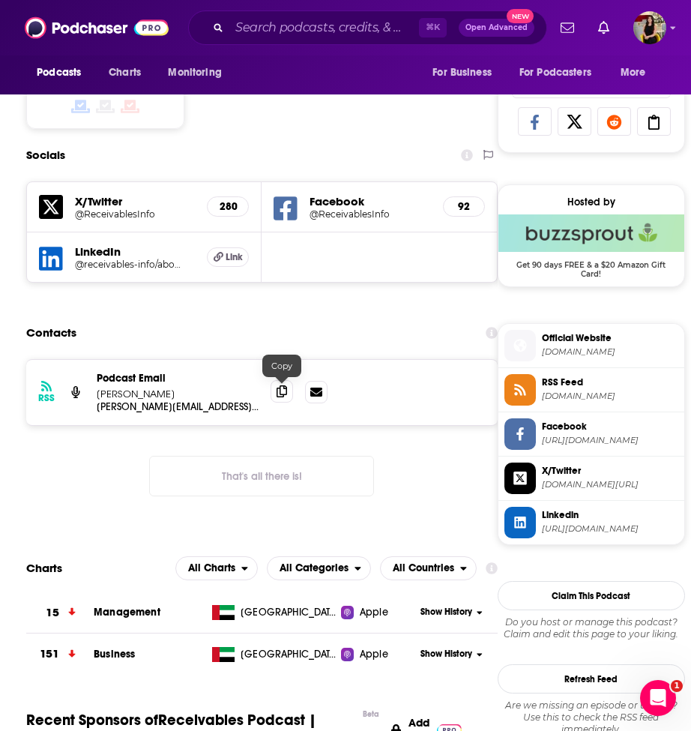
click at [282, 400] on span at bounding box center [282, 391] width 22 height 22
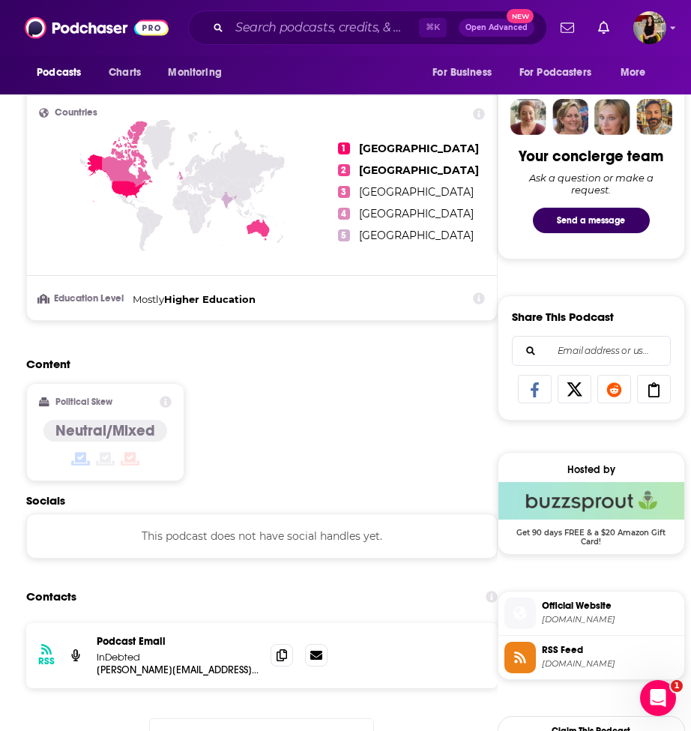
scroll to position [867, 0]
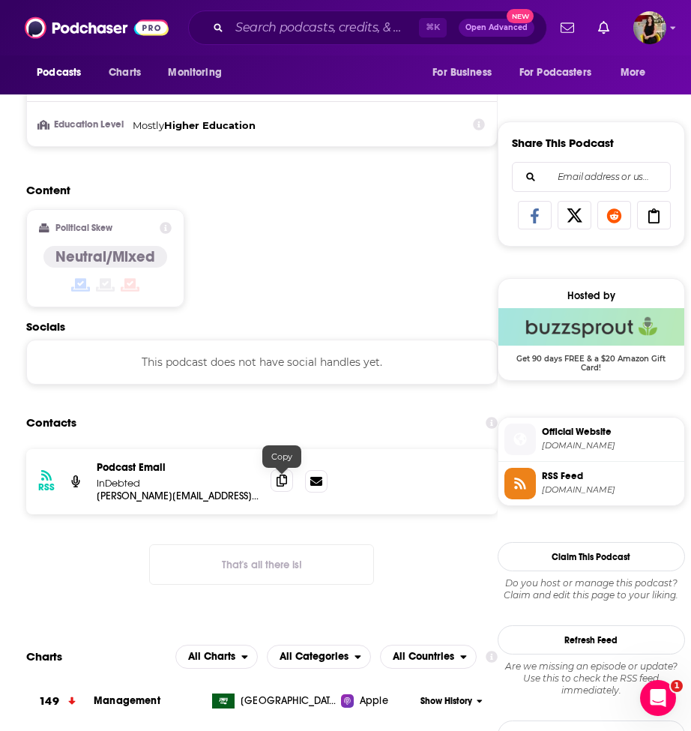
click at [281, 485] on icon at bounding box center [282, 481] width 10 height 12
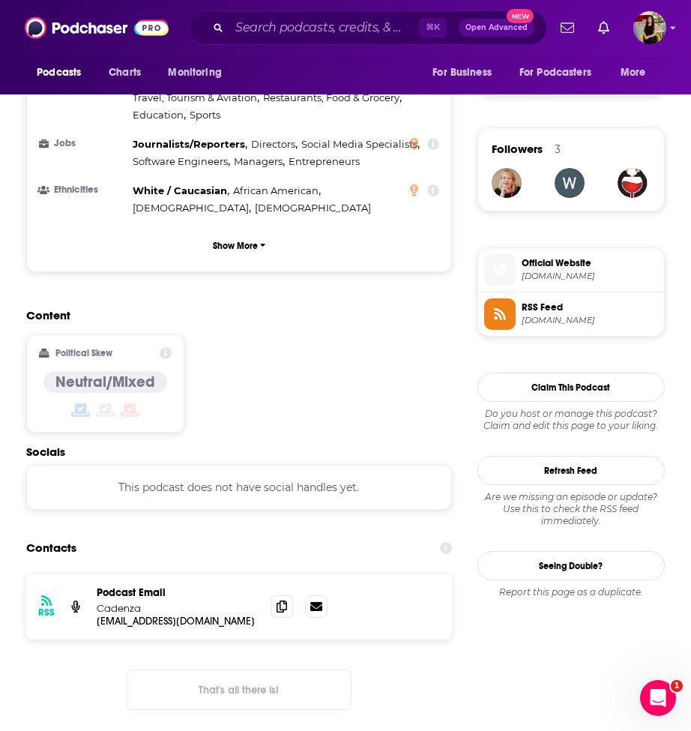
scroll to position [1025, 0]
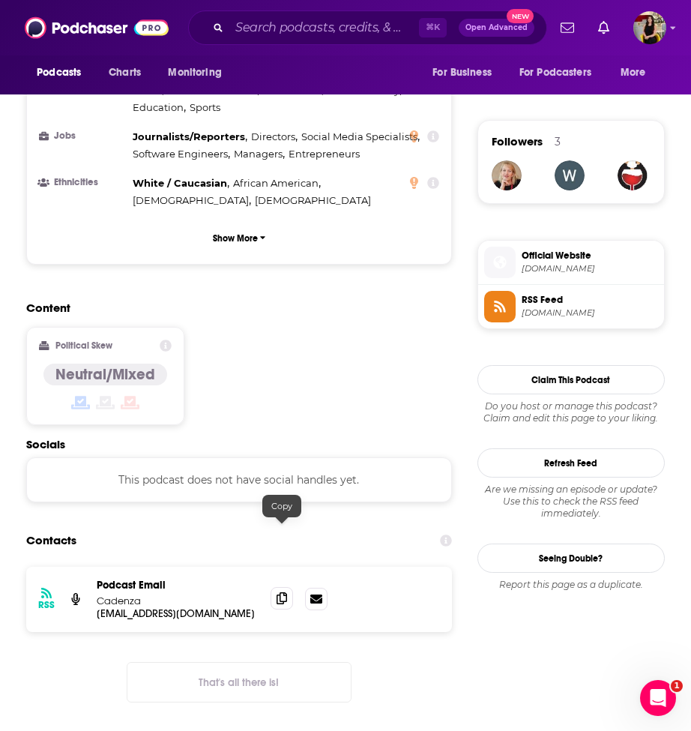
click at [277, 592] on icon at bounding box center [282, 598] width 10 height 12
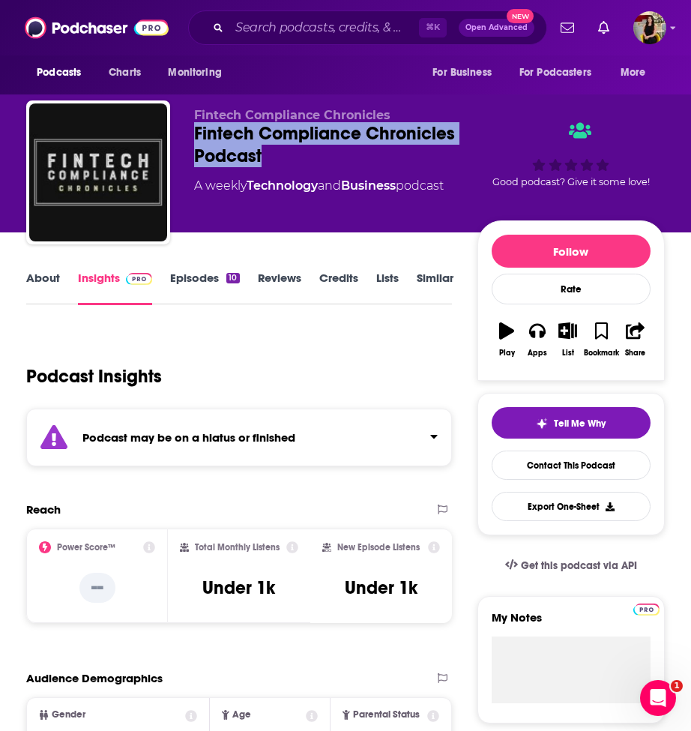
drag, startPoint x: 288, startPoint y: 153, endPoint x: 190, endPoint y: 133, distance: 99.6
click at [190, 133] on div "Fintech Compliance Chronicles Fintech Compliance Chronicles Podcast A weekly Te…" at bounding box center [345, 175] width 639 height 150
copy h2 "Fintech Compliance Chronicles Podcast"
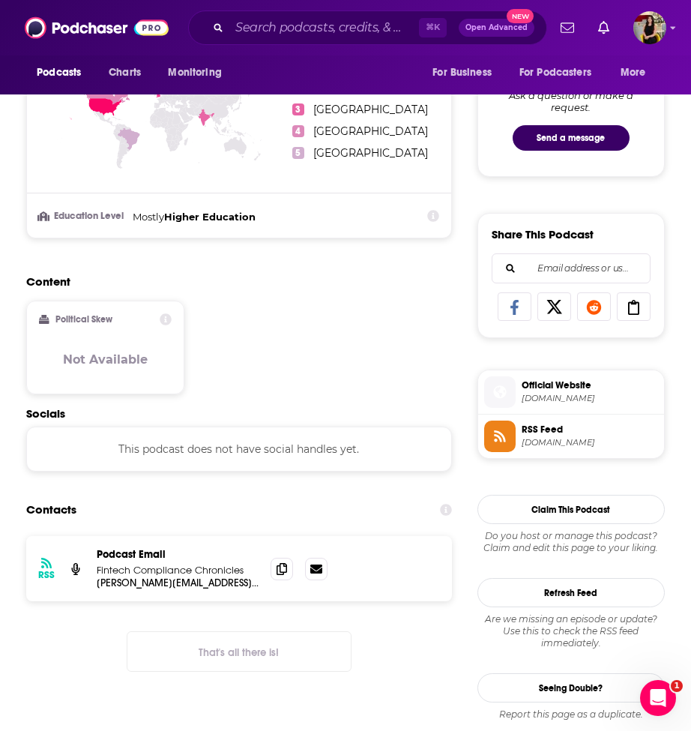
scroll to position [778, 0]
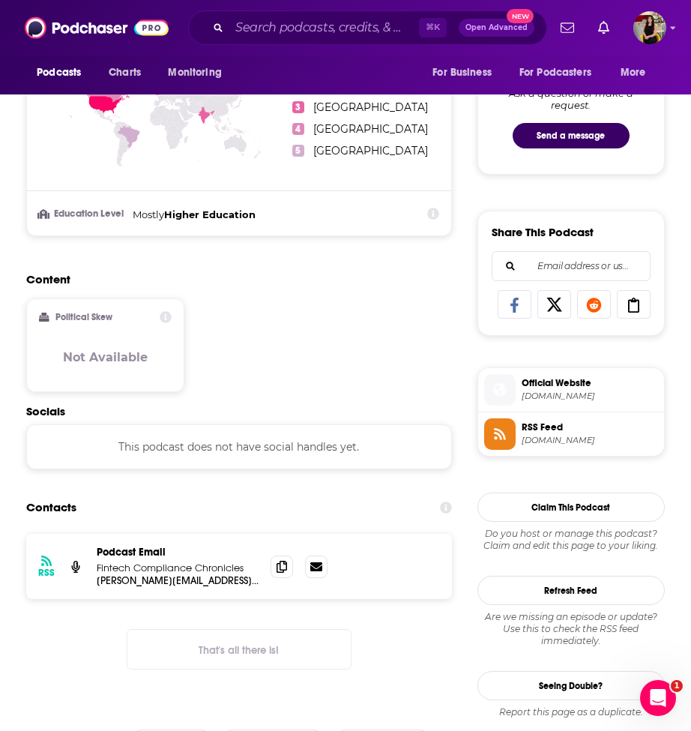
click at [268, 568] on div "RSS Podcast Email Fintech Compliance Chronicles zarik@finsolute.consulting zari…" at bounding box center [239, 566] width 426 height 65
click at [274, 568] on span at bounding box center [282, 566] width 22 height 22
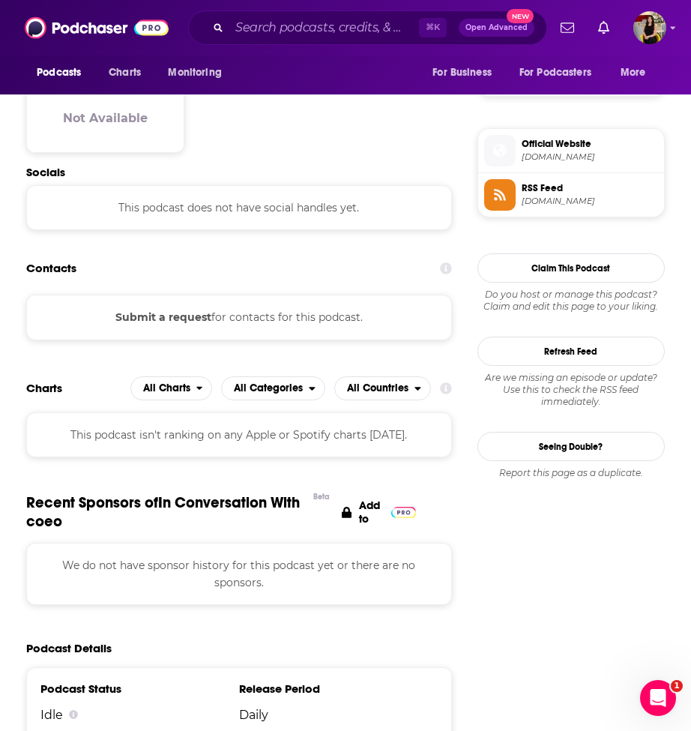
scroll to position [1019, 0]
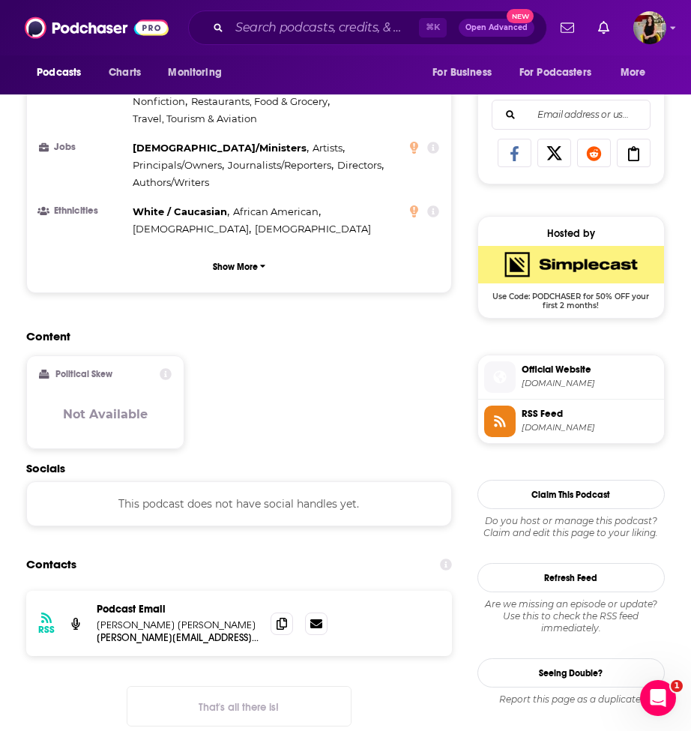
scroll to position [934, 0]
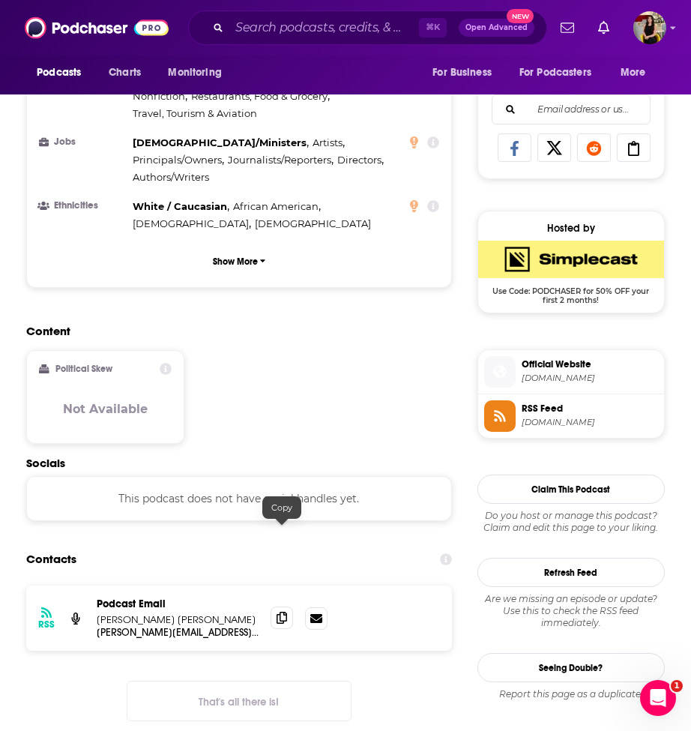
click at [286, 612] on icon at bounding box center [282, 618] width 10 height 12
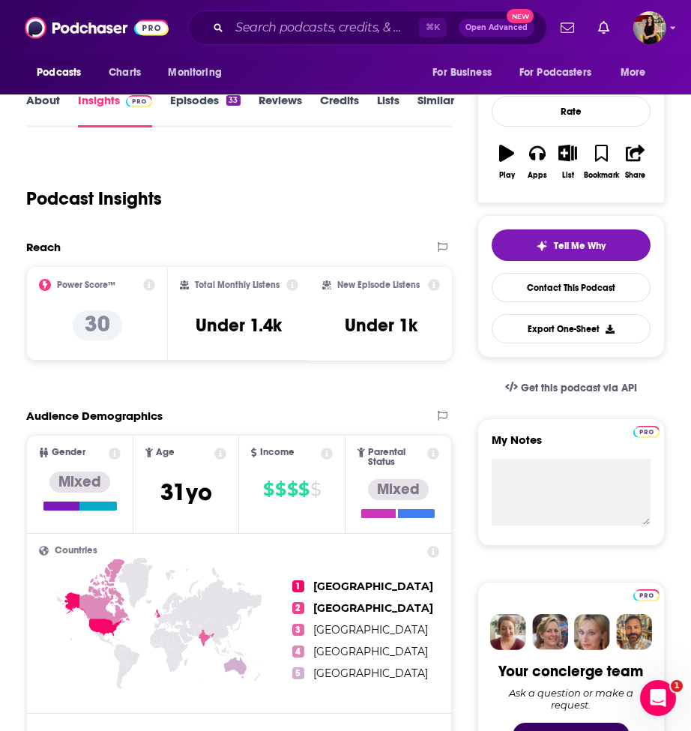
scroll to position [0, 0]
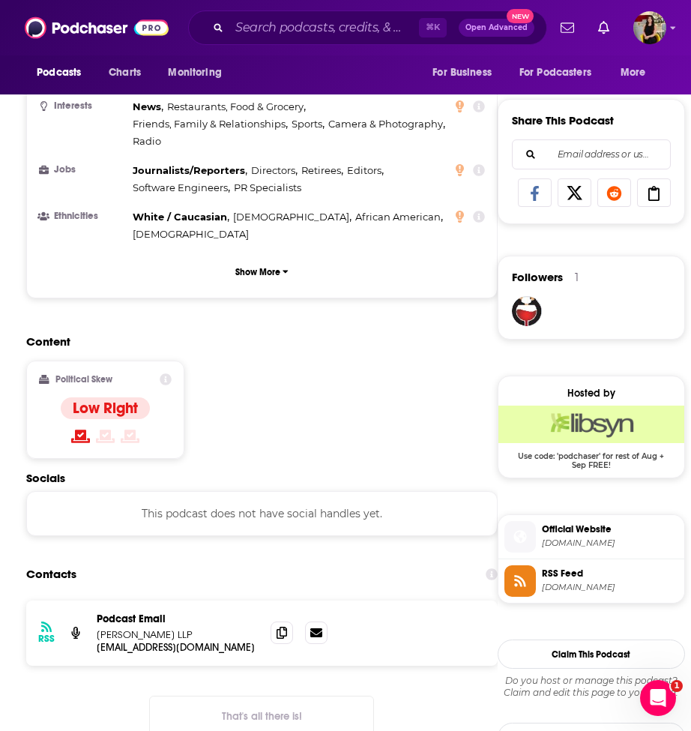
scroll to position [892, 0]
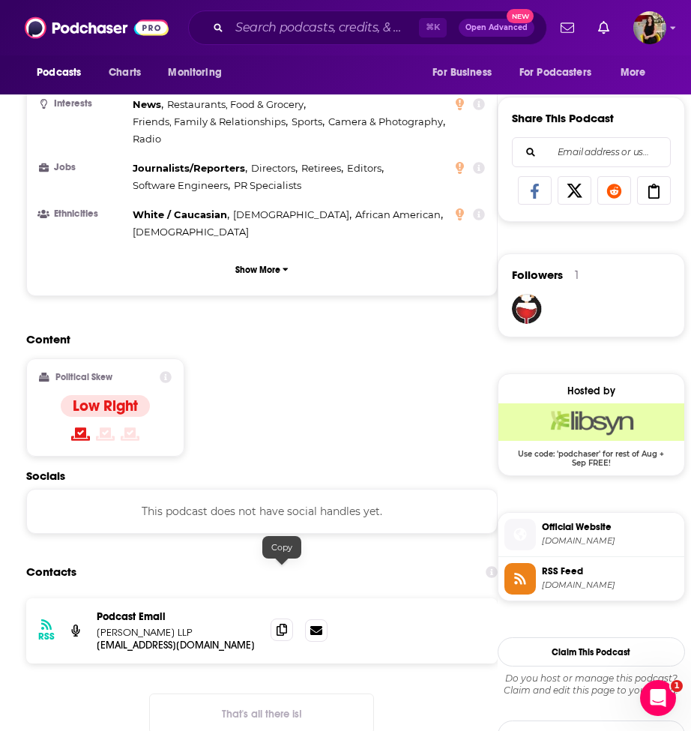
click at [283, 624] on icon at bounding box center [282, 630] width 10 height 12
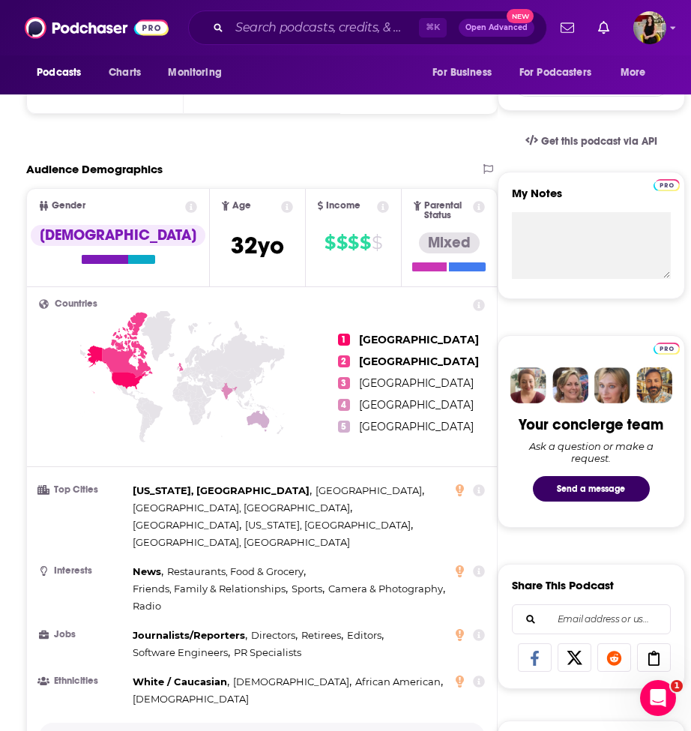
scroll to position [0, 0]
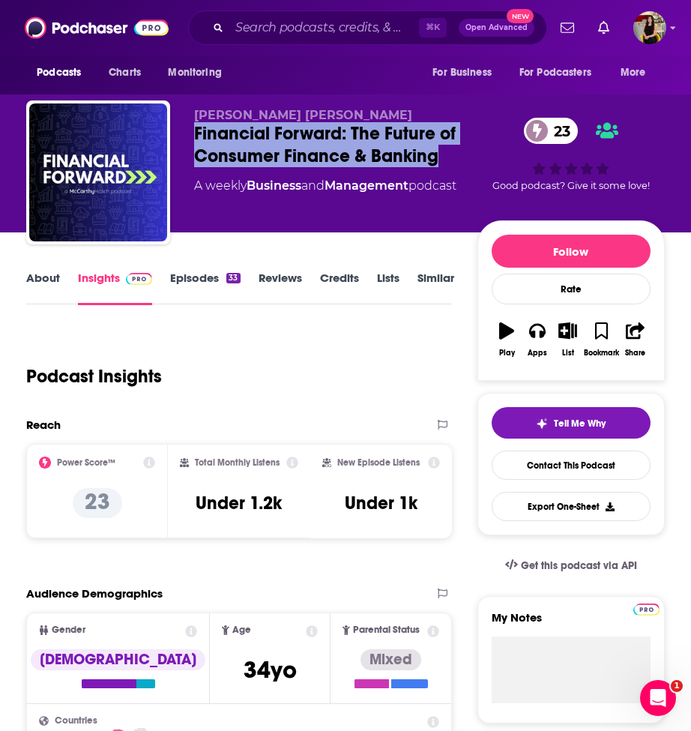
drag, startPoint x: 460, startPoint y: 160, endPoint x: 184, endPoint y: 132, distance: 277.3
click at [184, 132] on div "[PERSON_NAME] [PERSON_NAME] Financial Forward: The Future of Consumer Finance &…" at bounding box center [345, 175] width 639 height 150
copy h2 "Financial Forward: The Future of Consumer Finance & Banking"
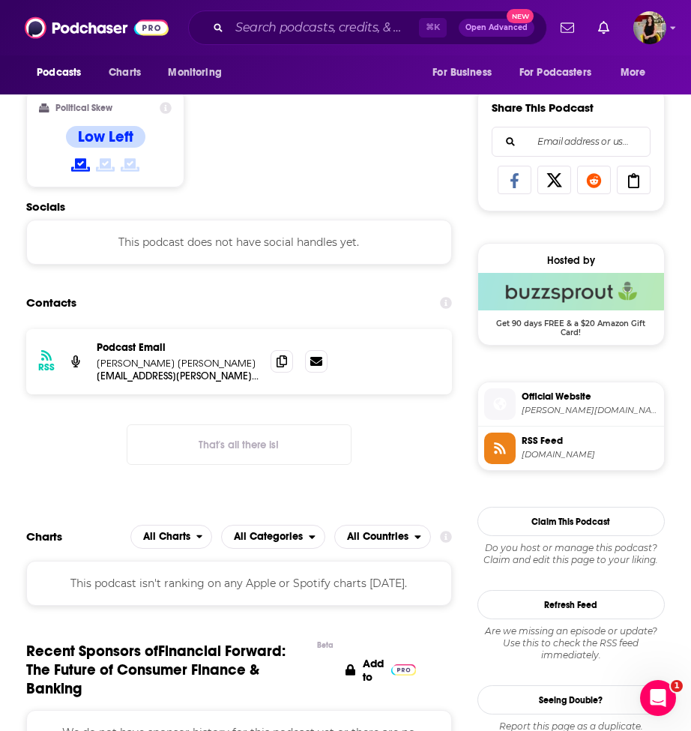
scroll to position [1021, 0]
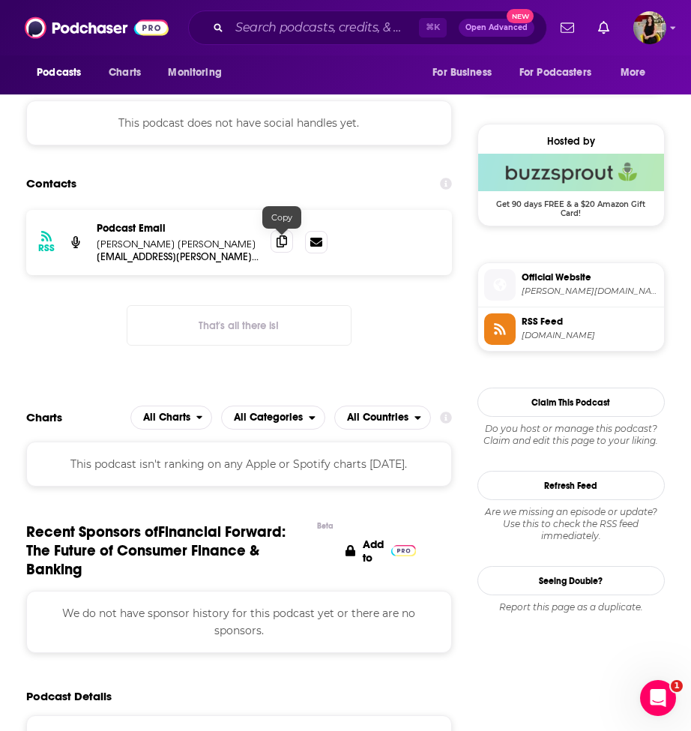
click at [280, 244] on icon at bounding box center [282, 241] width 10 height 12
